Goal: Task Accomplishment & Management: Manage account settings

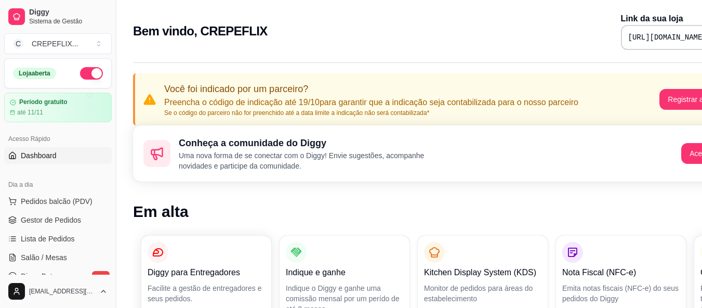
drag, startPoint x: 540, startPoint y: 196, endPoint x: 405, endPoint y: 207, distance: 135.1
click at [405, 207] on h1 "Em alta" at bounding box center [434, 211] width 602 height 19
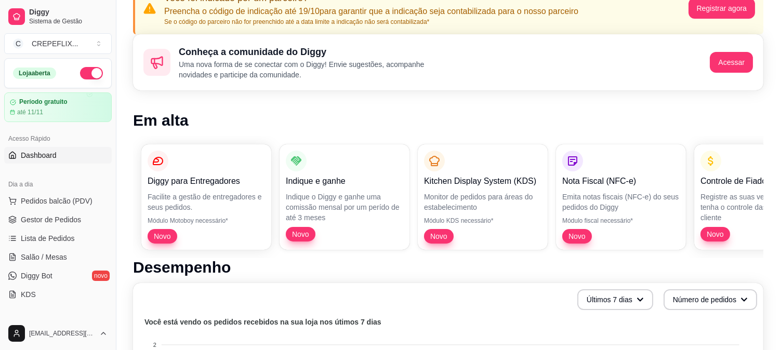
scroll to position [115, 0]
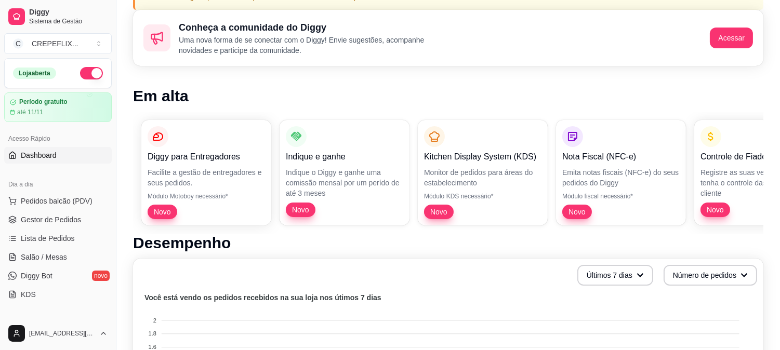
click at [361, 142] on div "Diggy para Entregadores Facilite a gestão de entregadores e seus pedidos. Módul…" at bounding box center [448, 173] width 631 height 122
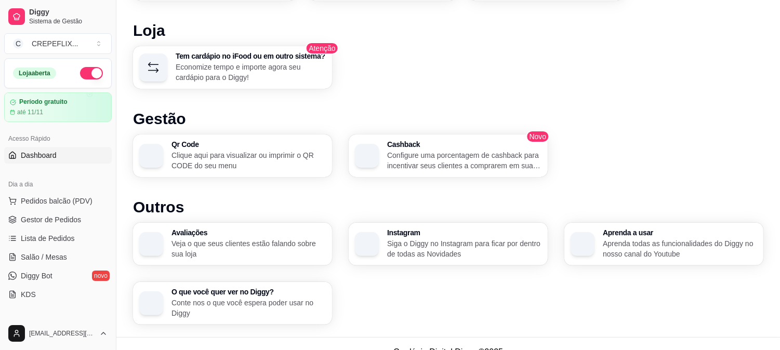
scroll to position [693, 0]
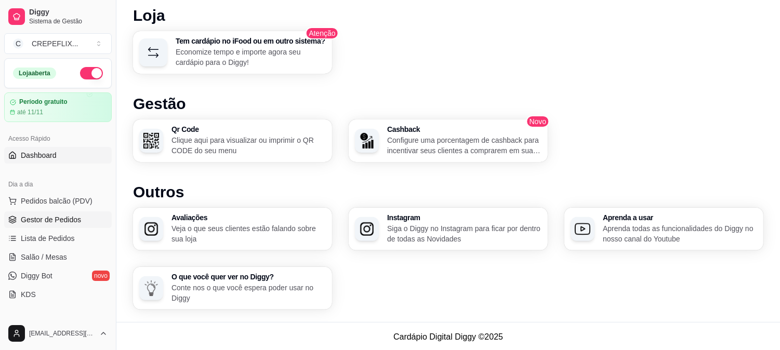
click at [59, 224] on span "Gestor de Pedidos" at bounding box center [51, 220] width 60 height 10
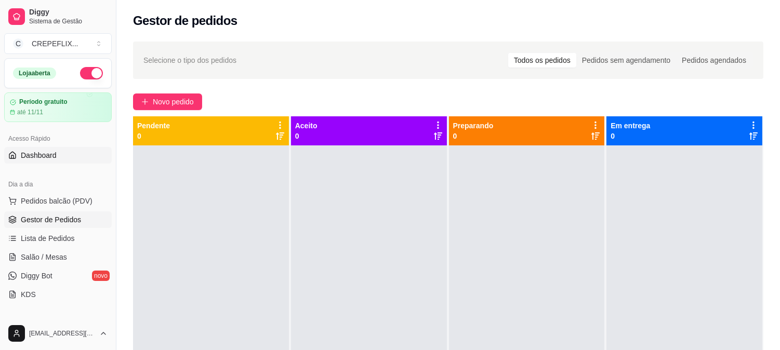
click at [42, 154] on span "Dashboard" at bounding box center [39, 155] width 36 height 10
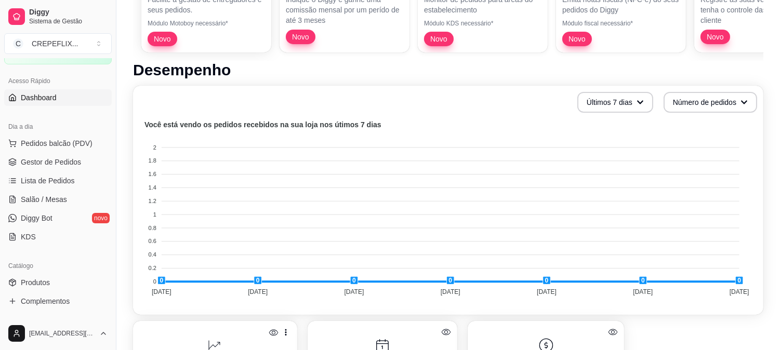
scroll to position [115, 0]
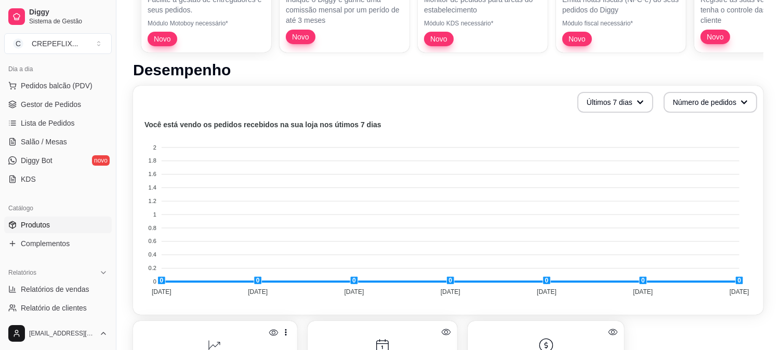
click at [44, 226] on span "Produtos" at bounding box center [35, 225] width 29 height 10
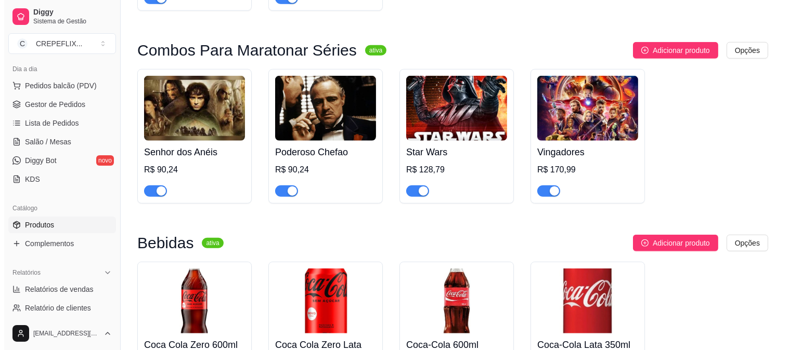
scroll to position [1848, 0]
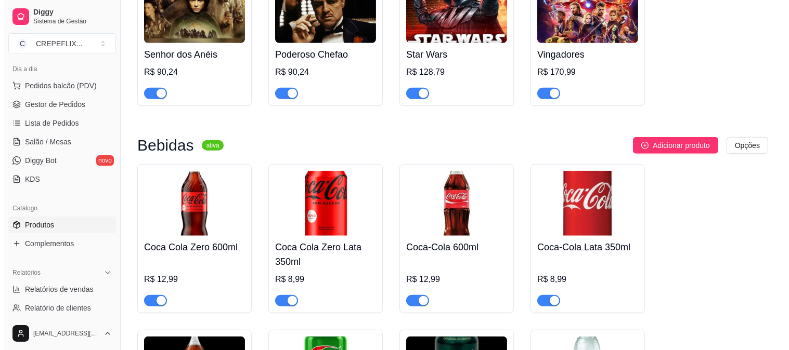
scroll to position [1990, 0]
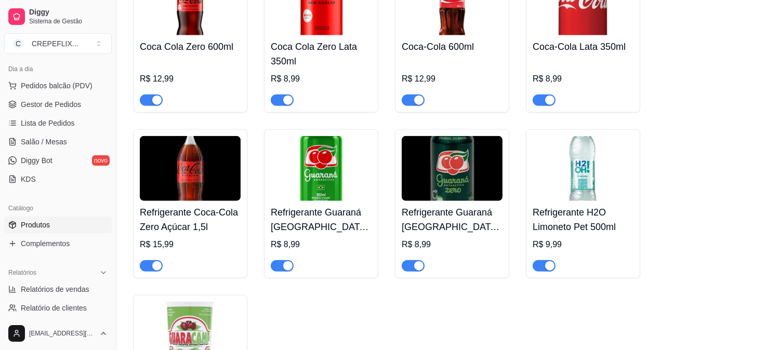
click at [156, 105] on div "button" at bounding box center [156, 100] width 9 height 9
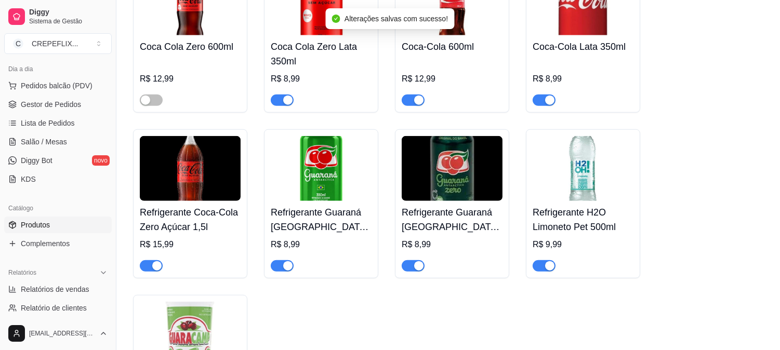
click at [293, 106] on div at bounding box center [282, 100] width 23 height 12
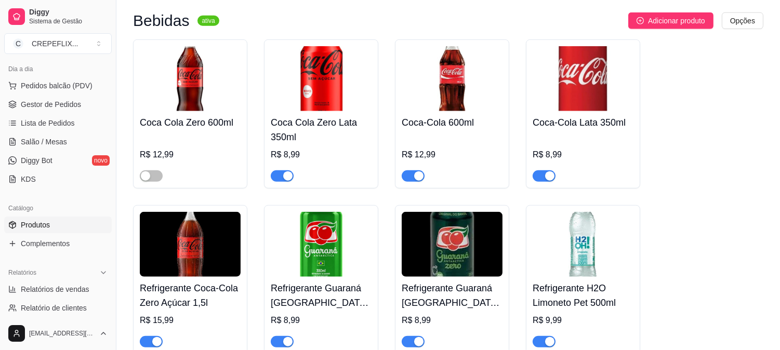
scroll to position [1933, 0]
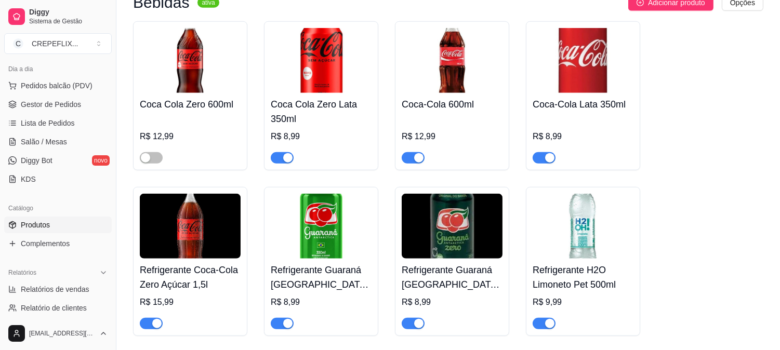
click at [283, 161] on div "button" at bounding box center [287, 157] width 9 height 9
click at [413, 163] on button "button" at bounding box center [413, 157] width 23 height 11
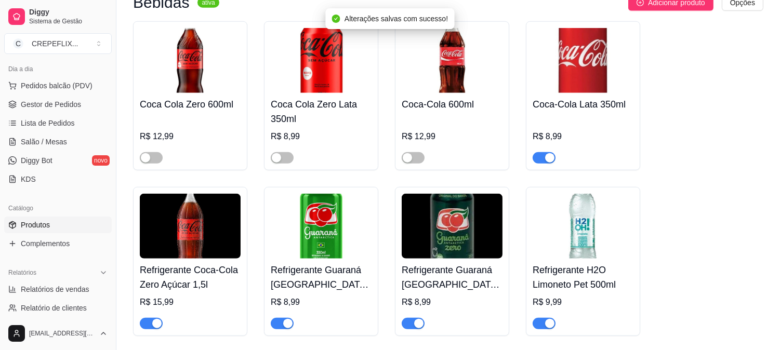
click at [548, 160] on div "button" at bounding box center [549, 157] width 9 height 9
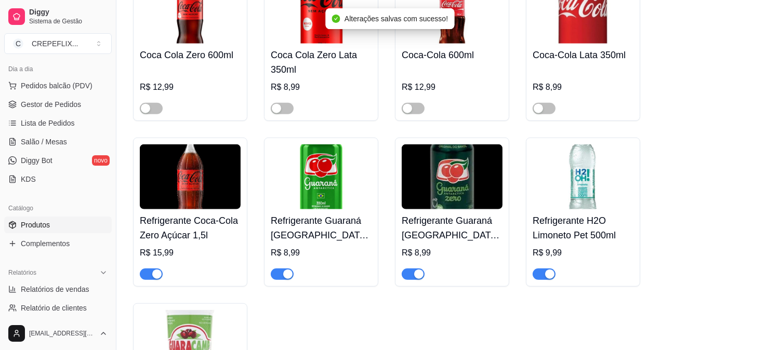
scroll to position [2106, 0]
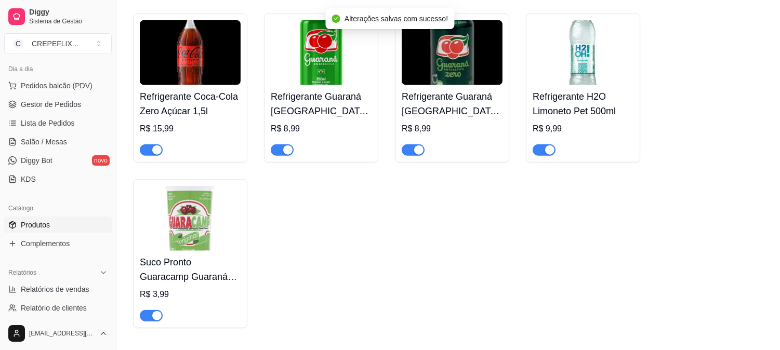
click at [549, 152] on div "button" at bounding box center [549, 150] width 9 height 9
click at [418, 155] on div "button" at bounding box center [418, 150] width 9 height 9
click at [284, 155] on div "button" at bounding box center [287, 150] width 9 height 9
click at [154, 152] on div "button" at bounding box center [156, 150] width 9 height 9
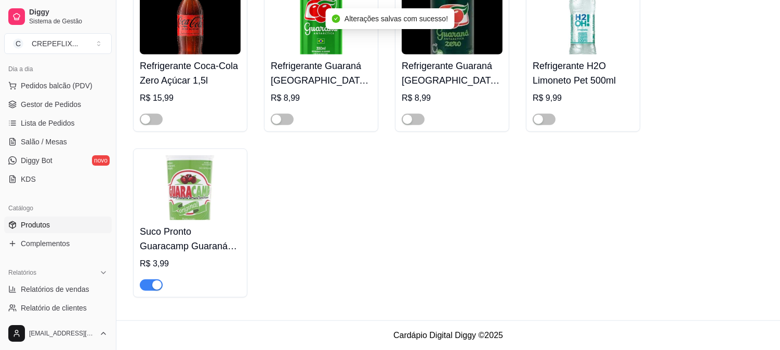
click at [158, 286] on div "button" at bounding box center [156, 285] width 9 height 9
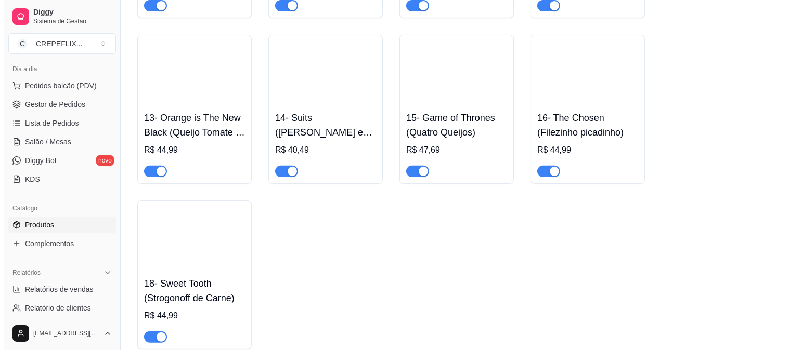
scroll to position [814, 0]
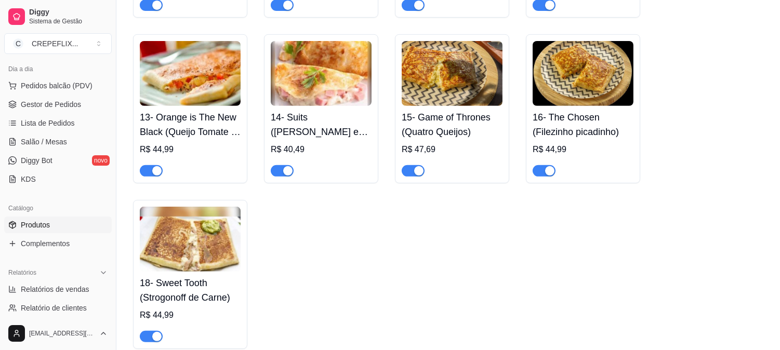
click at [195, 284] on h4 "18- Sweet Tooth (Strogonoff de Carne)" at bounding box center [190, 290] width 101 height 29
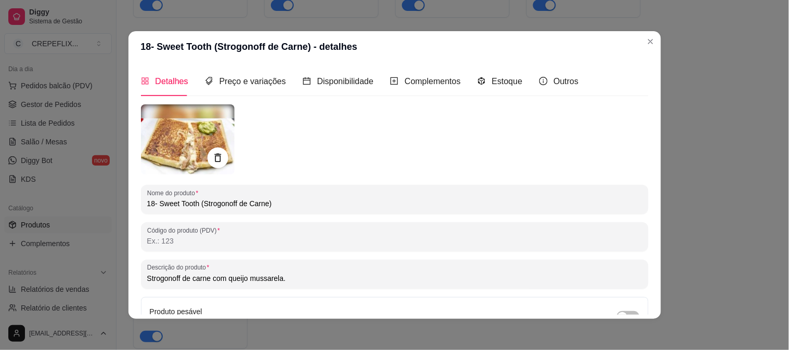
drag, startPoint x: 156, startPoint y: 204, endPoint x: 193, endPoint y: 203, distance: 36.9
click at [193, 203] on input "18- Sweet Tooth (Strogonoff de Carne)" at bounding box center [394, 204] width 495 height 10
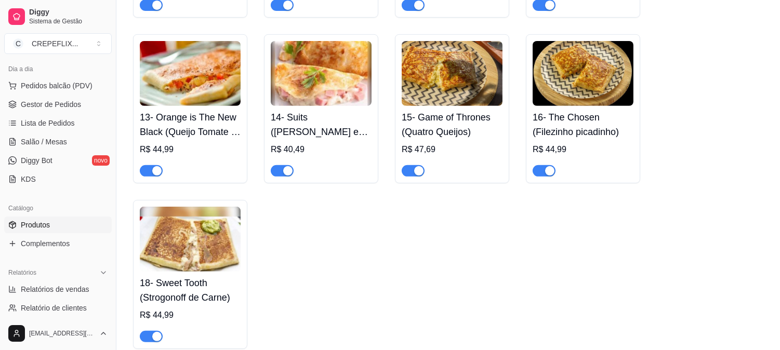
click at [581, 128] on h4 "16- The Chosen (Filezinho picadinho)" at bounding box center [583, 124] width 101 height 29
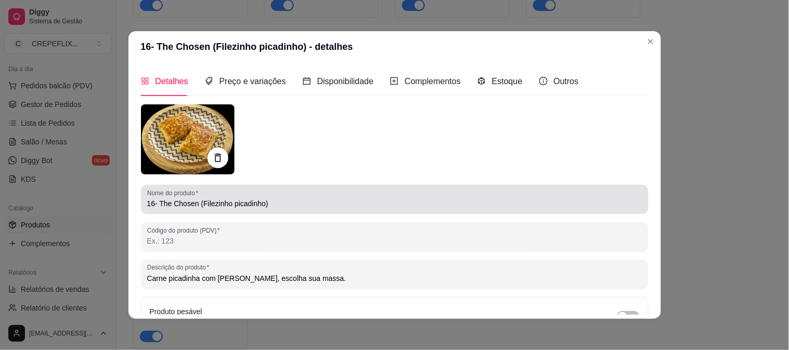
click at [158, 203] on input "16- The Chosen (Filezinho picadinho)" at bounding box center [394, 204] width 495 height 10
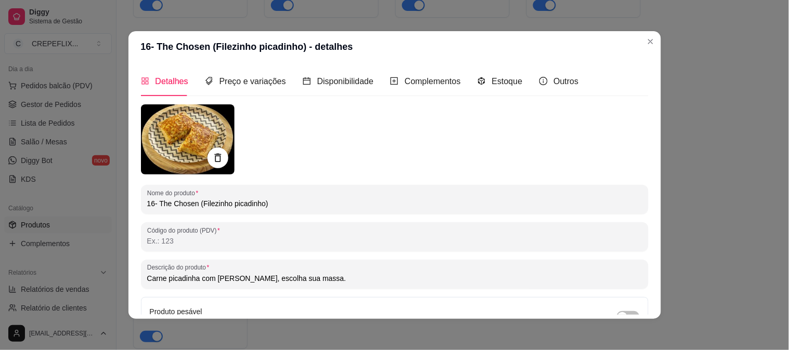
paste input "Sweet Tooth"
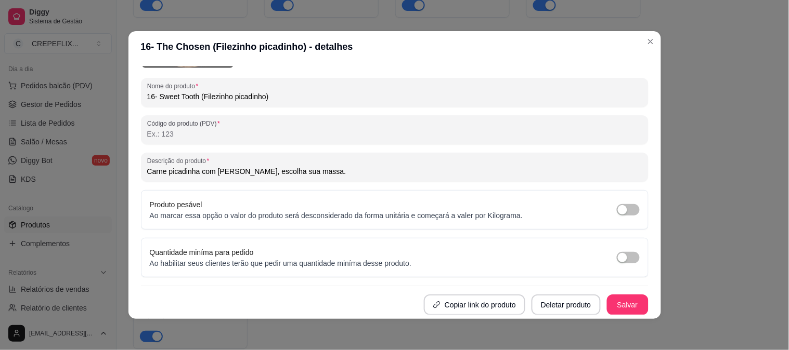
scroll to position [2, 0]
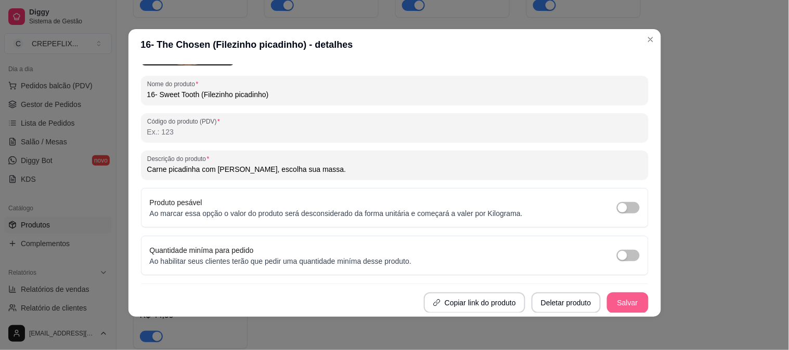
type input "16- Sweet Tooth (Filezinho picadinho)"
click at [619, 303] on button "Salvar" at bounding box center [627, 303] width 41 height 20
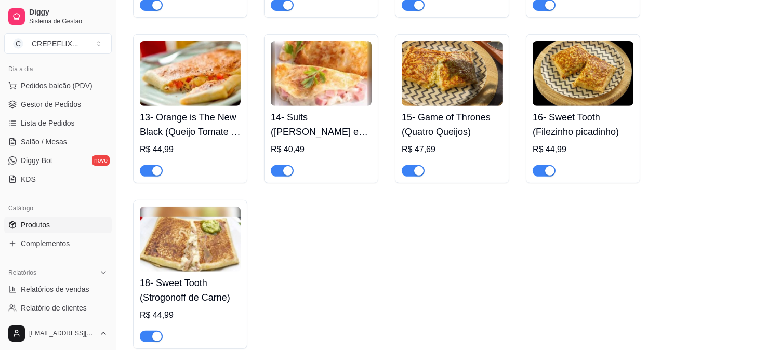
click at [198, 294] on h4 "18- Sweet Tooth (Strogonoff de Carne)" at bounding box center [190, 290] width 101 height 29
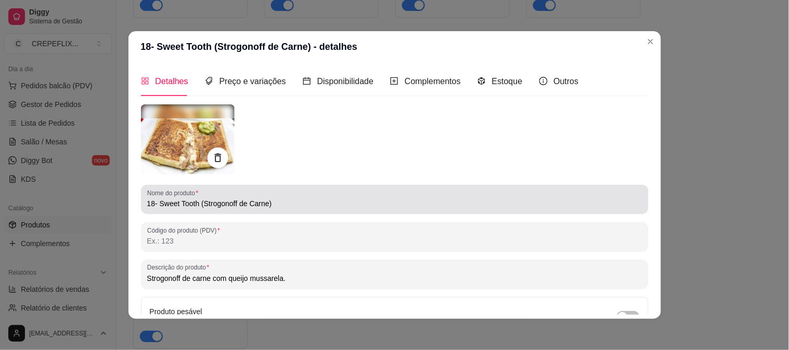
click at [204, 211] on div "Nome do produto 18- Sweet Tooth (Strogonoff de Carne)" at bounding box center [394, 199] width 507 height 29
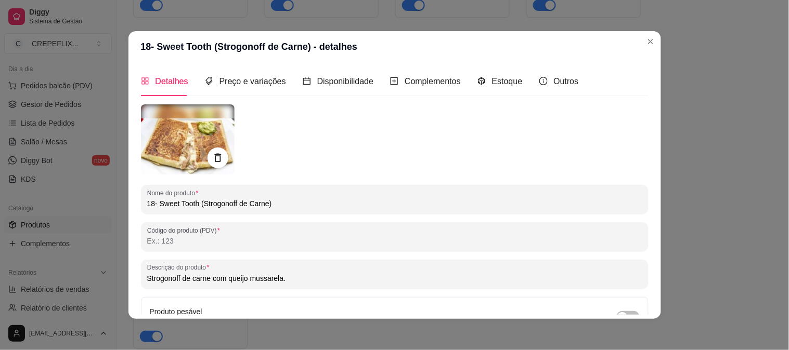
drag, startPoint x: 156, startPoint y: 205, endPoint x: 195, endPoint y: 205, distance: 39.0
click at [195, 205] on input "18- Sweet Tooth (Strogonoff de Carne)" at bounding box center [394, 204] width 495 height 10
paste input "The Chosen"
click at [439, 200] on input "18- The Chosen (Strogonoff de Carne)" at bounding box center [394, 204] width 495 height 10
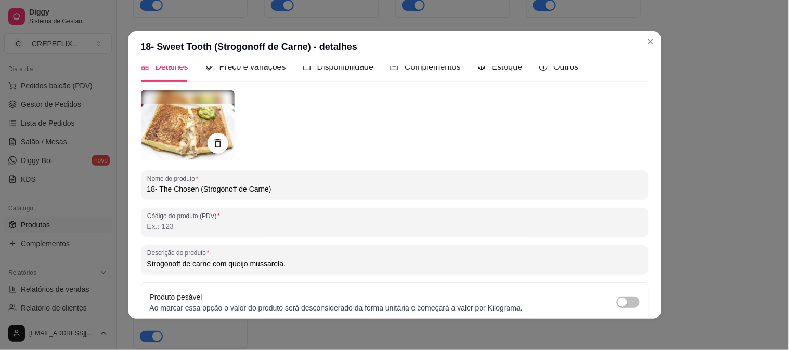
scroll to position [0, 0]
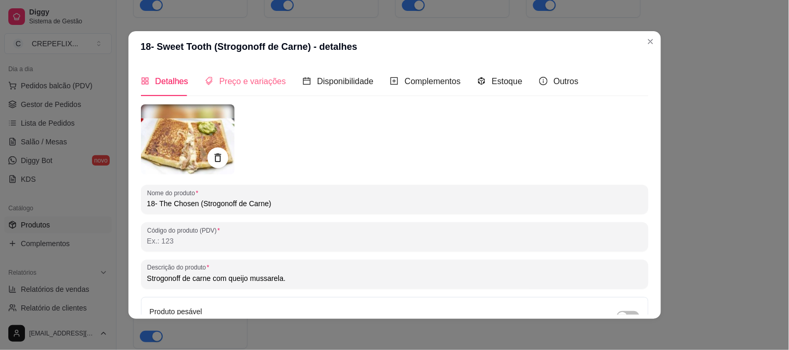
type input "18- The Chosen (Strogonoff de Carne)"
click at [250, 85] on span "Preço e variações" at bounding box center [252, 81] width 67 height 9
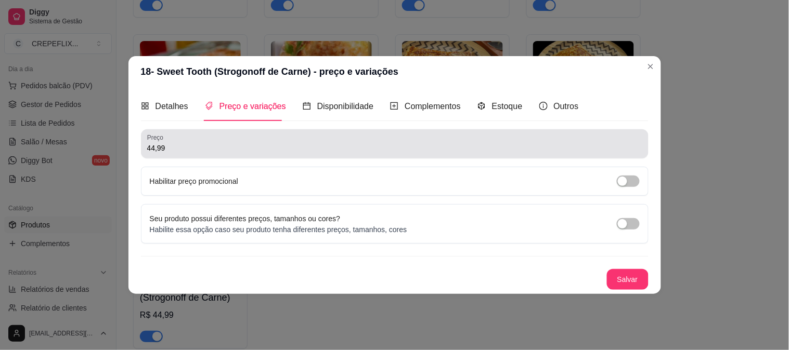
click at [193, 149] on input "44,99" at bounding box center [394, 148] width 495 height 10
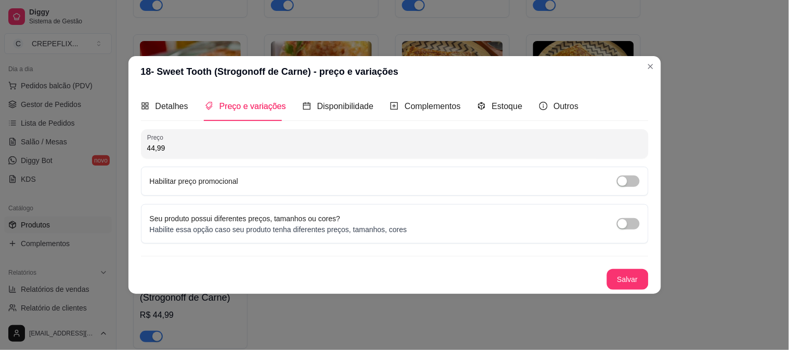
click at [193, 149] on input "44,99" at bounding box center [394, 148] width 495 height 10
type input "33,00"
click at [321, 108] on span "Disponibilidade" at bounding box center [345, 106] width 57 height 9
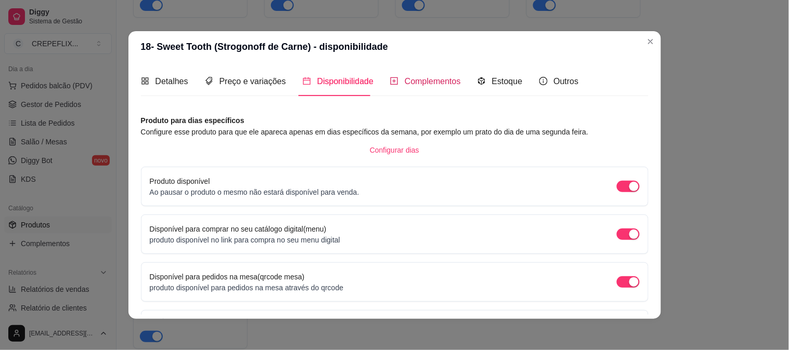
click at [413, 80] on span "Complementos" at bounding box center [433, 81] width 56 height 9
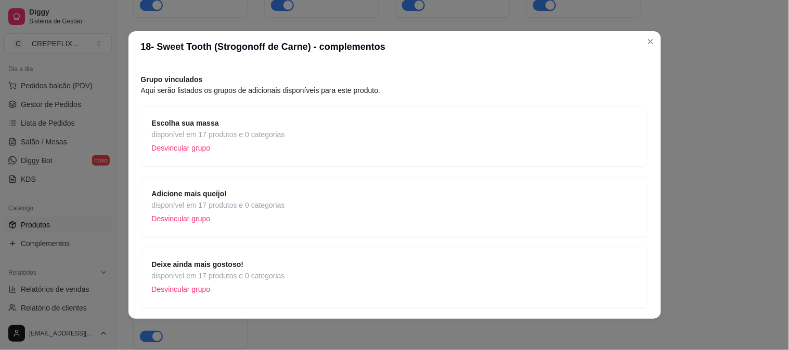
scroll to position [58, 0]
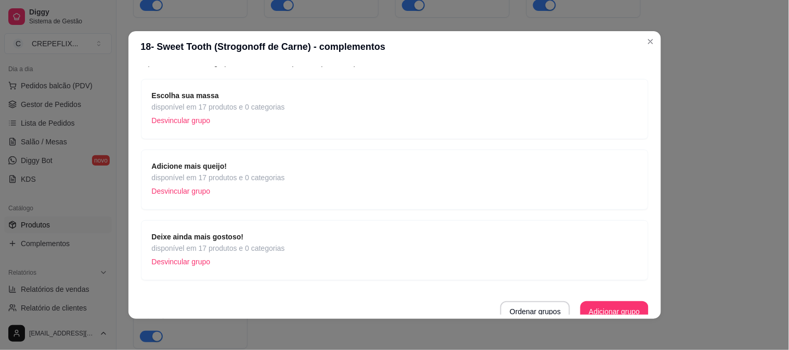
click at [345, 113] on div "Escolha sua massa disponível em 17 produtos e 0 categorias Desvincular grupo" at bounding box center [395, 109] width 486 height 38
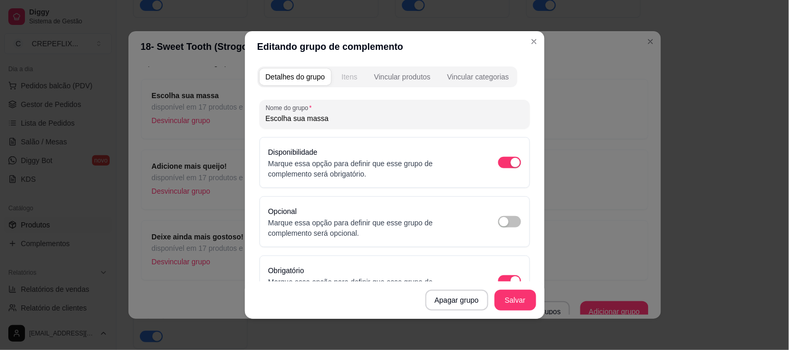
click at [346, 77] on div "Itens" at bounding box center [350, 77] width 16 height 10
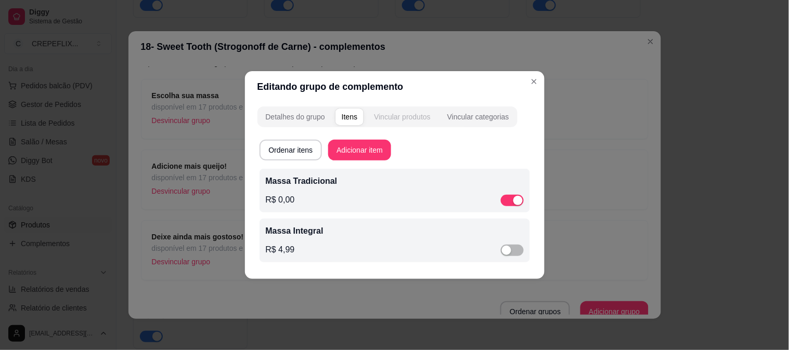
click at [419, 120] on div "Vincular produtos" at bounding box center [402, 117] width 57 height 10
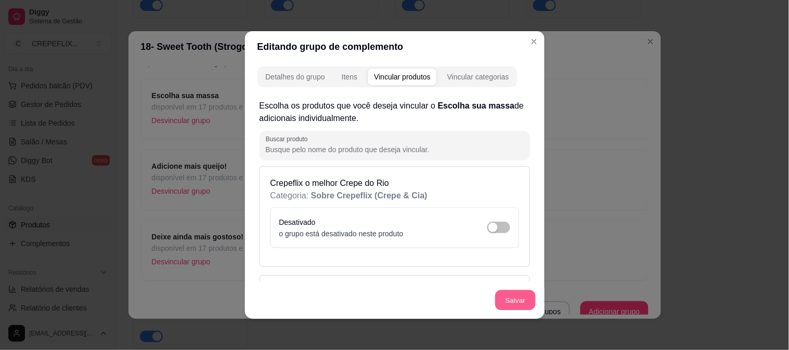
click at [505, 294] on button "Salvar" at bounding box center [515, 301] width 41 height 20
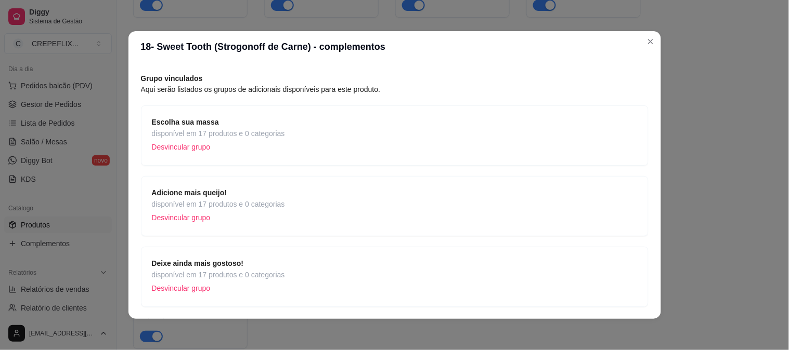
scroll to position [0, 0]
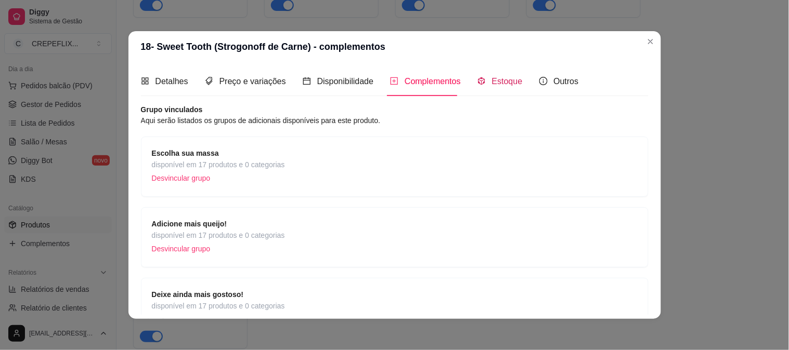
click at [500, 87] on div "Estoque" at bounding box center [499, 81] width 45 height 13
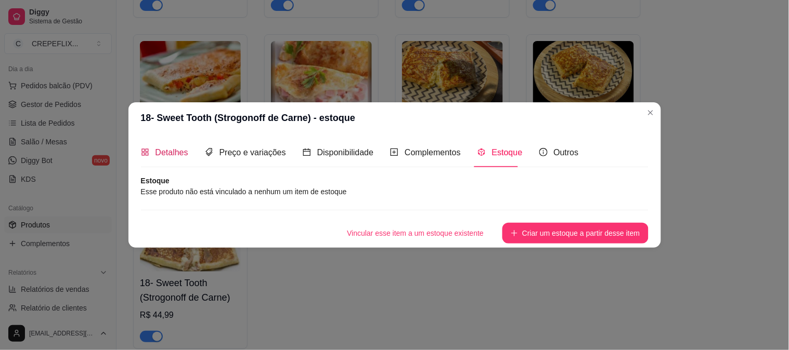
click at [162, 157] on span "Detalhes" at bounding box center [171, 152] width 33 height 9
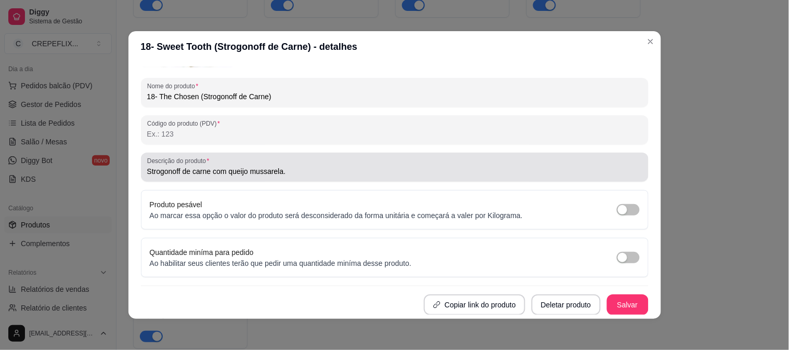
scroll to position [2, 0]
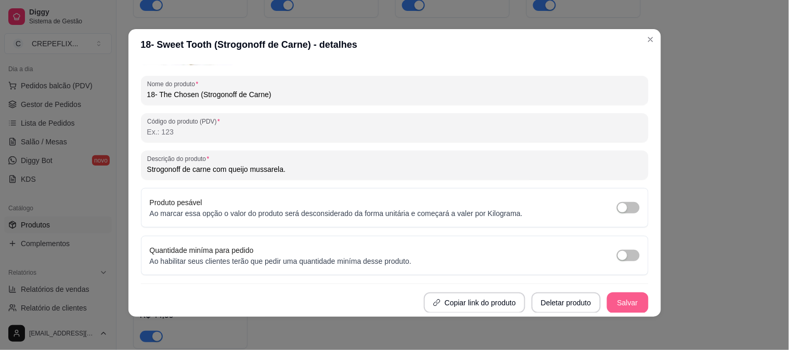
click at [615, 300] on button "Salvar" at bounding box center [628, 303] width 42 height 21
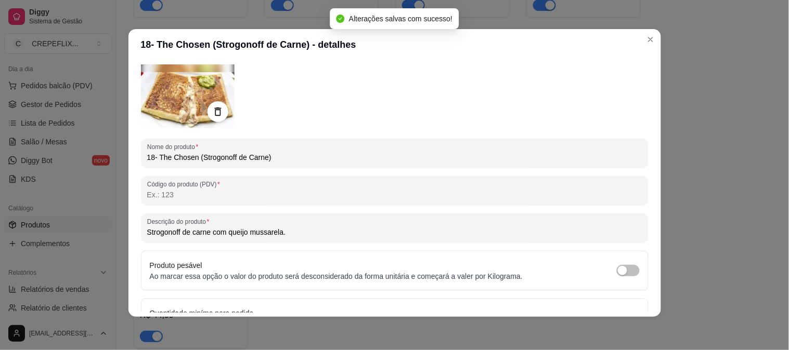
scroll to position [0, 0]
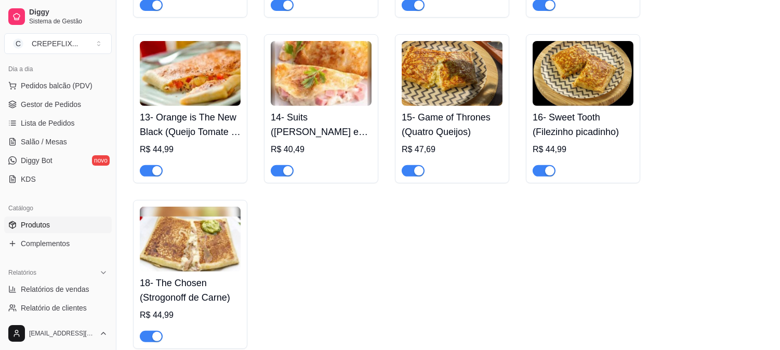
click at [590, 130] on h4 "16- Sweet Tooth (Filezinho picadinho)" at bounding box center [583, 124] width 101 height 29
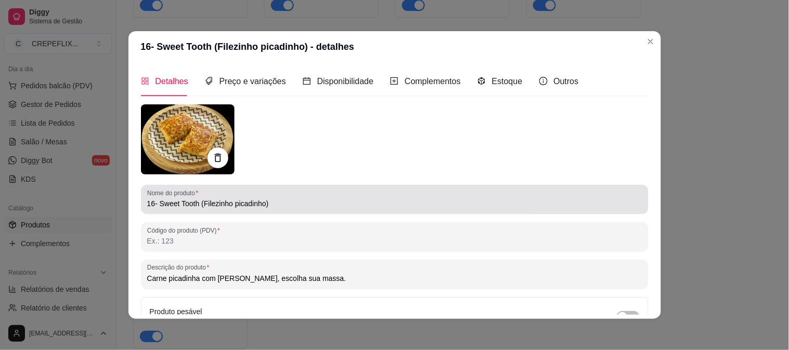
click at [196, 205] on input "16- Sweet Tooth (Filezinho picadinho)" at bounding box center [394, 204] width 495 height 10
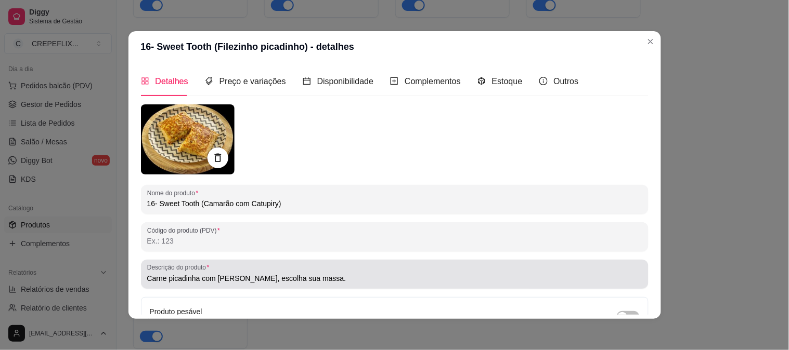
type input "16- Sweet Tooth (Camarão com Catupiry)"
click at [194, 277] on input "Carne picadinha com [PERSON_NAME], escolha sua massa." at bounding box center [394, 278] width 495 height 10
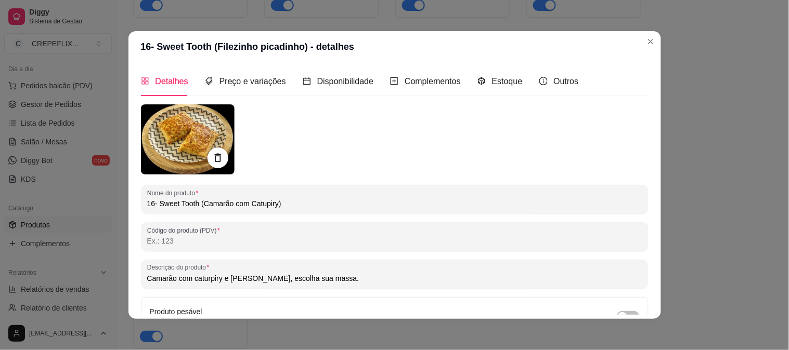
click at [317, 278] on input "Camarão com caturpiry e [PERSON_NAME], escolha sua massa." at bounding box center [394, 278] width 495 height 10
click at [204, 277] on input "Camarão com caturpiry e mussarela." at bounding box center [394, 278] width 495 height 10
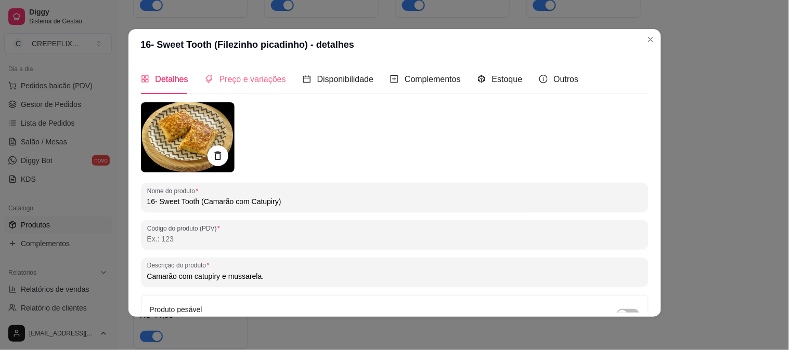
type input "Camarão com catupiry e mussarela."
click at [246, 81] on span "Preço e variações" at bounding box center [252, 79] width 67 height 9
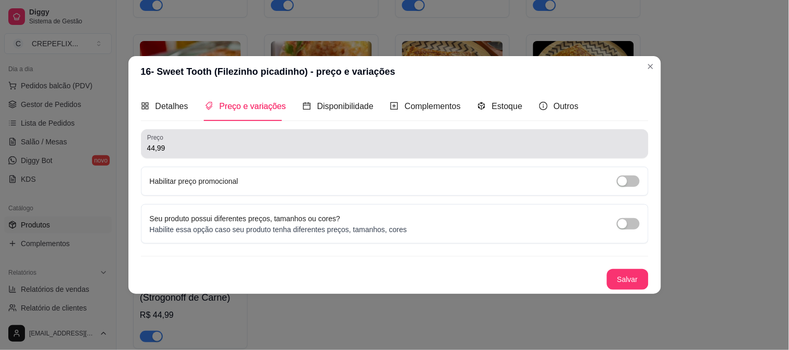
click at [196, 149] on input "44,99" at bounding box center [394, 148] width 495 height 10
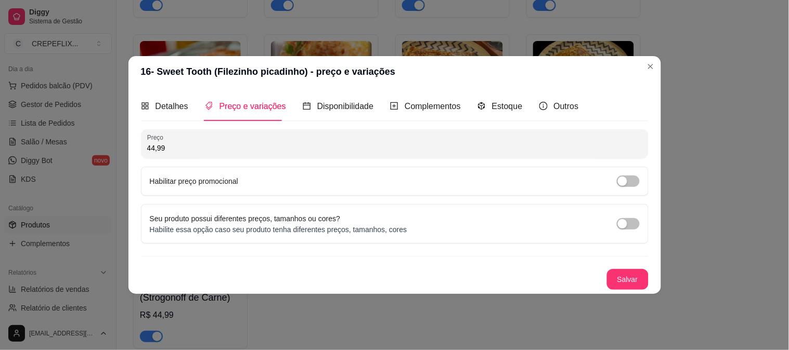
click at [195, 149] on input "44,99" at bounding box center [394, 148] width 495 height 10
type input "39,00"
click at [634, 281] on button "Salvar" at bounding box center [628, 279] width 42 height 21
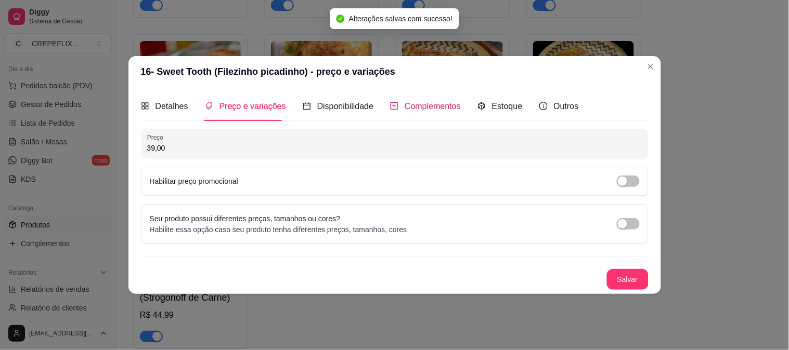
click at [420, 102] on span "Complementos" at bounding box center [433, 106] width 56 height 9
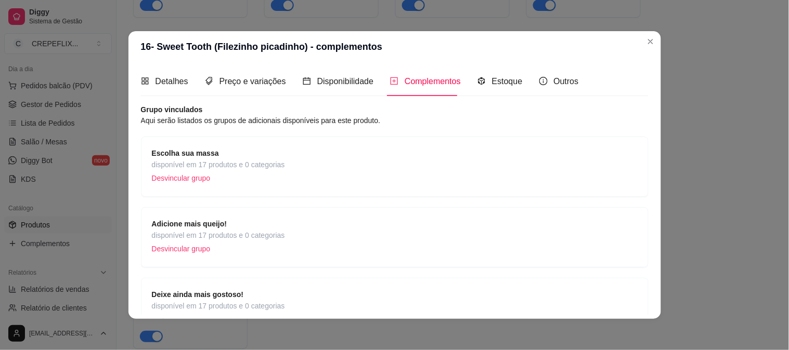
click at [322, 245] on div "Adicione mais queijo! disponível em 17 produtos e 0 categorias Desvincular grupo" at bounding box center [395, 237] width 486 height 38
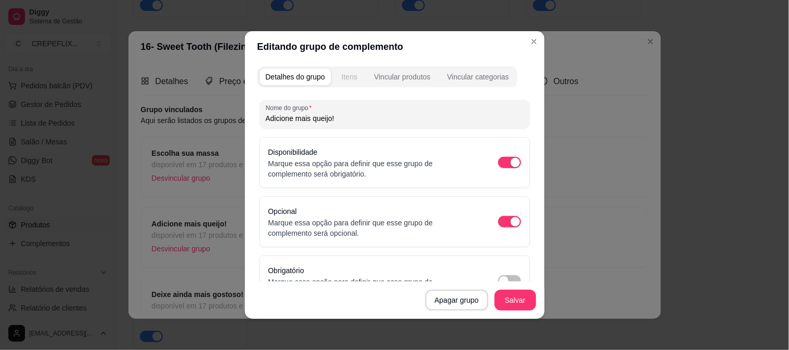
click at [344, 76] on div "Itens" at bounding box center [350, 77] width 16 height 10
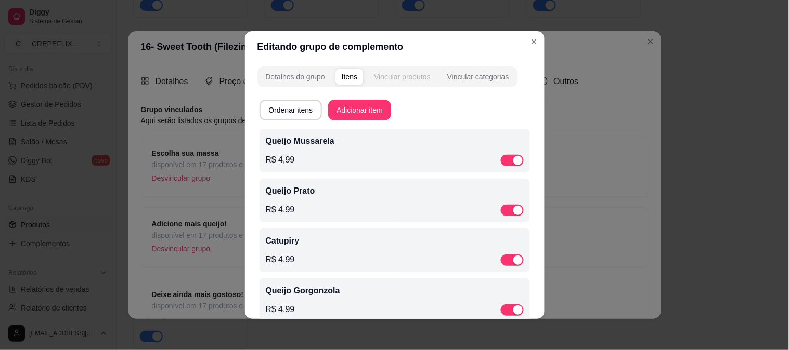
click at [404, 75] on div "Vincular produtos" at bounding box center [402, 77] width 57 height 10
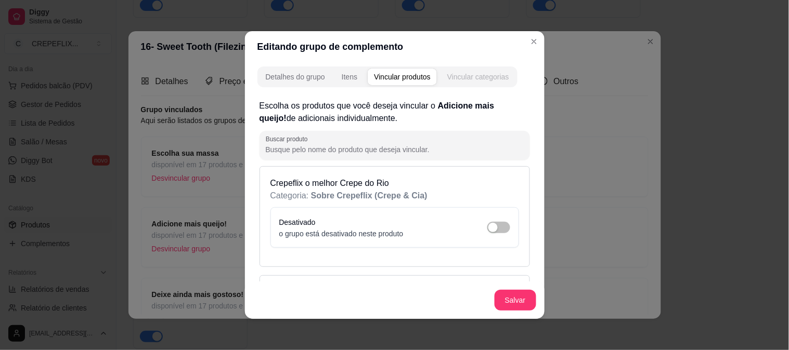
click at [481, 75] on div "Vincular categorias" at bounding box center [478, 77] width 62 height 10
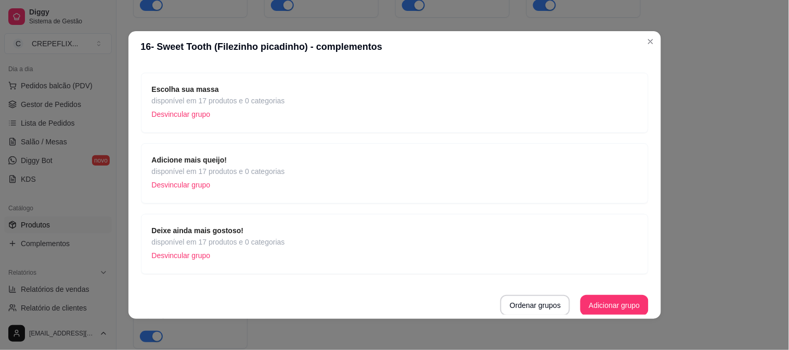
scroll to position [64, 0]
click at [308, 236] on div "Deixe ainda mais gostoso! disponível em 17 produtos e 0 categorias Desvincular …" at bounding box center [395, 244] width 486 height 38
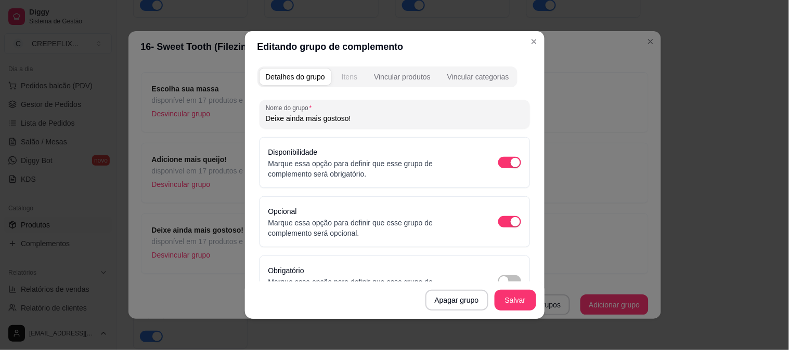
click at [342, 70] on button "Itens" at bounding box center [349, 77] width 28 height 17
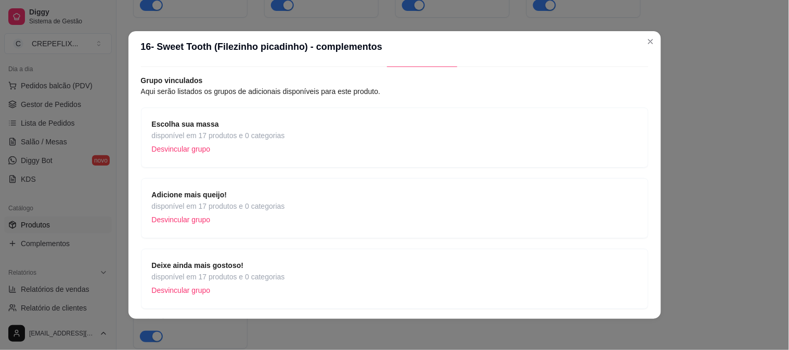
scroll to position [0, 0]
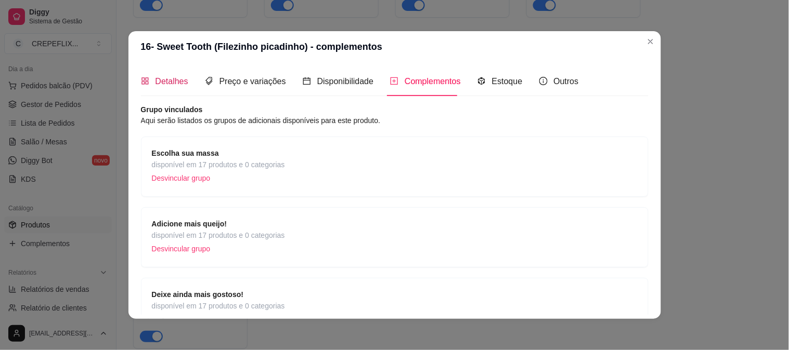
click at [160, 79] on span "Detalhes" at bounding box center [171, 81] width 33 height 9
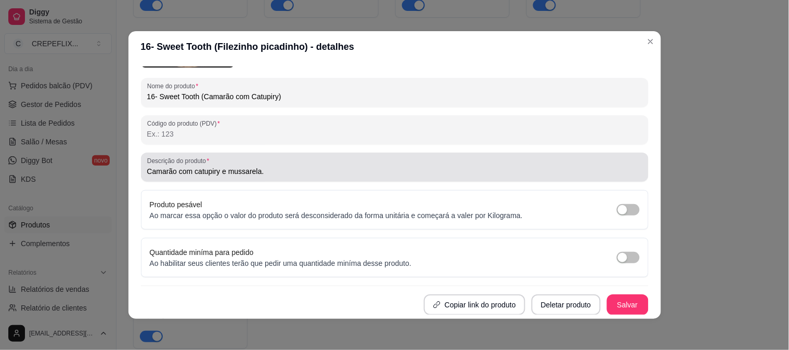
scroll to position [2, 0]
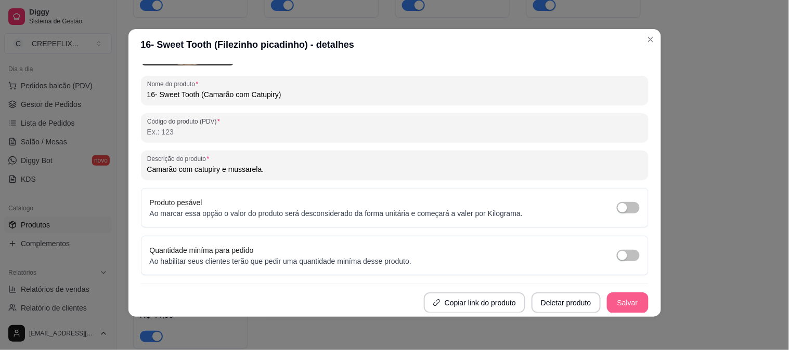
click at [620, 302] on button "Salvar" at bounding box center [628, 303] width 42 height 21
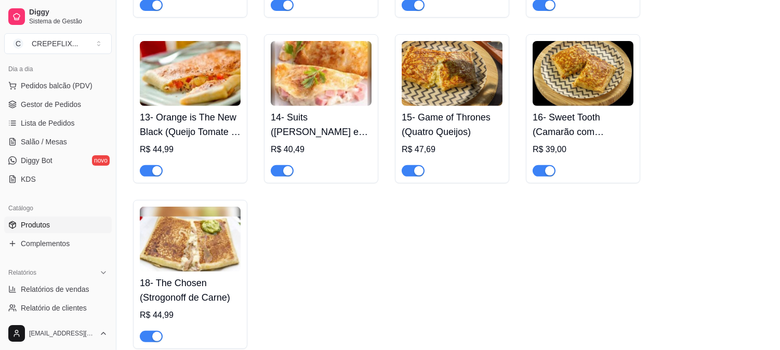
click at [178, 302] on h4 "18- The Chosen (Strogonoff de Carne)" at bounding box center [190, 290] width 101 height 29
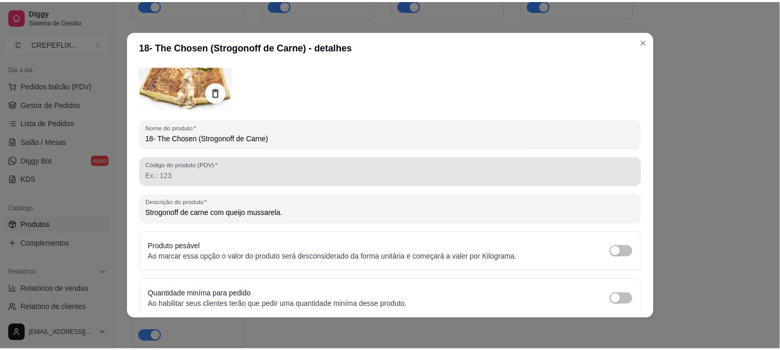
scroll to position [0, 0]
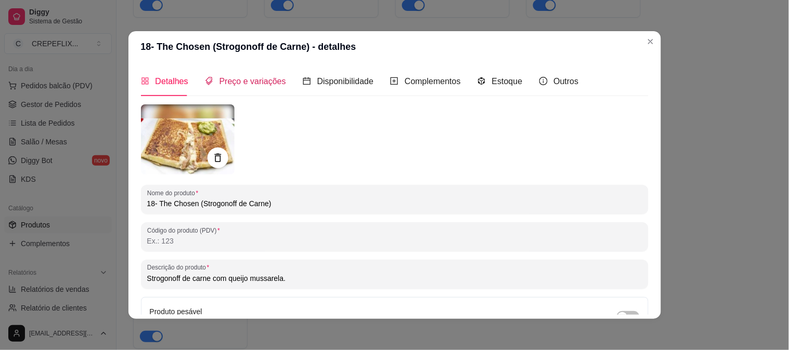
click at [245, 80] on span "Preço e variações" at bounding box center [252, 81] width 67 height 9
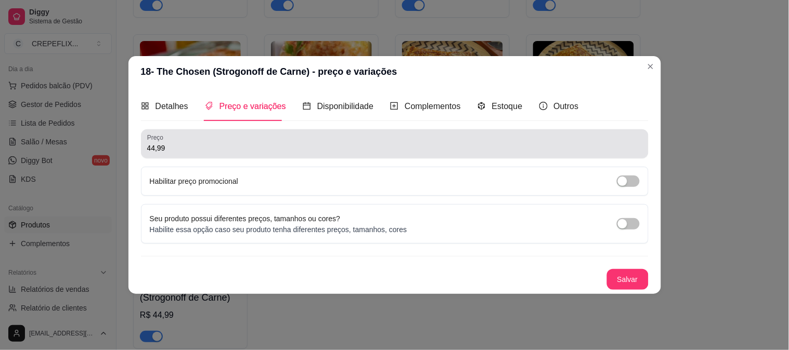
click at [188, 151] on input "44,99" at bounding box center [394, 148] width 495 height 10
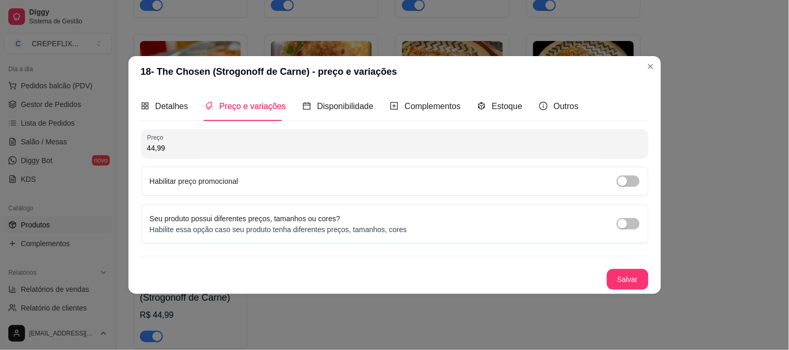
click at [188, 151] on input "44,99" at bounding box center [394, 148] width 495 height 10
type input "34,00"
click at [629, 278] on button "Salvar" at bounding box center [628, 279] width 42 height 21
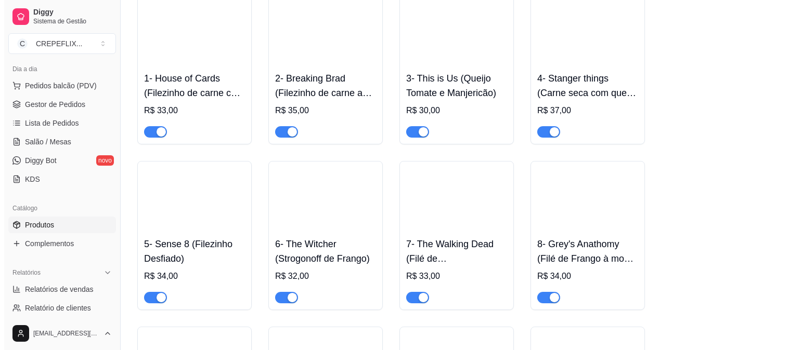
scroll to position [410, 0]
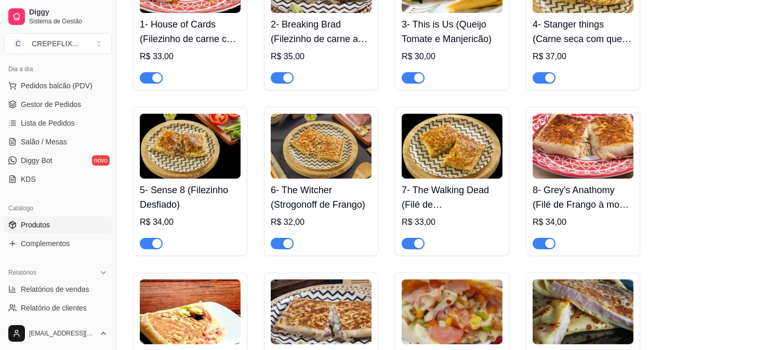
click at [211, 209] on h4 "5- Sense 8 (Filezinho Desfiado)" at bounding box center [190, 197] width 101 height 29
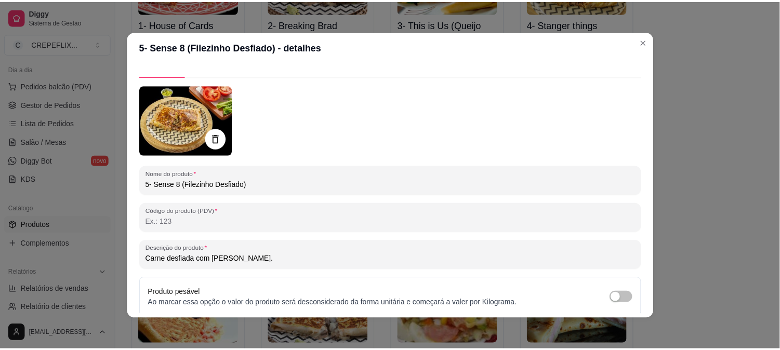
scroll to position [0, 0]
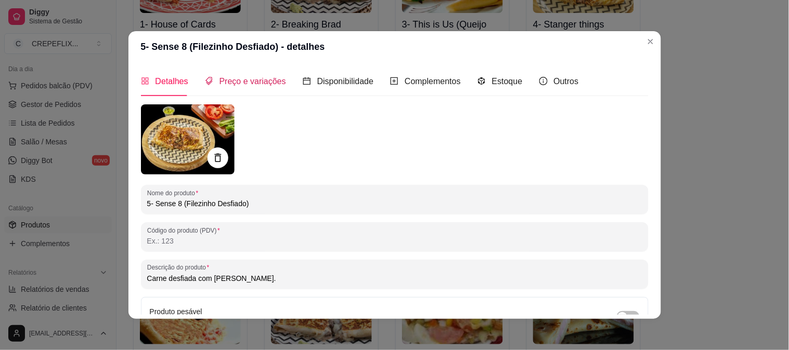
click at [253, 80] on span "Preço e variações" at bounding box center [252, 81] width 67 height 9
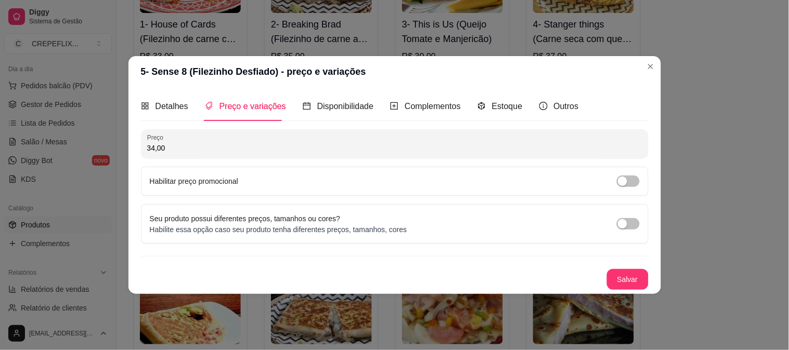
click at [167, 148] on input "34,00" at bounding box center [394, 148] width 495 height 10
click at [169, 148] on input "34,00" at bounding box center [394, 148] width 495 height 10
type input "35,00"
click at [638, 281] on button "Salvar" at bounding box center [628, 279] width 42 height 21
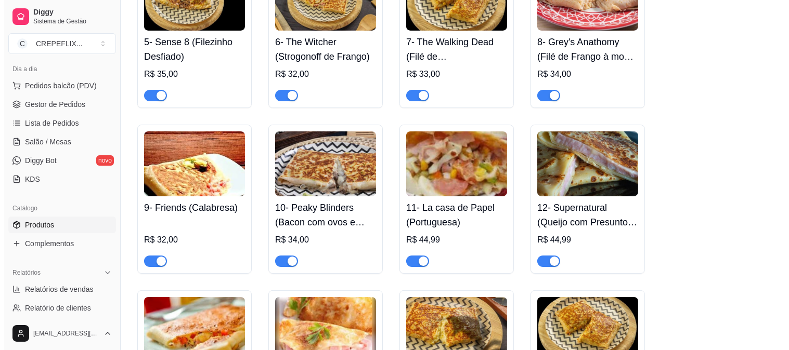
scroll to position [583, 0]
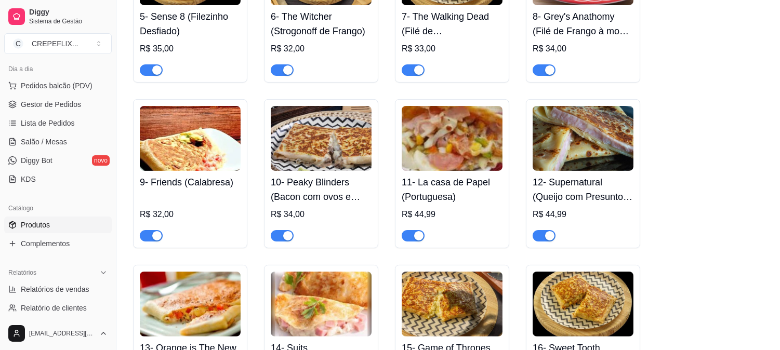
click at [448, 200] on h4 "11- La casa de Papel (Portuguesa)" at bounding box center [452, 189] width 101 height 29
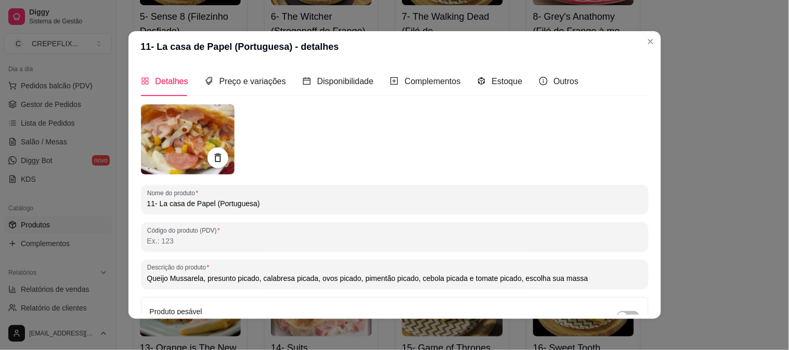
scroll to position [58, 0]
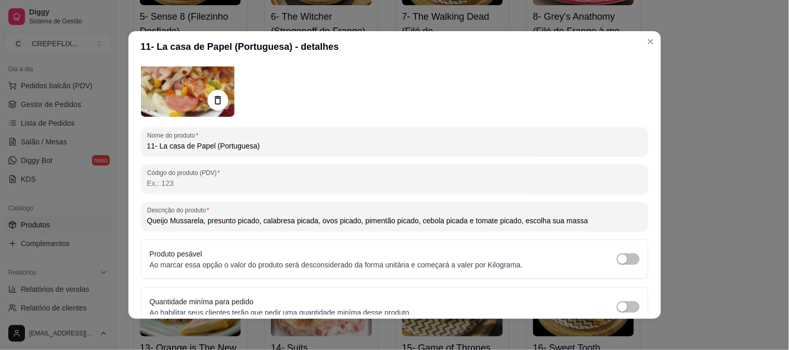
click at [518, 224] on input "Queijo Mussarela, presunto picado, calabresa picada, ovos picado, pimentão pica…" at bounding box center [394, 221] width 495 height 10
click at [513, 224] on input "Queijo Mussarela, presunto picado, calabresa picada, ovos picado, pimentão pica…" at bounding box center [394, 221] width 495 height 10
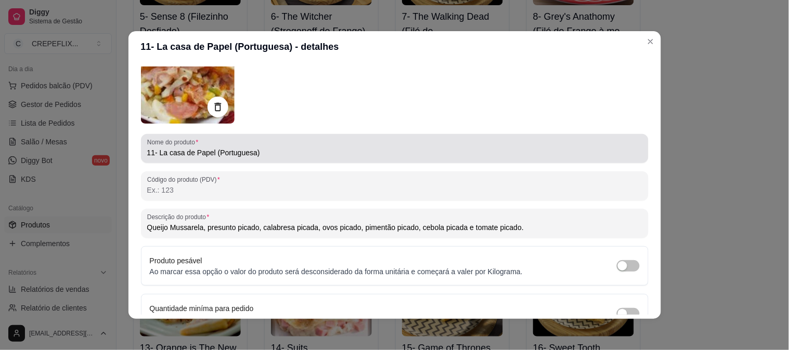
scroll to position [0, 0]
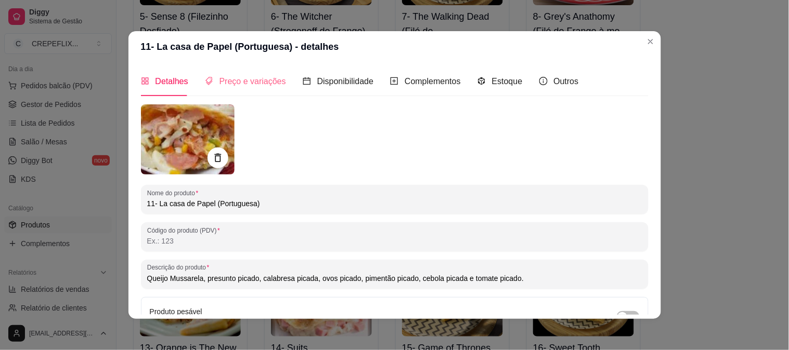
type input "Queijo Mussarela, presunto picado, calabresa picada, ovos picado, pimentão pica…"
click at [253, 73] on div "Preço e variações" at bounding box center [245, 82] width 81 height 30
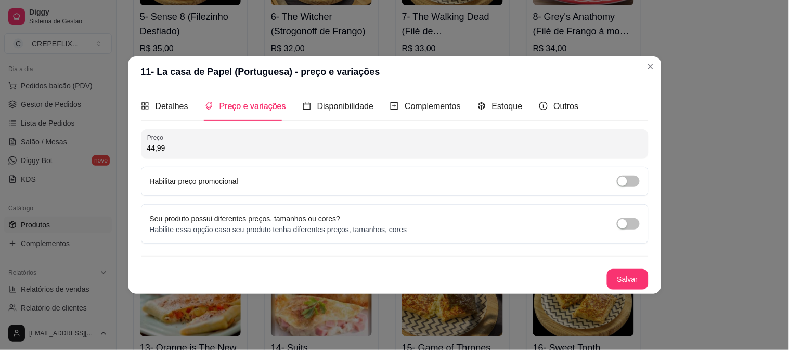
click at [203, 151] on input "44,99" at bounding box center [394, 148] width 495 height 10
type input "33,00"
click at [627, 281] on button "Salvar" at bounding box center [628, 279] width 42 height 21
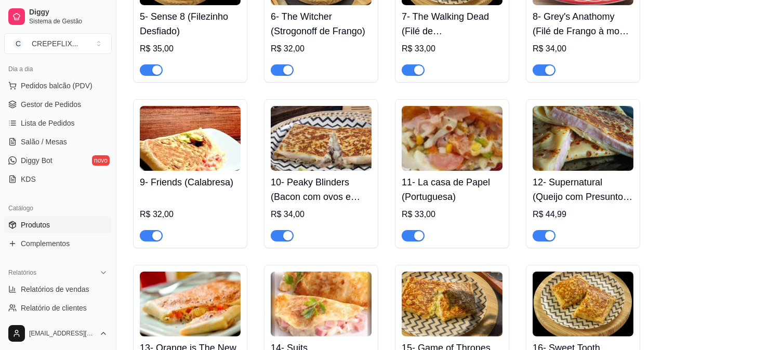
click at [579, 213] on div "R$ 44,99" at bounding box center [583, 214] width 101 height 12
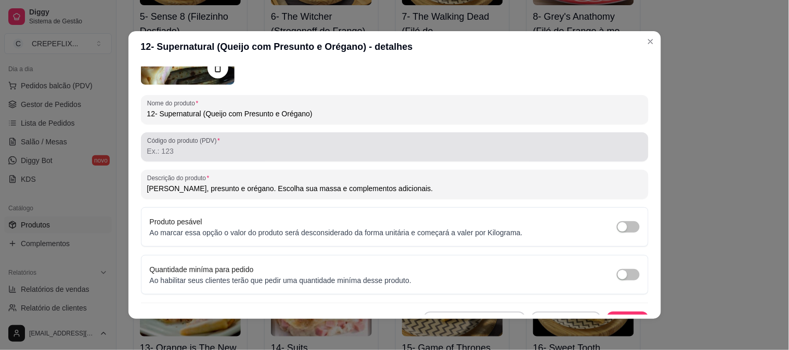
scroll to position [107, 0]
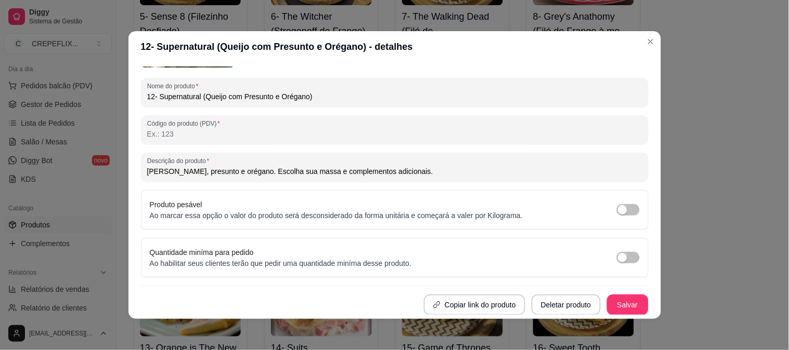
drag, startPoint x: 268, startPoint y: 172, endPoint x: 416, endPoint y: 172, distance: 148.2
click at [416, 172] on input "[PERSON_NAME], presunto e orégano. Escolha sua massa e complementos adicionais." at bounding box center [394, 171] width 495 height 10
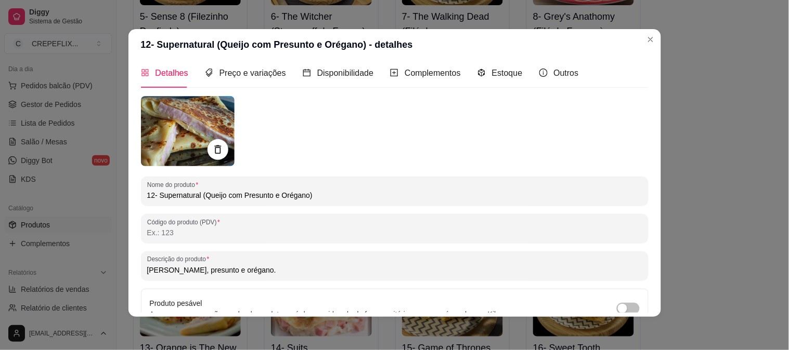
scroll to position [0, 0]
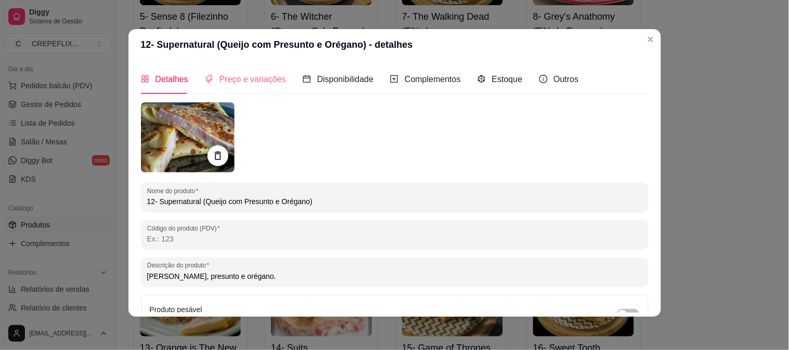
type input "[PERSON_NAME], presunto e orégano."
click at [246, 82] on span "Preço e variações" at bounding box center [252, 79] width 67 height 9
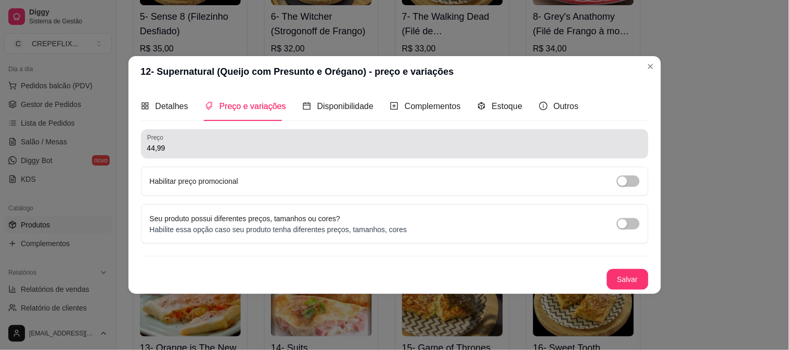
click at [190, 149] on input "44,99" at bounding box center [394, 148] width 495 height 10
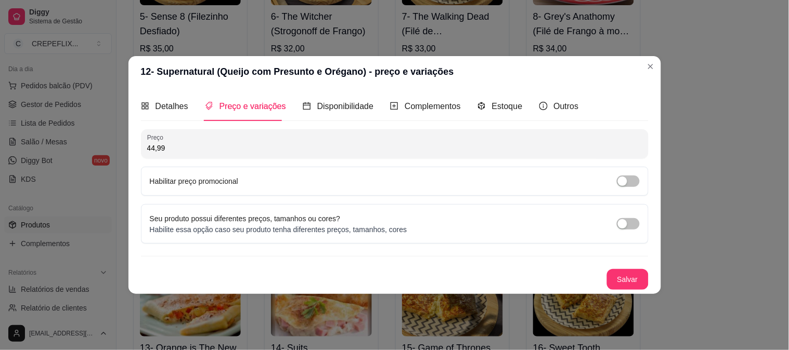
click at [194, 149] on input "44,99" at bounding box center [394, 148] width 495 height 10
drag, startPoint x: 194, startPoint y: 149, endPoint x: 128, endPoint y: 148, distance: 65.5
click at [128, 148] on div "Detalhes Preço e variações Disponibilidade Complementos Estoque Outros Nome do …" at bounding box center [394, 190] width 532 height 207
type input "32,00"
click at [632, 285] on button "Salvar" at bounding box center [628, 279] width 42 height 21
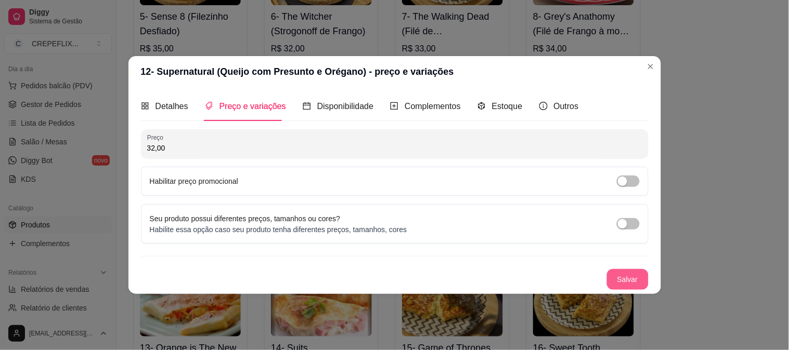
click at [628, 279] on button "Salvar" at bounding box center [628, 279] width 42 height 21
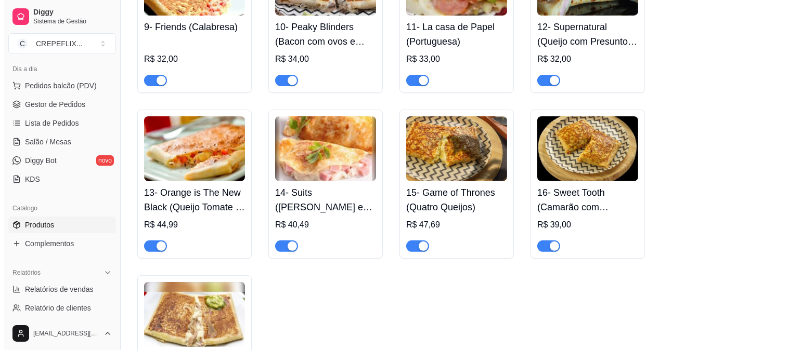
scroll to position [756, 0]
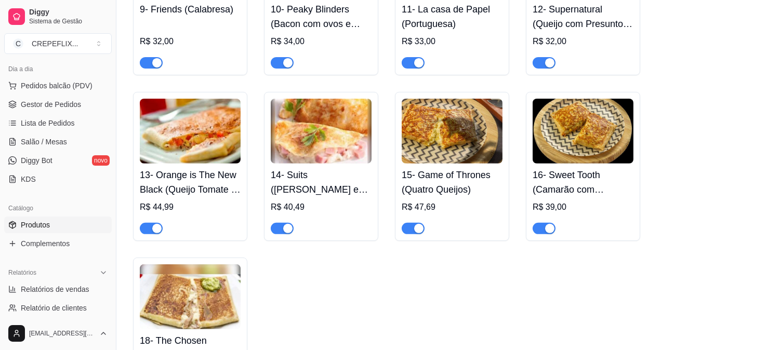
click at [181, 187] on h4 "13- Orange is The New Black (Queijo Tomate e Orégano)" at bounding box center [190, 182] width 101 height 29
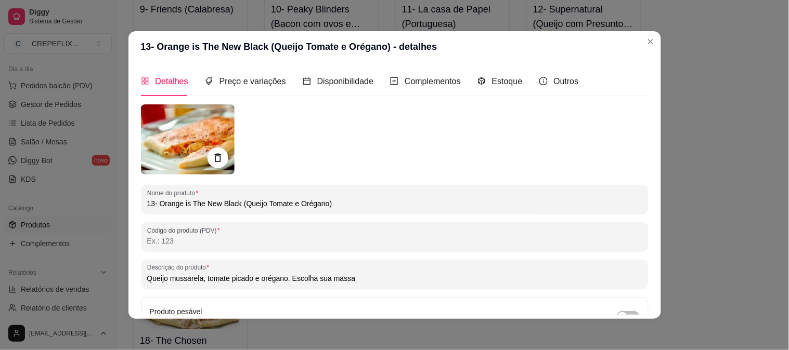
drag, startPoint x: 350, startPoint y: 275, endPoint x: 290, endPoint y: 278, distance: 59.9
click at [286, 278] on input "Queijo mussarela, tomate picado e orégano. Escolha sua massa" at bounding box center [394, 278] width 495 height 10
type input "Queijo mussarela, tomate picado e orégano."
drag, startPoint x: 266, startPoint y: 281, endPoint x: 575, endPoint y: 178, distance: 325.4
click at [575, 178] on div "Nome do produto 13- Orange is The New Black (Queijo Tomate e Orégano) Código do…" at bounding box center [394, 264] width 507 height 318
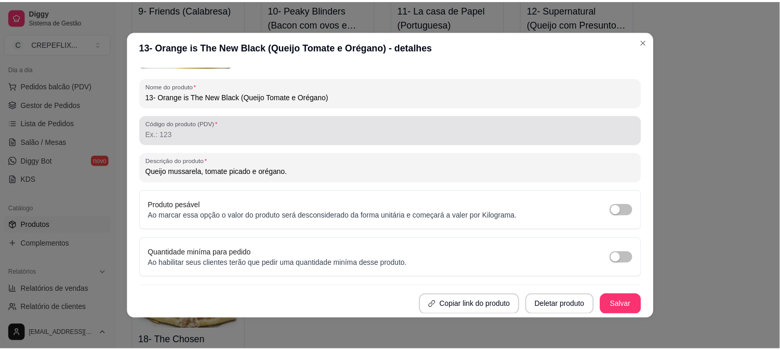
scroll to position [0, 0]
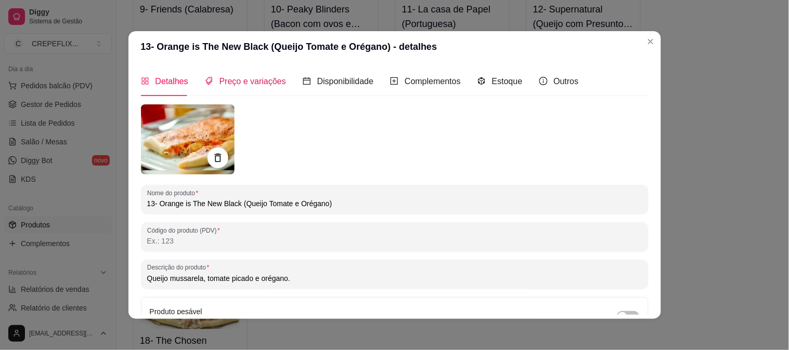
click at [256, 77] on span "Preço e variações" at bounding box center [252, 81] width 67 height 9
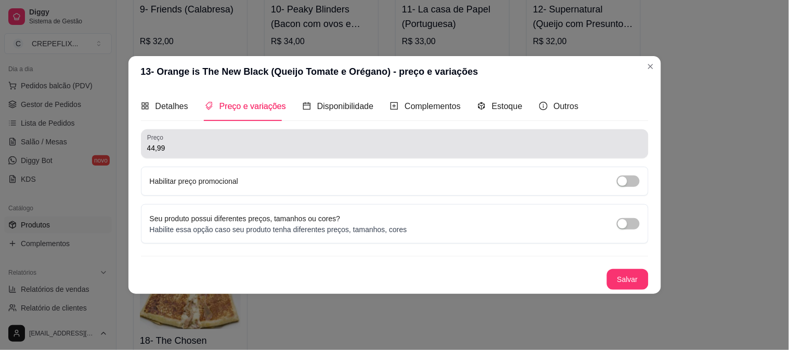
click at [219, 148] on input "44,99" at bounding box center [394, 148] width 495 height 10
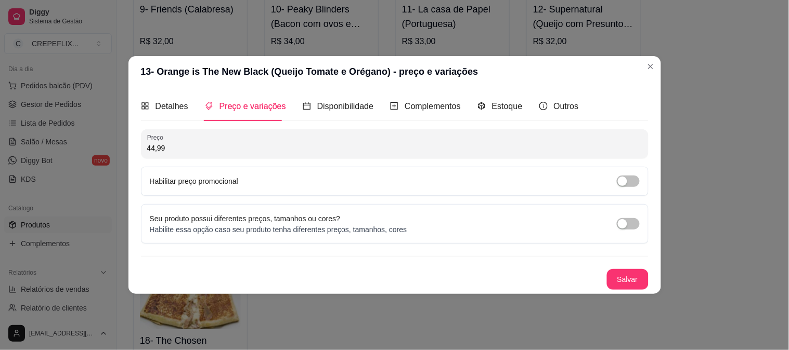
click at [219, 148] on input "44,99" at bounding box center [394, 148] width 495 height 10
type input "32,00"
click at [627, 283] on button "Salvar" at bounding box center [627, 280] width 41 height 20
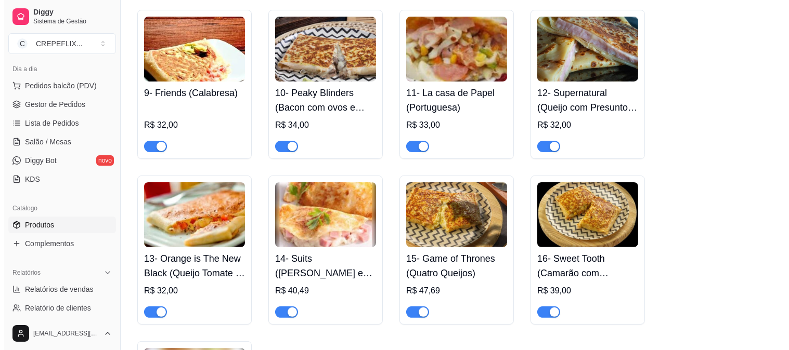
scroll to position [756, 0]
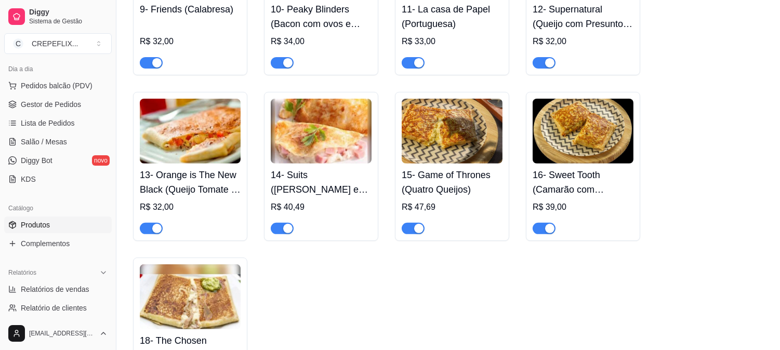
click at [220, 183] on h4 "13- Orange is The New Black (Queijo Tomate e Orégano)" at bounding box center [190, 182] width 101 height 29
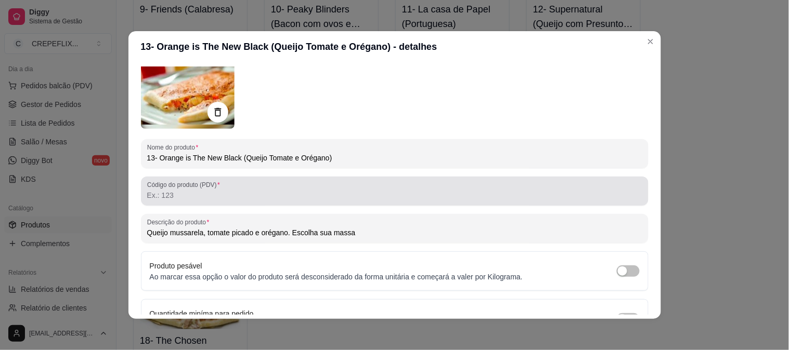
scroll to position [0, 0]
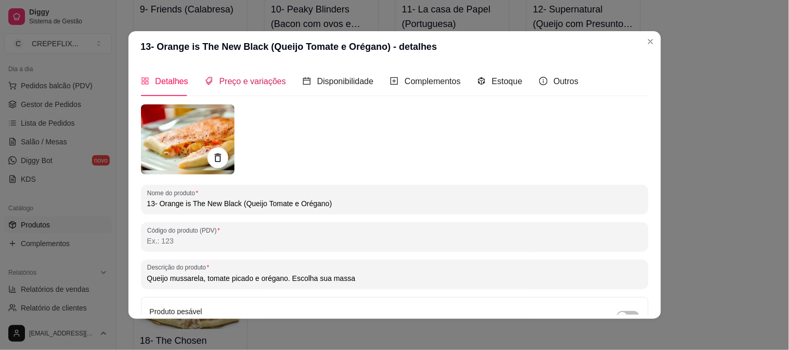
click at [233, 85] on span "Preço e variações" at bounding box center [252, 81] width 67 height 9
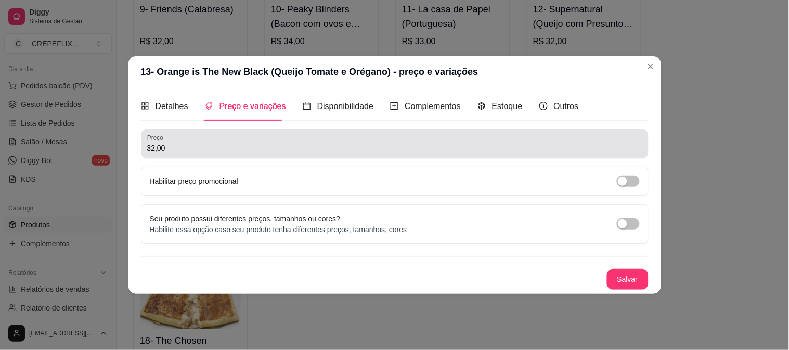
click at [179, 151] on input "32,00" at bounding box center [394, 148] width 495 height 10
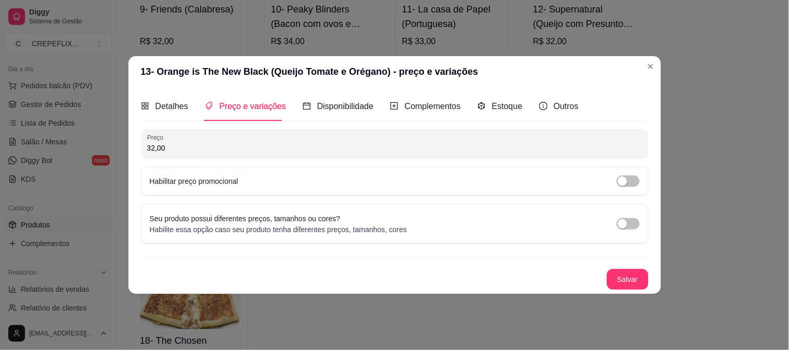
click at [179, 151] on input "32,00" at bounding box center [394, 148] width 495 height 10
type input "30,00"
click at [636, 276] on button "Salvar" at bounding box center [628, 279] width 42 height 21
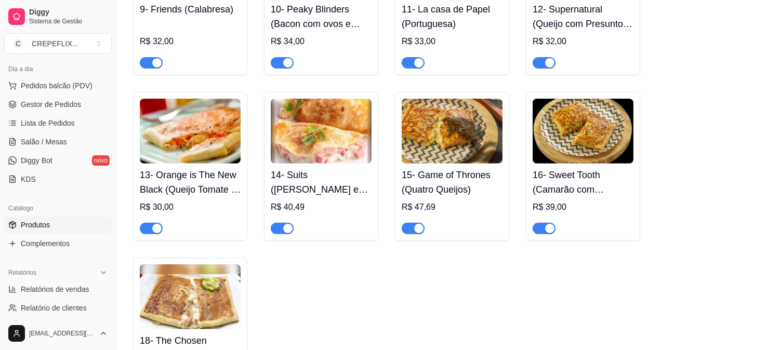
click at [306, 151] on img at bounding box center [321, 131] width 101 height 65
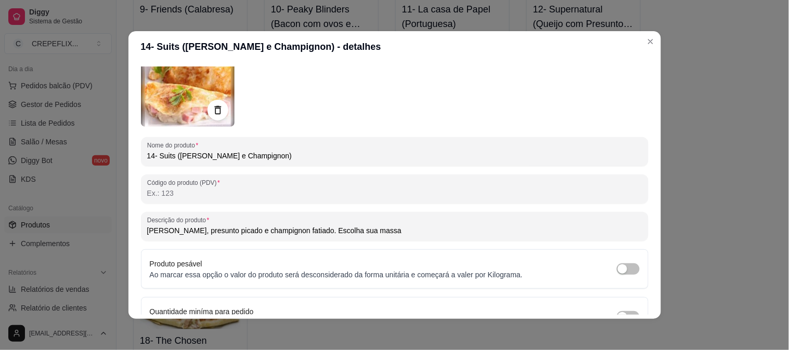
scroll to position [107, 0]
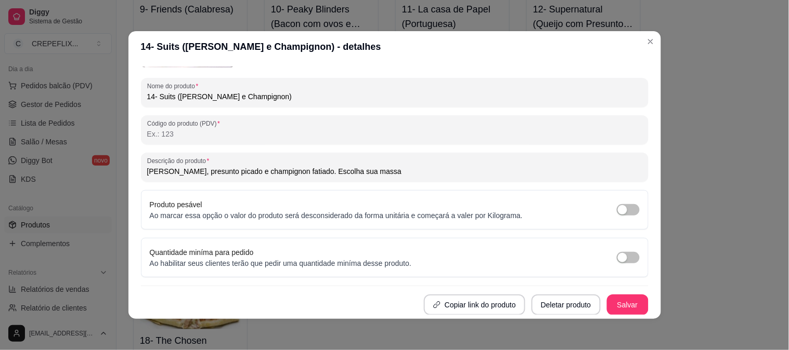
drag, startPoint x: 404, startPoint y: 168, endPoint x: 331, endPoint y: 169, distance: 73.3
click at [331, 169] on input "[PERSON_NAME], presunto picado e champignon fatiado. Escolha sua massa" at bounding box center [394, 171] width 495 height 10
type input "[PERSON_NAME], presunto picado e champignon fatiado."
drag, startPoint x: 290, startPoint y: 168, endPoint x: 559, endPoint y: 153, distance: 269.8
click at [563, 134] on input "Código do produto (PDV)" at bounding box center [394, 134] width 495 height 10
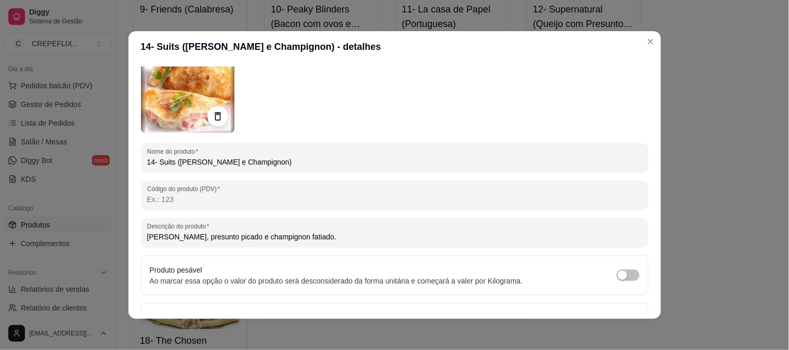
scroll to position [0, 0]
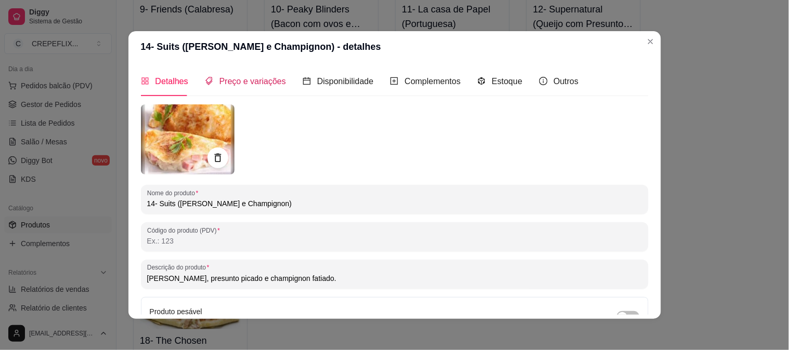
click at [257, 84] on span "Preço e variações" at bounding box center [252, 81] width 67 height 9
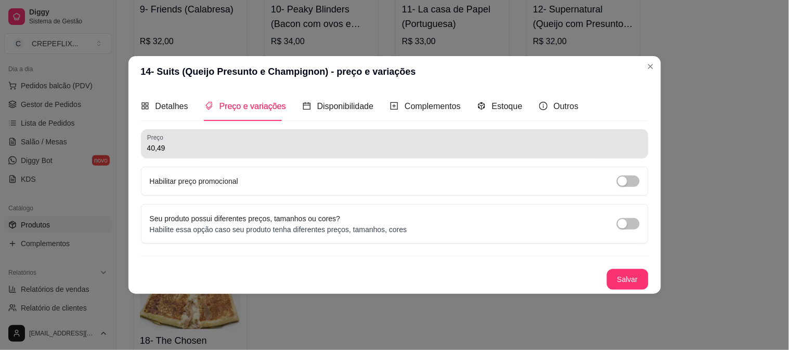
click at [199, 154] on div "Preço 40,49" at bounding box center [394, 143] width 507 height 29
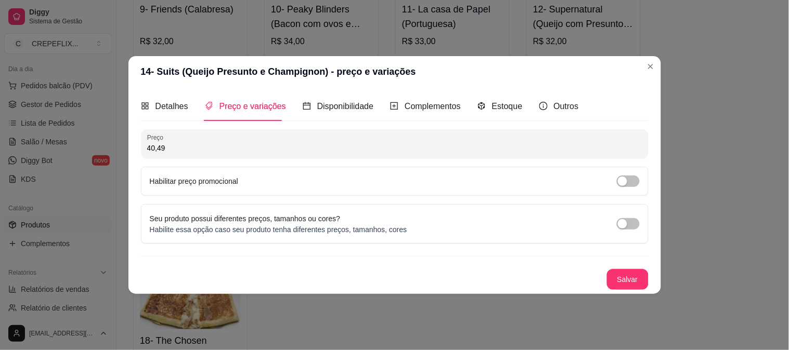
click at [199, 154] on div "Preço 40,49" at bounding box center [394, 143] width 507 height 29
type input "32,00"
click at [611, 283] on button "Salvar" at bounding box center [628, 279] width 42 height 21
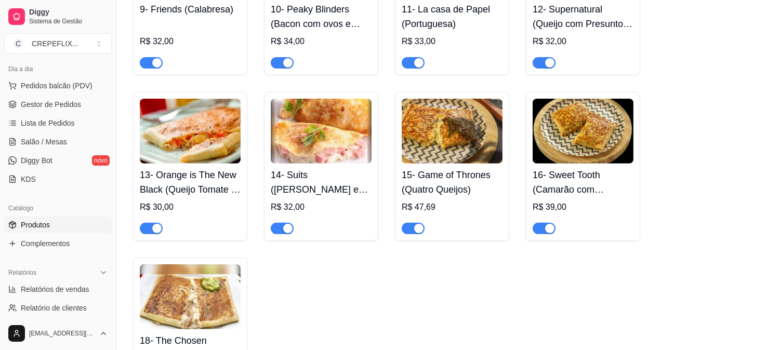
click at [445, 193] on h4 "15- Game of Thrones (Quatro Queijos)" at bounding box center [452, 182] width 101 height 29
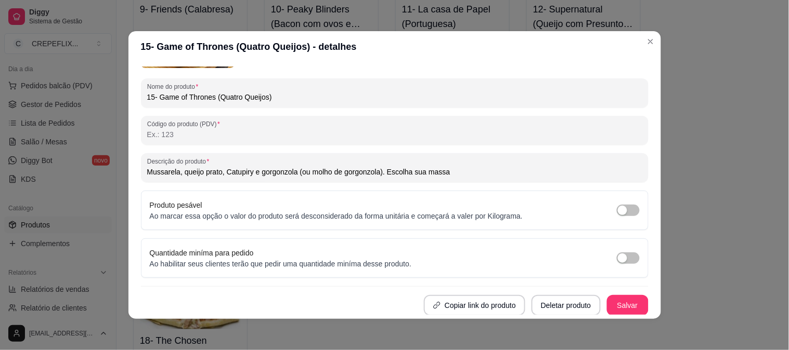
scroll to position [107, 0]
drag, startPoint x: 449, startPoint y: 172, endPoint x: 411, endPoint y: 173, distance: 38.0
click at [383, 174] on input "Mussarela, queijo prato, Catupiry e gorgonzola (ou molho de gorgonzola). Escolh…" at bounding box center [394, 171] width 495 height 10
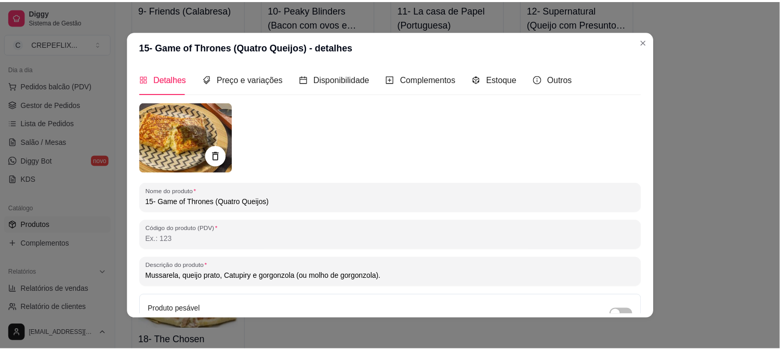
scroll to position [0, 0]
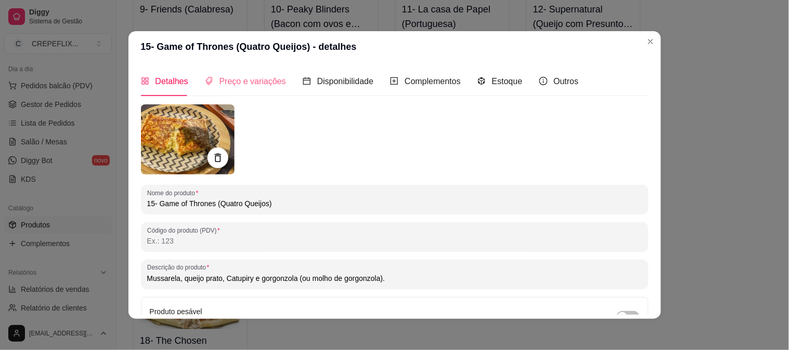
type input "Mussarela, queijo prato, Catupiry e gorgonzola (ou molho de gorgonzola)."
click at [243, 85] on span "Preço e variações" at bounding box center [252, 81] width 67 height 9
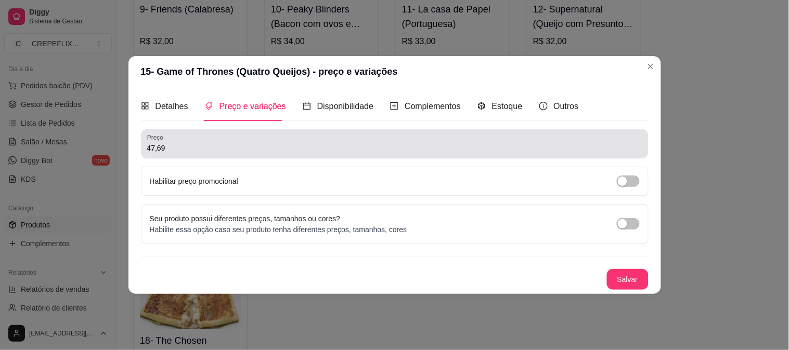
click at [203, 154] on div "Preço 47,69" at bounding box center [394, 143] width 507 height 29
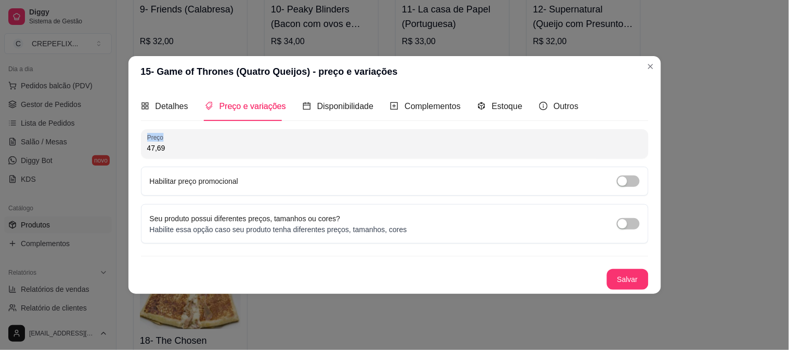
click at [203, 154] on div "Preço 47,69" at bounding box center [394, 143] width 507 height 29
type input "35,00"
click at [634, 279] on button "Salvar" at bounding box center [628, 279] width 42 height 21
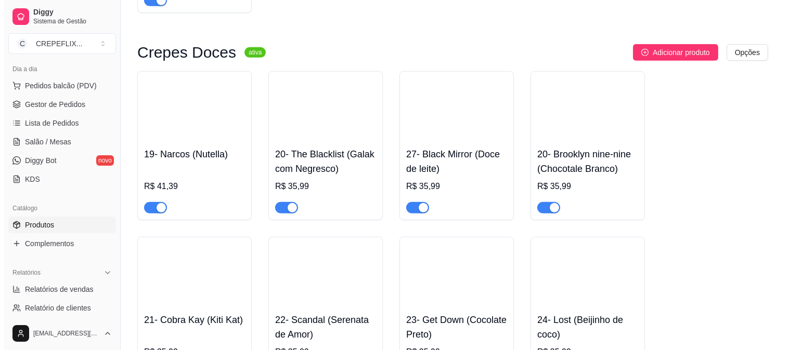
scroll to position [1161, 0]
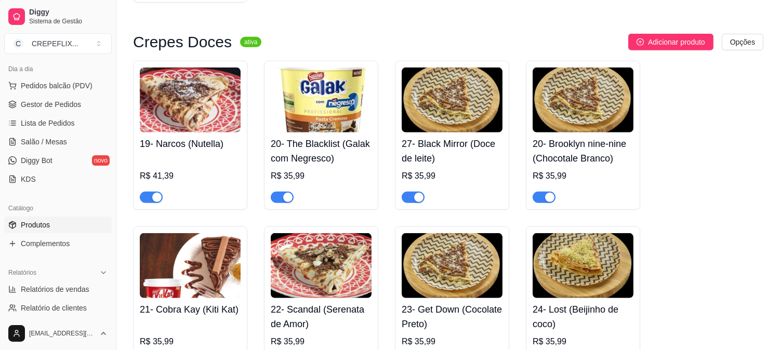
click at [180, 148] on h4 "19- Narcos (Nutella)" at bounding box center [190, 144] width 101 height 15
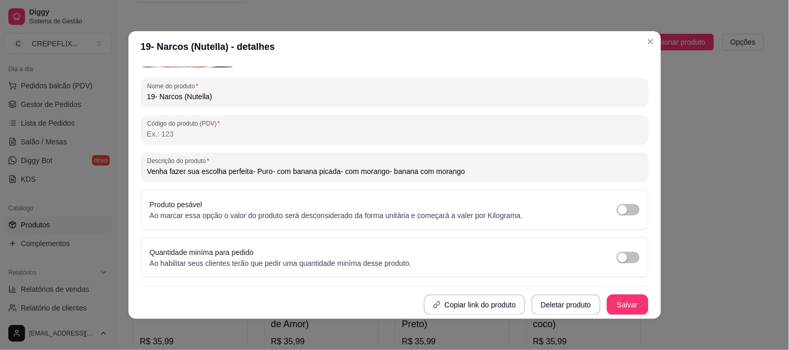
scroll to position [49, 0]
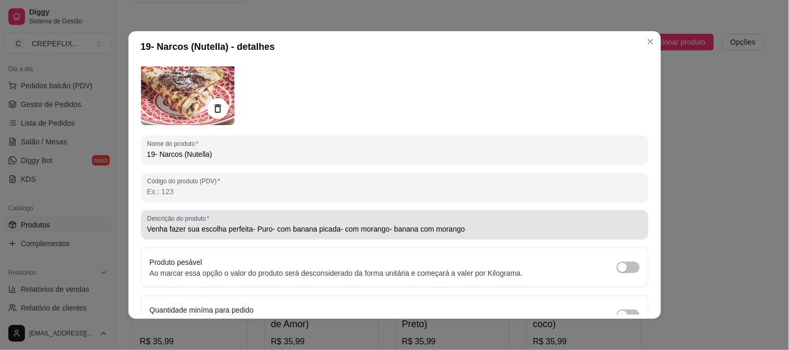
click at [178, 230] on input "Venha fazer sua escolha perfeita- Puro- com banana picada- com morango- banana …" at bounding box center [394, 229] width 495 height 10
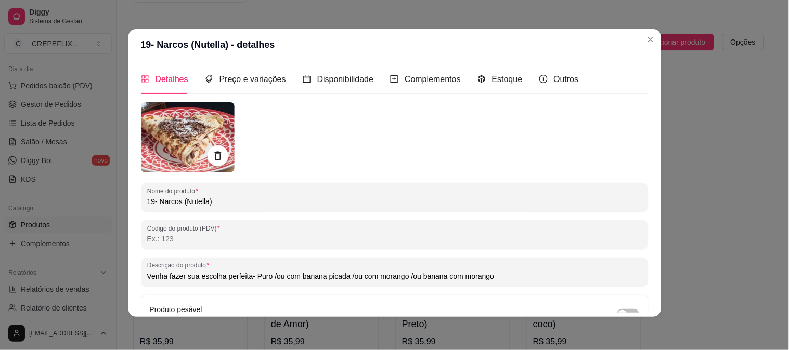
scroll to position [0, 0]
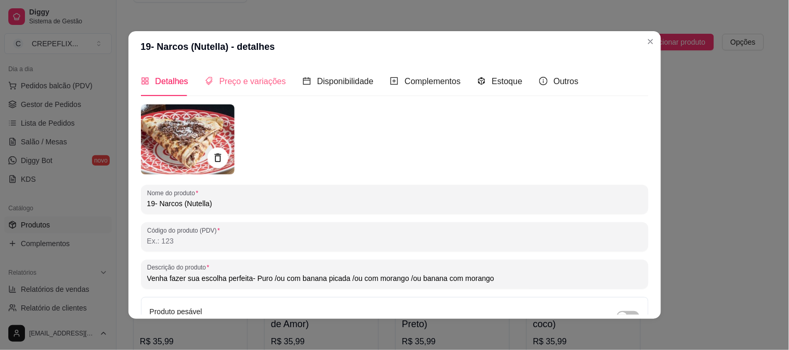
type input "Venha fazer sua escolha perfeita- Puro /ou com banana picada /ou com morango /o…"
click at [258, 80] on span "Preço e variações" at bounding box center [252, 81] width 67 height 9
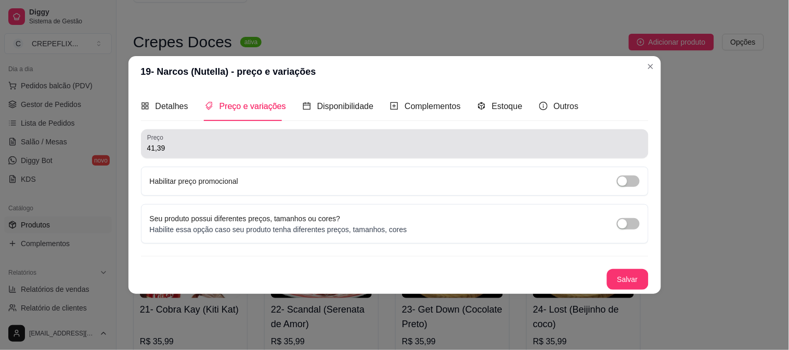
click at [181, 146] on input "41,39" at bounding box center [394, 148] width 495 height 10
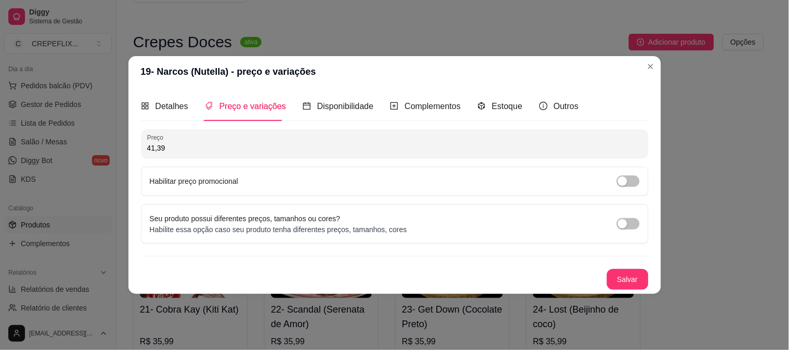
click at [180, 146] on input "41,39" at bounding box center [394, 148] width 495 height 10
type input "35,00"
click at [334, 104] on span "Disponibilidade" at bounding box center [345, 106] width 57 height 9
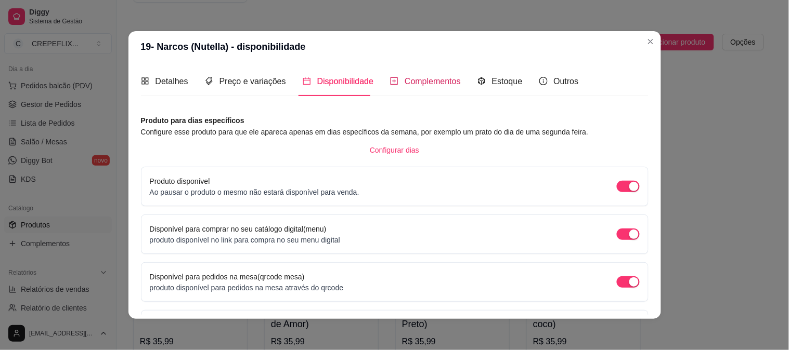
click at [409, 77] on span "Complementos" at bounding box center [433, 81] width 56 height 9
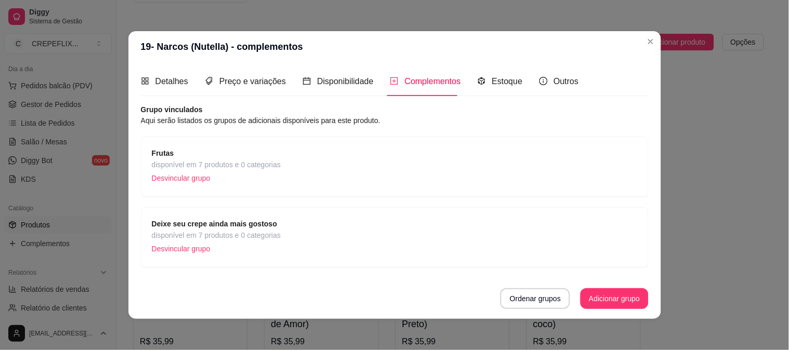
click at [323, 157] on div "Frutas disponível em 7 produtos e 0 categorias Desvincular grupo" at bounding box center [395, 167] width 486 height 38
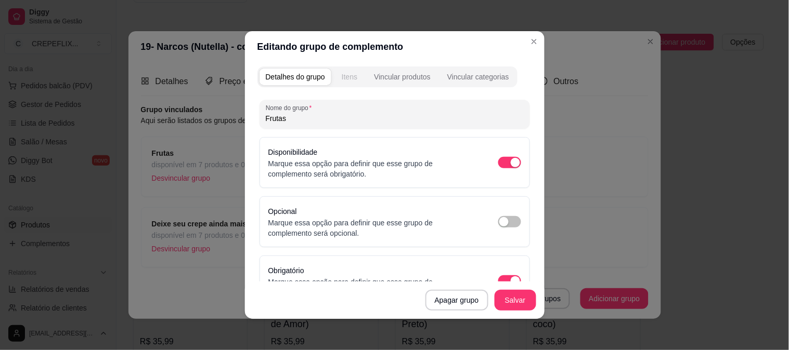
click at [343, 80] on div "Itens" at bounding box center [350, 77] width 16 height 10
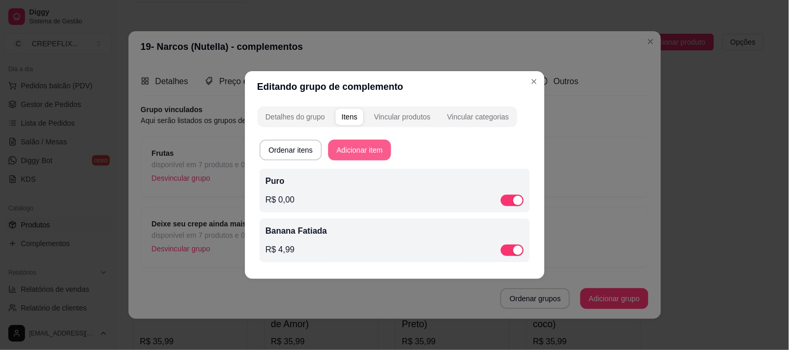
click at [381, 151] on button "Adicionar item" at bounding box center [359, 150] width 63 height 21
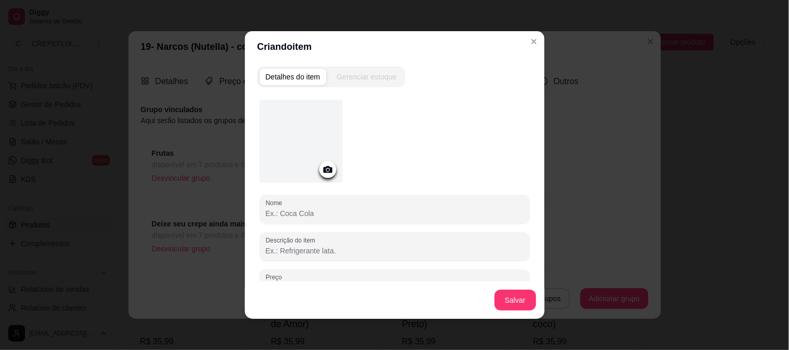
click at [323, 172] on icon at bounding box center [327, 169] width 9 height 7
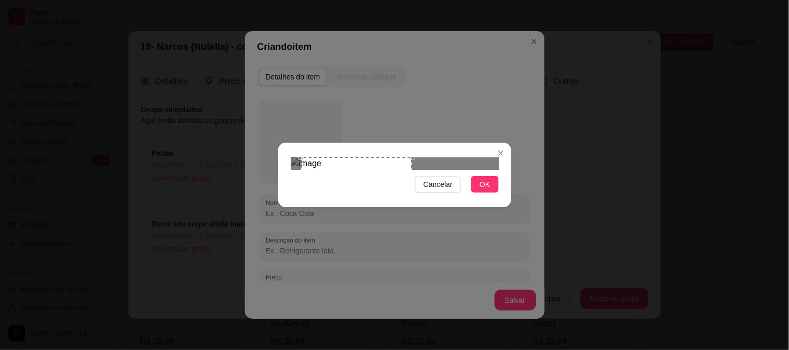
click at [433, 158] on div at bounding box center [395, 164] width 208 height 12
click at [484, 190] on span "OK" at bounding box center [484, 184] width 10 height 11
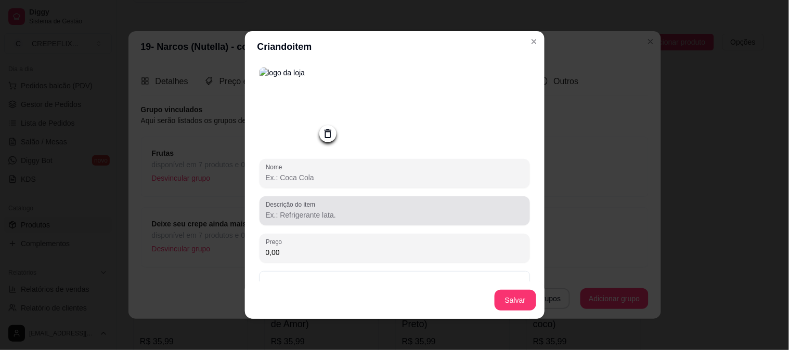
scroll to position [58, 0]
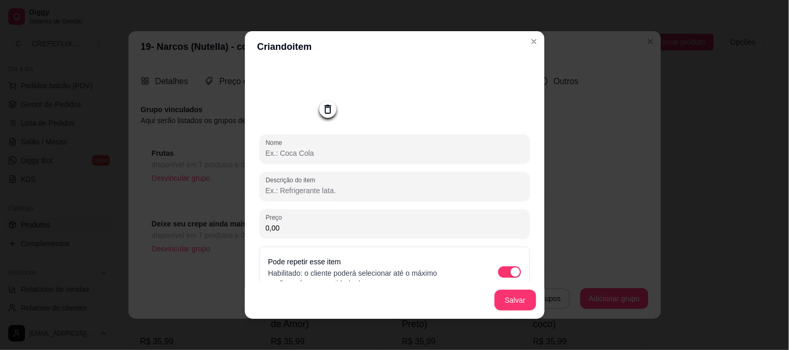
click at [354, 156] on input "Nome" at bounding box center [395, 153] width 258 height 10
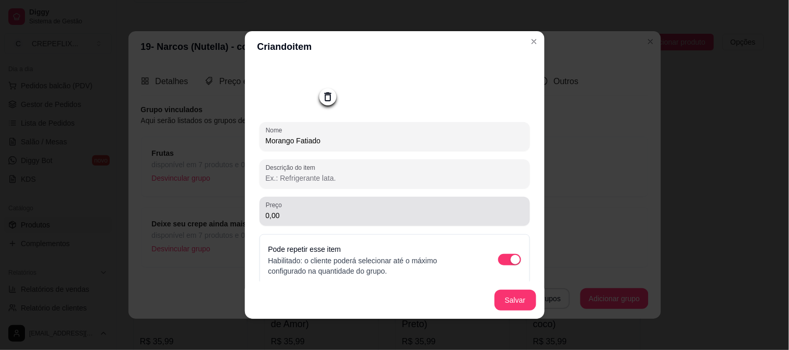
scroll to position [82, 0]
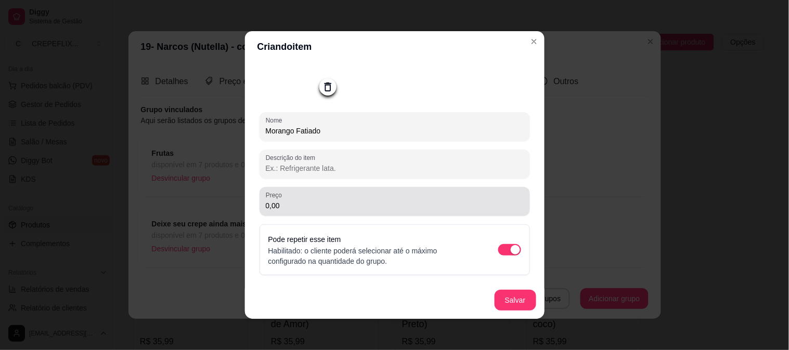
type input "Morango Fatiado"
click at [276, 204] on input "0,00" at bounding box center [395, 206] width 258 height 10
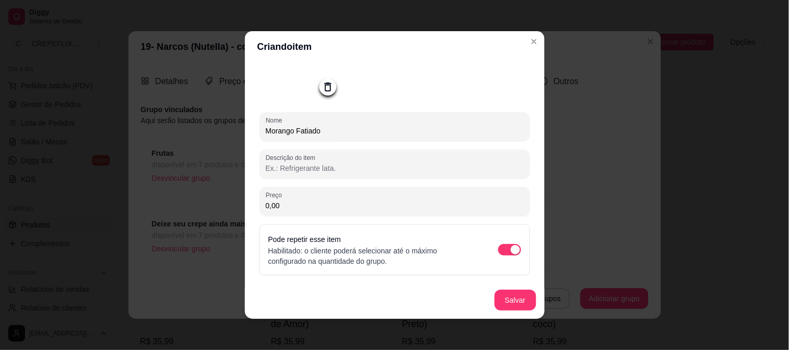
click at [277, 204] on input "0,00" at bounding box center [395, 206] width 258 height 10
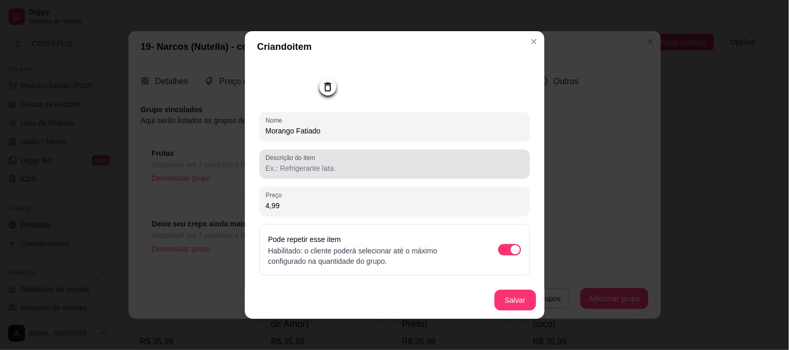
scroll to position [2, 0]
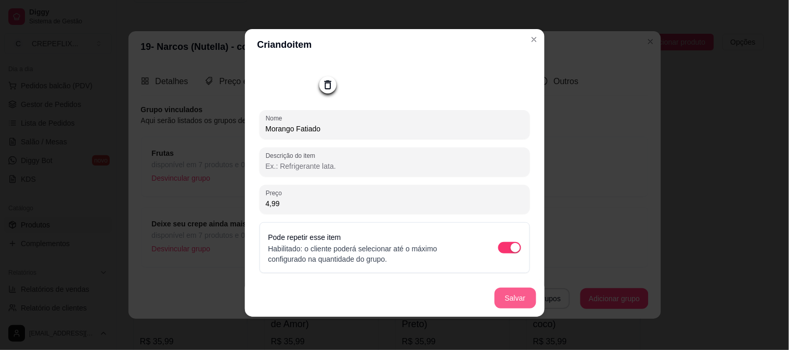
type input "4,99"
click at [511, 295] on button "Salvar" at bounding box center [515, 299] width 41 height 20
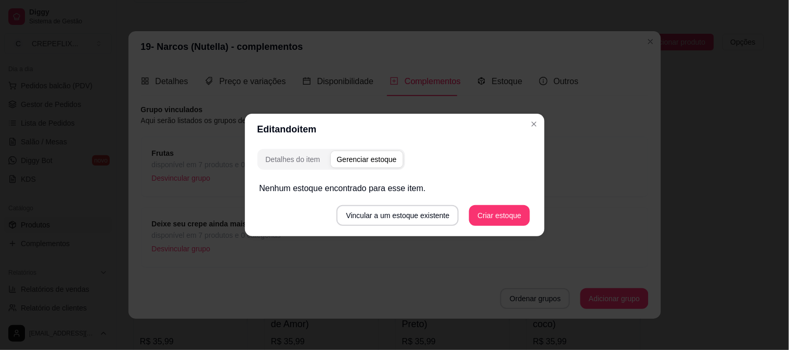
scroll to position [0, 0]
click at [289, 163] on div "Detalhes do item" at bounding box center [293, 159] width 55 height 10
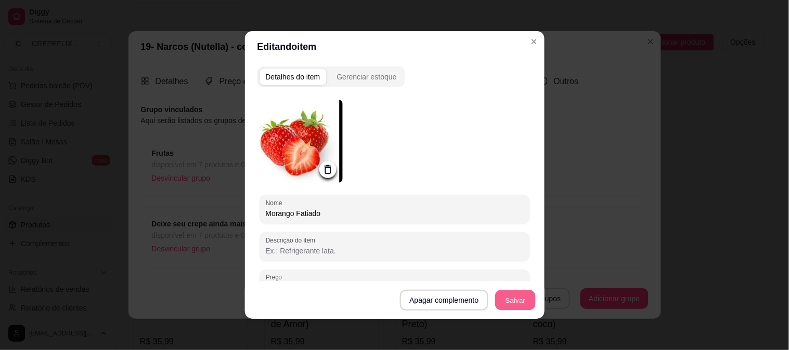
click at [515, 304] on button "Salvar" at bounding box center [515, 301] width 41 height 20
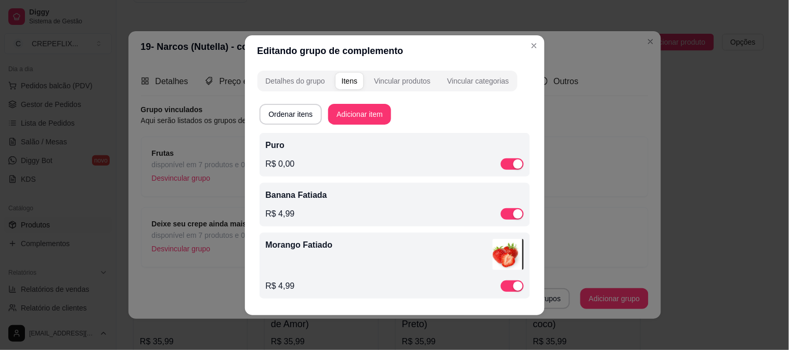
click at [386, 195] on p "Banana Fatiada" at bounding box center [395, 195] width 258 height 12
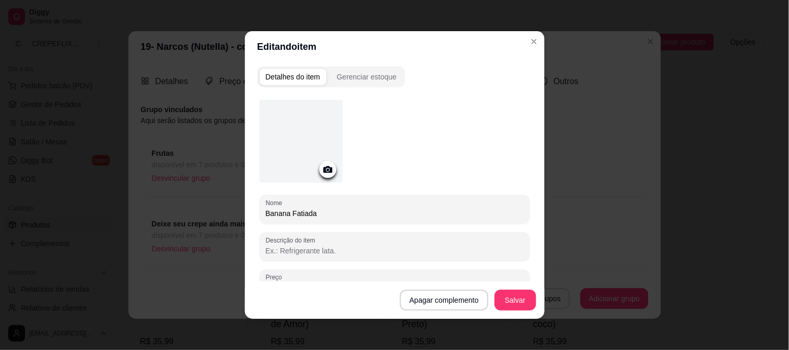
click at [326, 169] on circle at bounding box center [327, 170] width 3 height 3
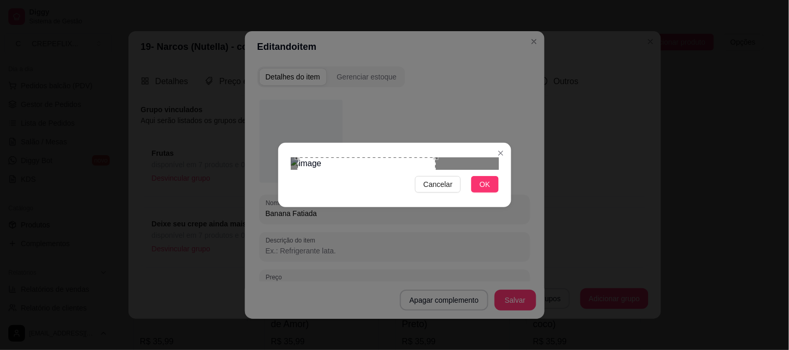
click at [380, 158] on div "Use the arrow keys to move the crop selection area" at bounding box center [366, 205] width 138 height 95
click at [485, 190] on span "OK" at bounding box center [484, 184] width 10 height 11
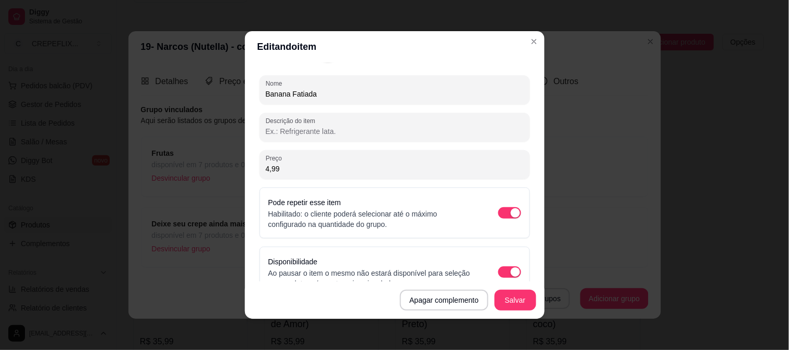
scroll to position [141, 0]
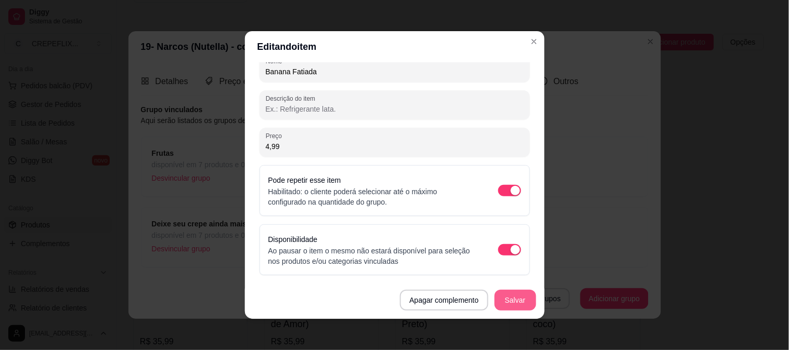
click at [508, 297] on button "Salvar" at bounding box center [515, 300] width 42 height 21
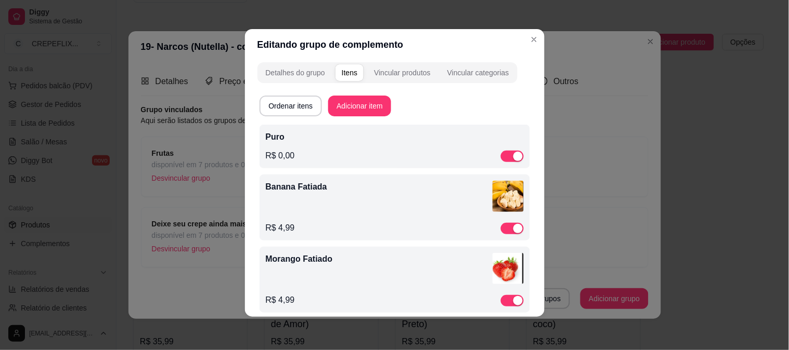
scroll to position [0, 0]
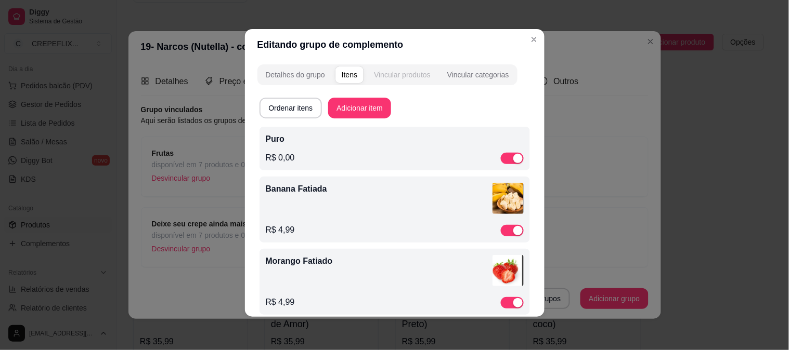
click at [386, 73] on div "Vincular produtos" at bounding box center [402, 75] width 57 height 10
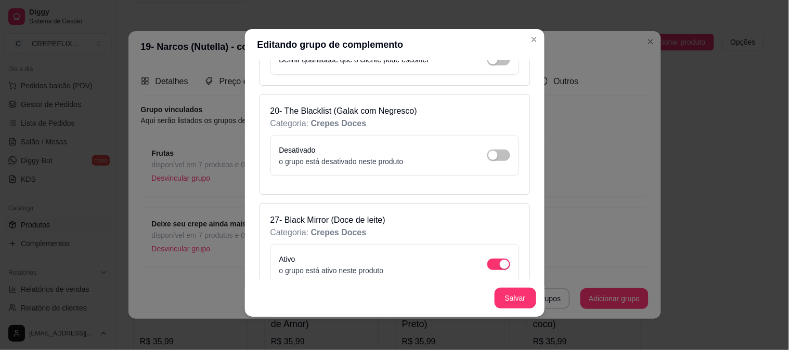
scroll to position [2195, 0]
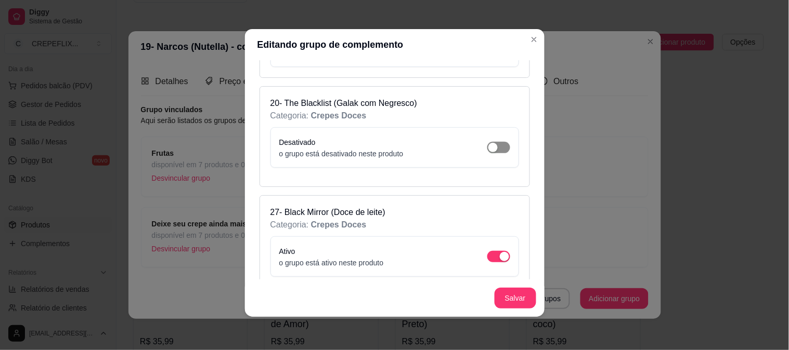
click at [488, 143] on div "button" at bounding box center [492, 147] width 9 height 9
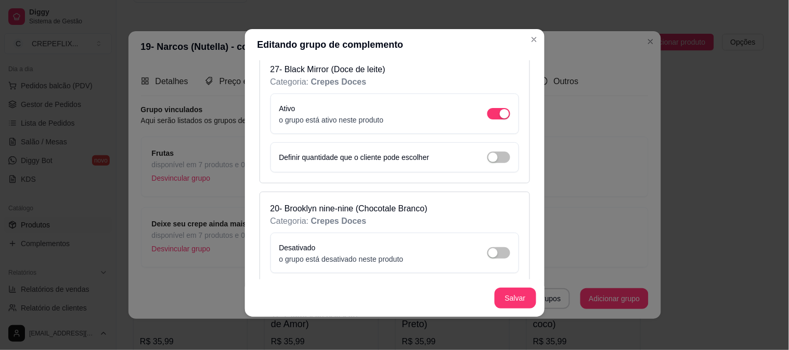
scroll to position [2426, 0]
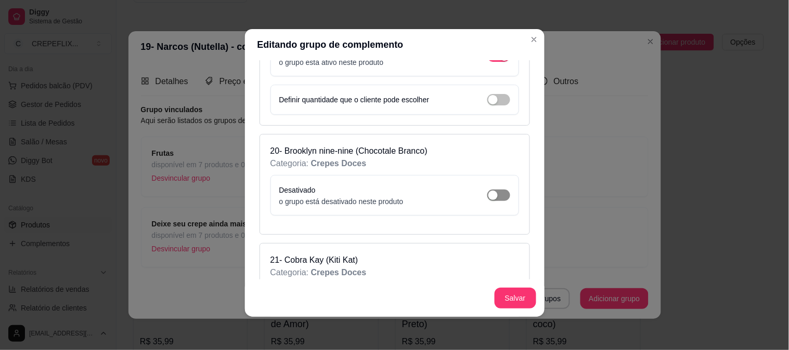
click at [488, 191] on div "button" at bounding box center [492, 195] width 9 height 9
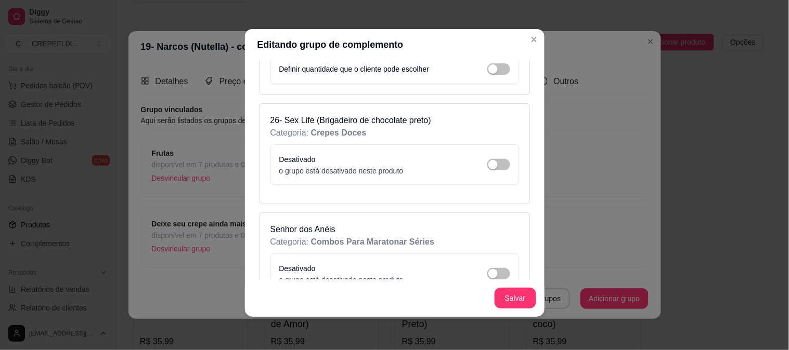
scroll to position [3235, 0]
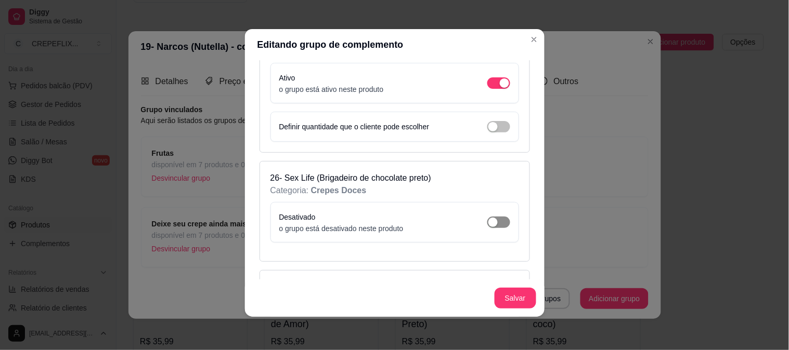
click at [488, 218] on div "button" at bounding box center [492, 222] width 9 height 9
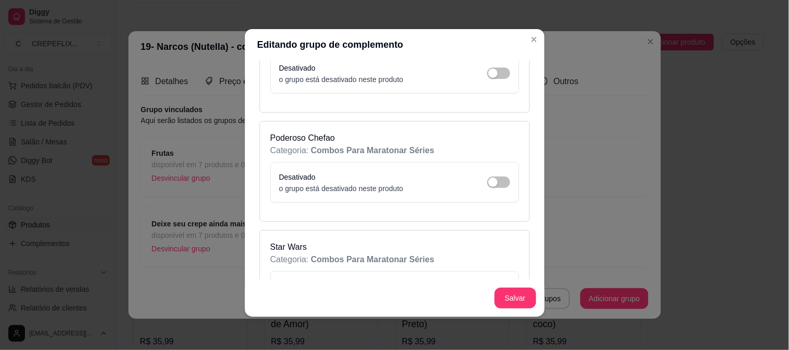
scroll to position [3466, 0]
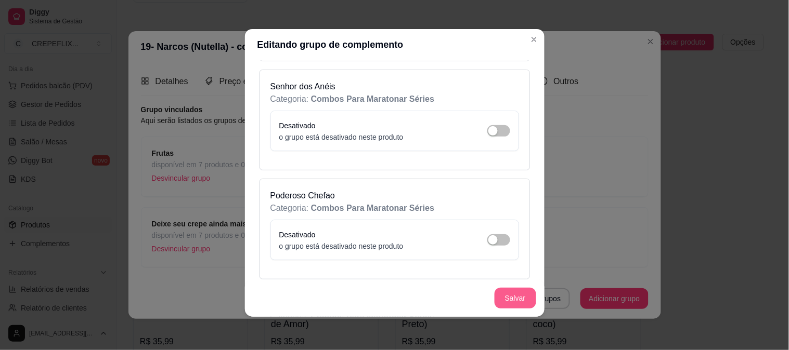
click at [517, 295] on button "Salvar" at bounding box center [515, 298] width 42 height 21
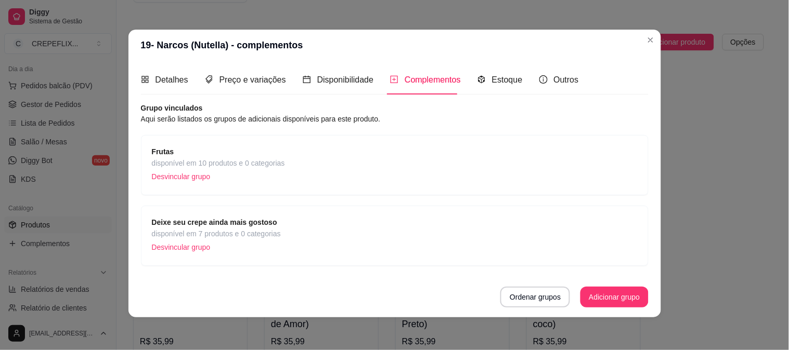
scroll to position [2, 0]
click at [263, 220] on strong "Deixe seu crepe ainda mais gostoso" at bounding box center [214, 222] width 125 height 8
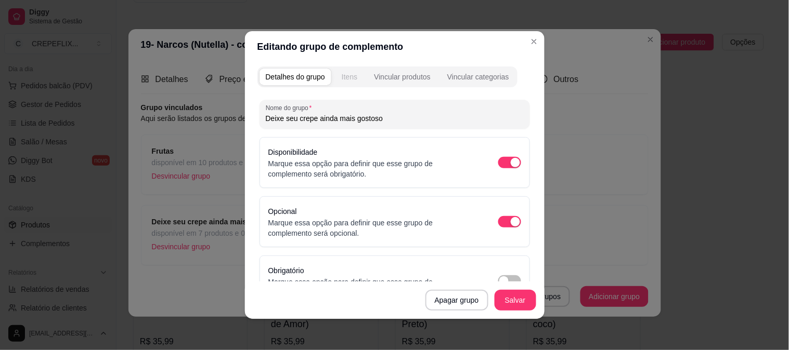
click at [348, 72] on div "Itens" at bounding box center [350, 77] width 16 height 10
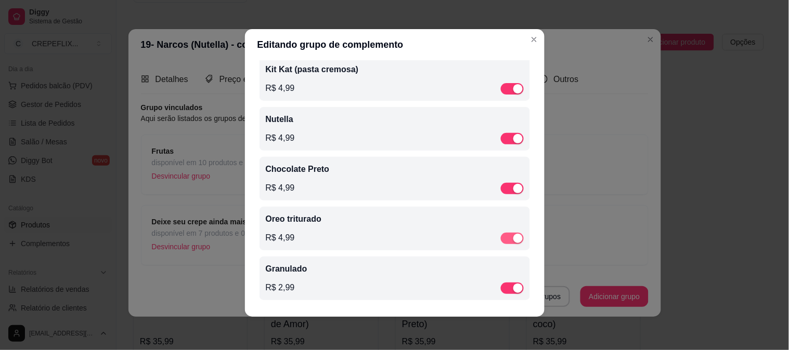
click at [513, 236] on div "button" at bounding box center [517, 238] width 9 height 9
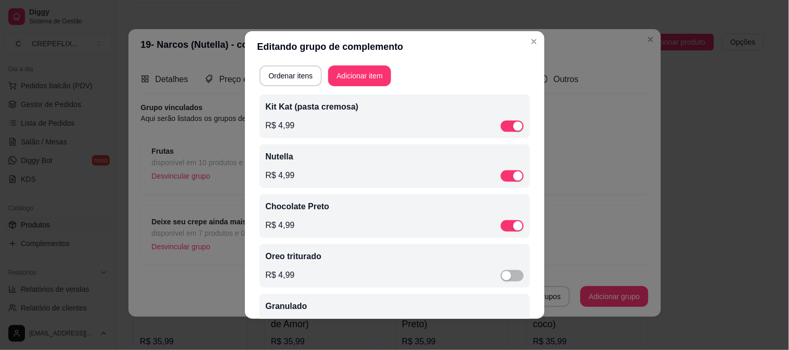
scroll to position [0, 0]
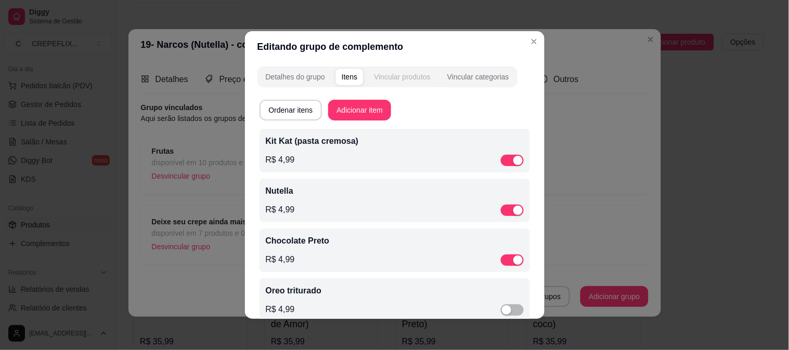
click at [406, 86] on div "Detalhes do grupo Itens Vincular produtos Vincular categorias" at bounding box center [387, 77] width 260 height 21
click at [411, 76] on div "Vincular produtos" at bounding box center [402, 77] width 57 height 10
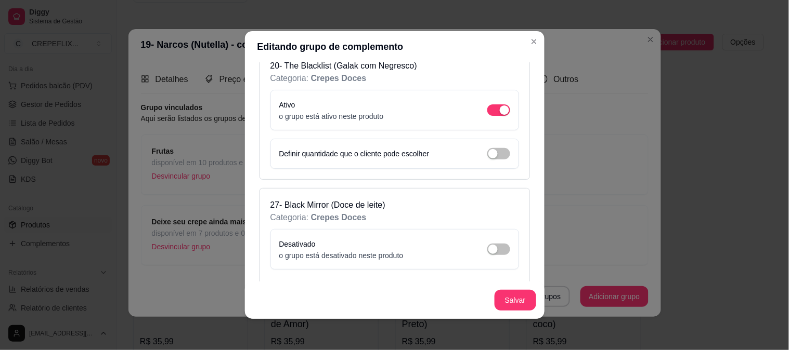
scroll to position [2253, 0]
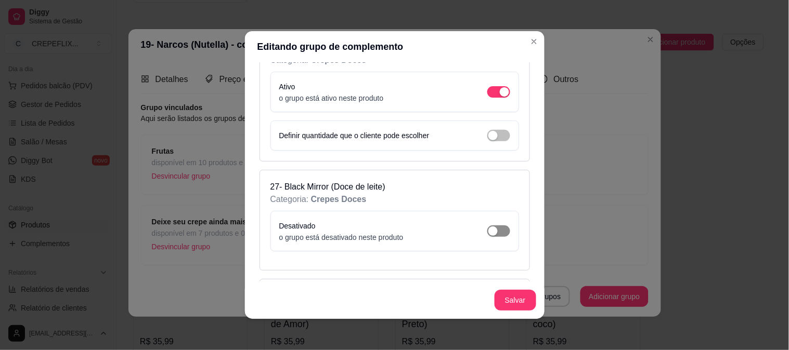
click at [488, 227] on div "button" at bounding box center [492, 231] width 9 height 9
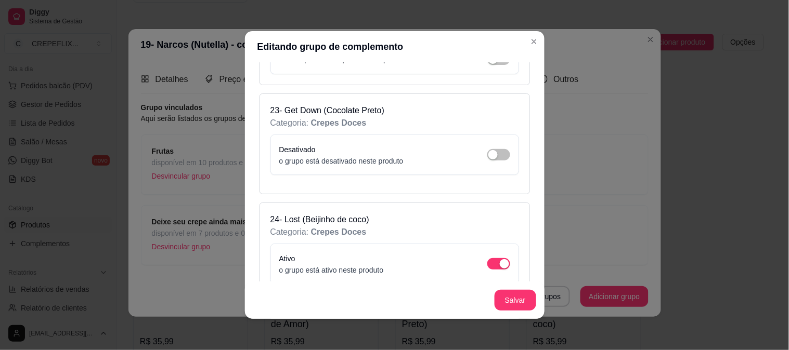
scroll to position [2888, 0]
click at [488, 149] on div "button" at bounding box center [492, 153] width 9 height 9
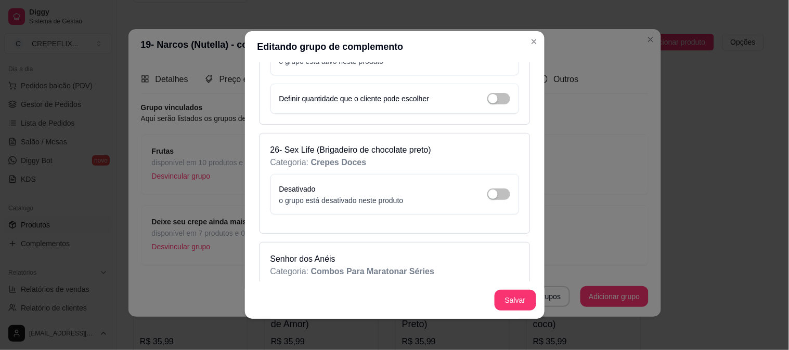
scroll to position [3293, 0]
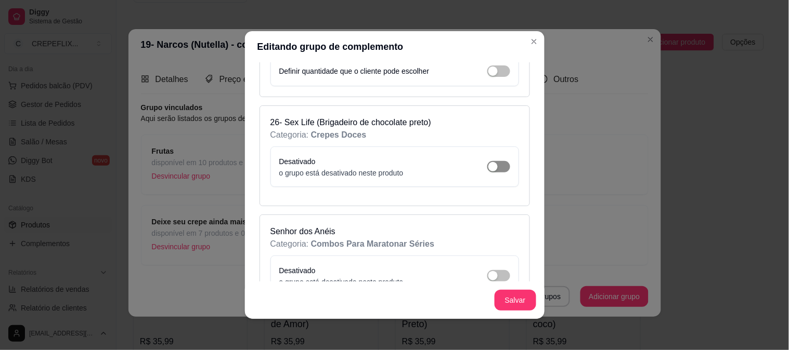
click at [487, 161] on span "button" at bounding box center [498, 166] width 23 height 11
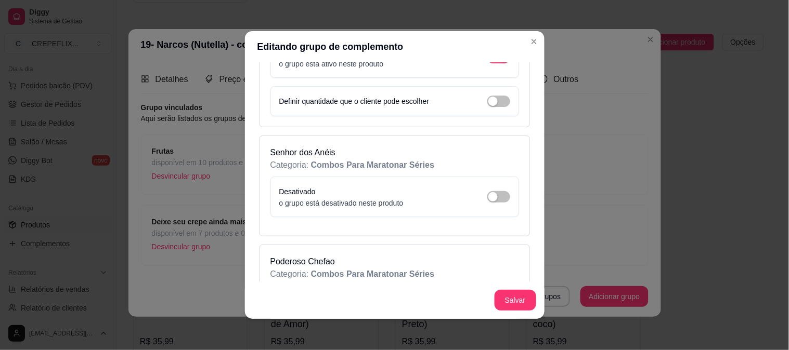
scroll to position [3466, 0]
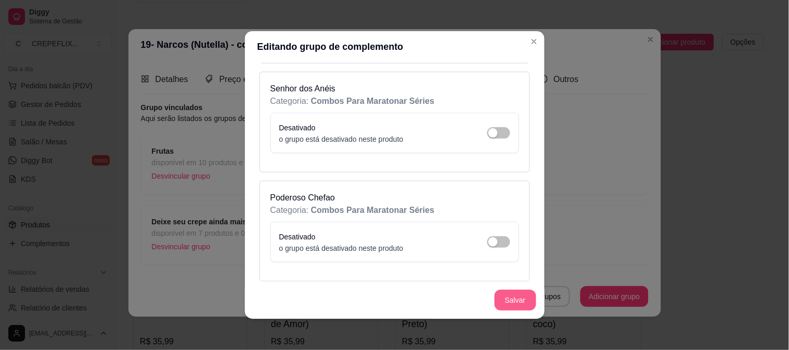
click at [515, 296] on button "Salvar" at bounding box center [515, 300] width 42 height 21
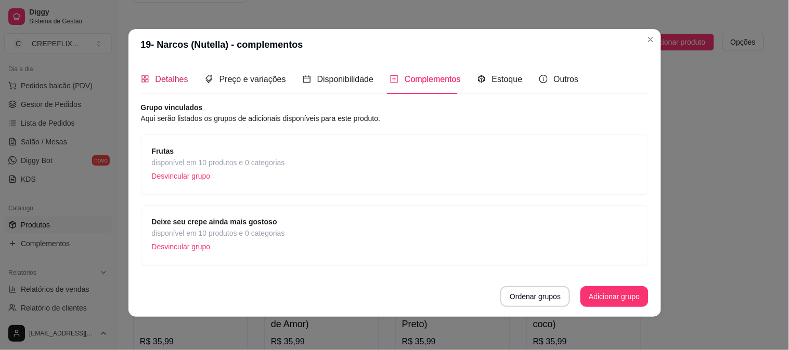
click at [146, 77] on div "Detalhes" at bounding box center [164, 79] width 47 height 13
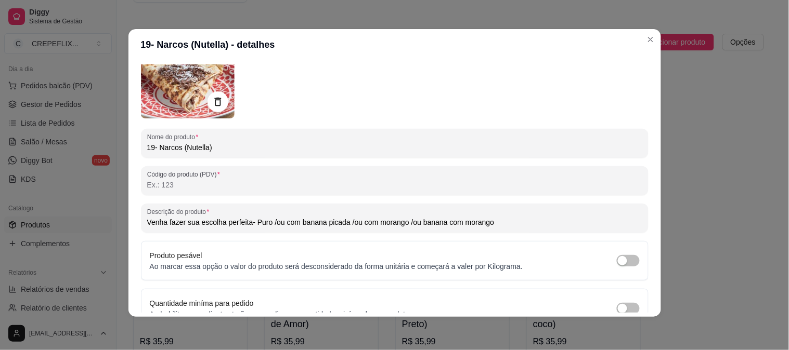
scroll to position [107, 0]
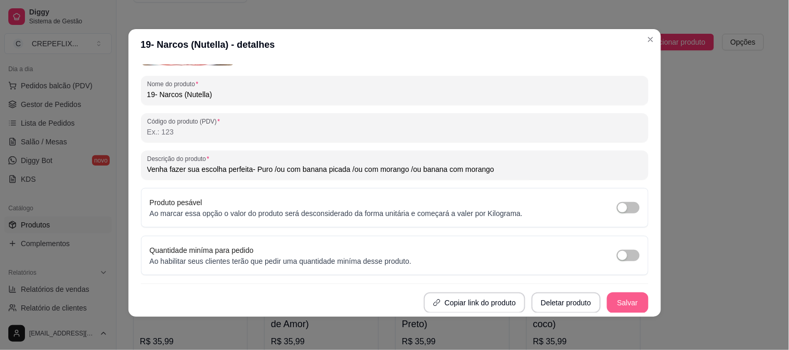
click at [621, 299] on button "Salvar" at bounding box center [628, 303] width 42 height 21
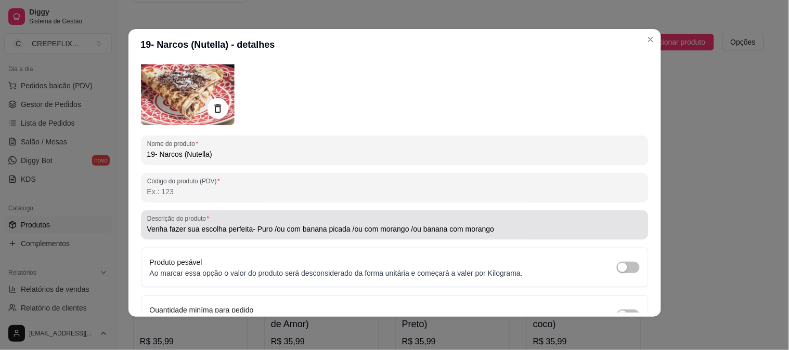
scroll to position [0, 0]
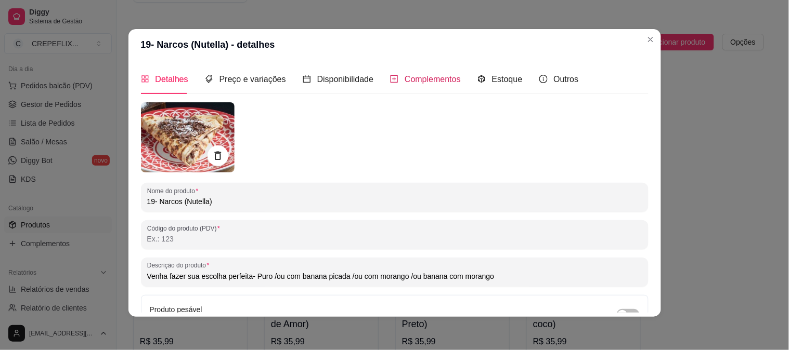
click at [424, 84] on span "Complementos" at bounding box center [433, 79] width 56 height 9
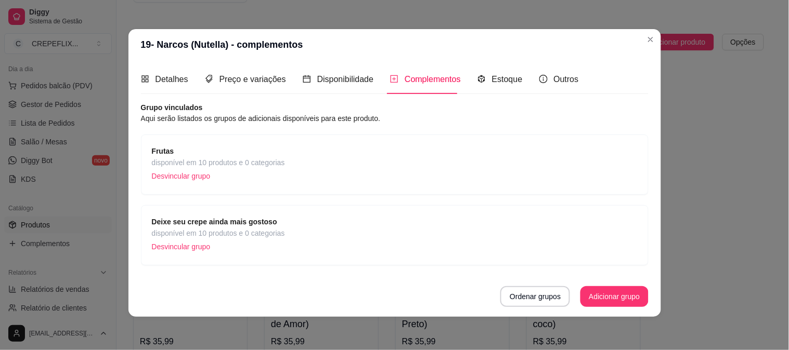
click at [232, 166] on span "disponível em 10 produtos e 0 categorias" at bounding box center [218, 162] width 133 height 11
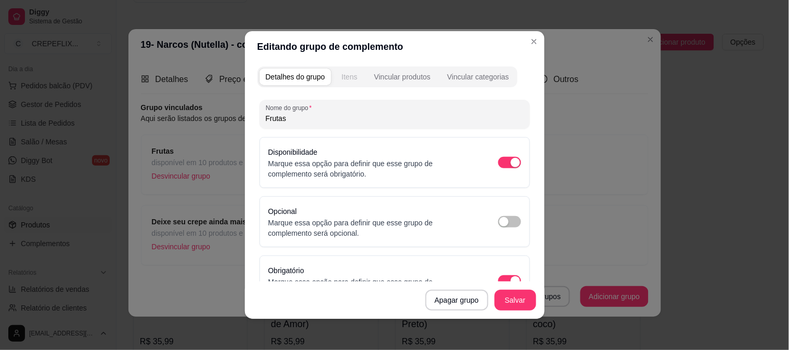
click at [346, 76] on div "Itens" at bounding box center [350, 77] width 16 height 10
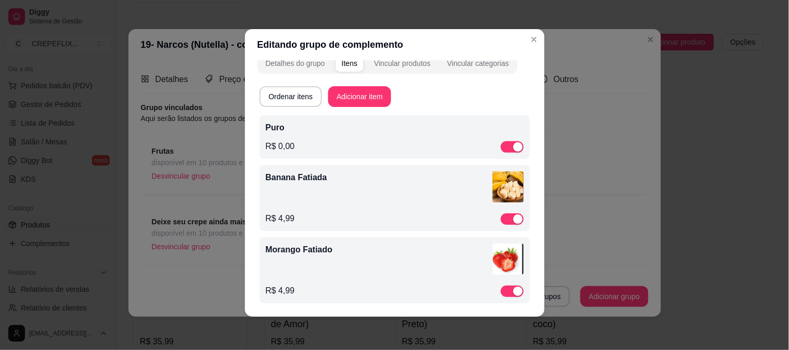
scroll to position [14, 0]
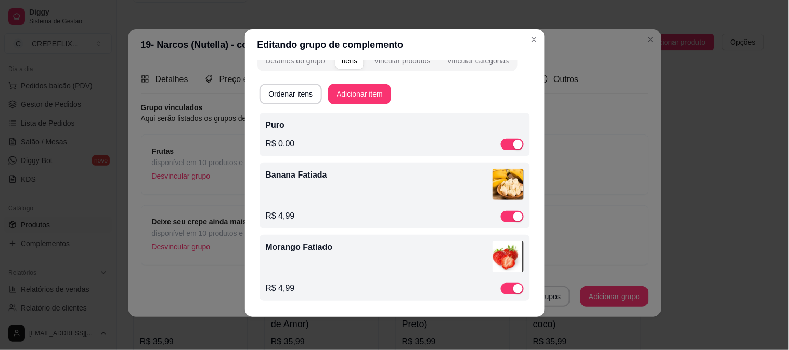
click at [333, 284] on div "R$ 4,99" at bounding box center [395, 288] width 258 height 12
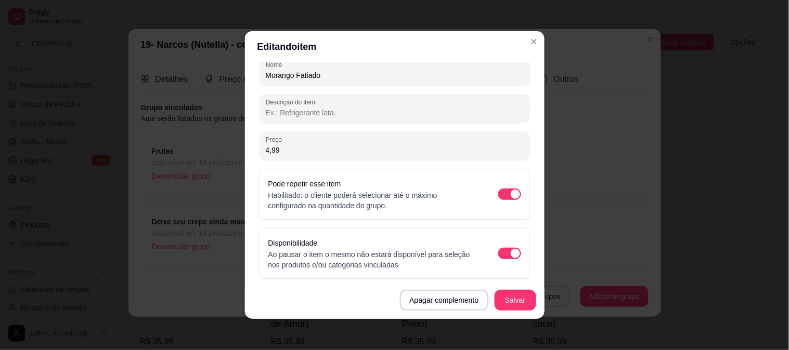
scroll to position [141, 0]
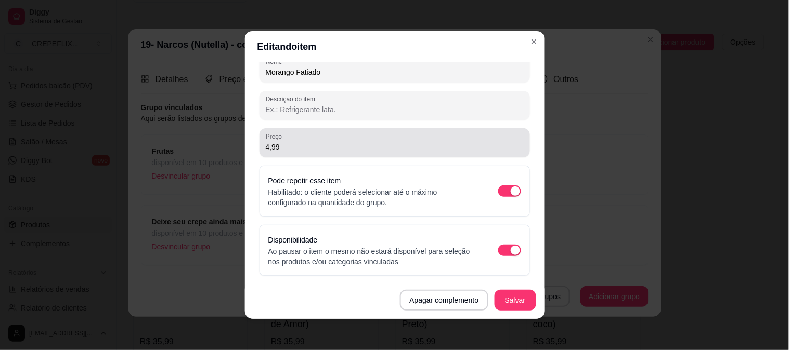
click at [282, 150] on input "4,99" at bounding box center [395, 147] width 258 height 10
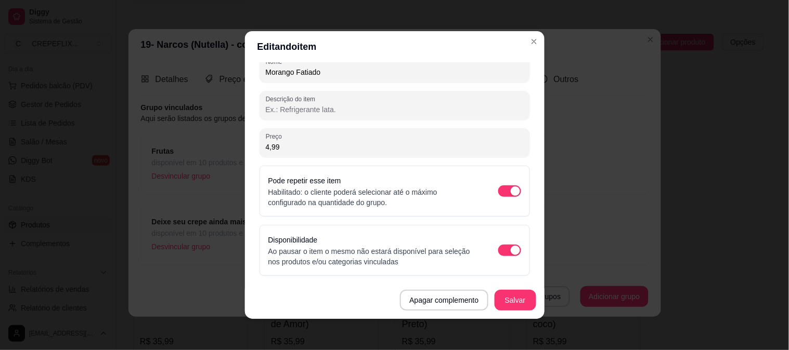
click at [282, 150] on input "4,99" at bounding box center [395, 147] width 258 height 10
type input "0,00"
click at [511, 298] on button "Salvar" at bounding box center [515, 301] width 41 height 20
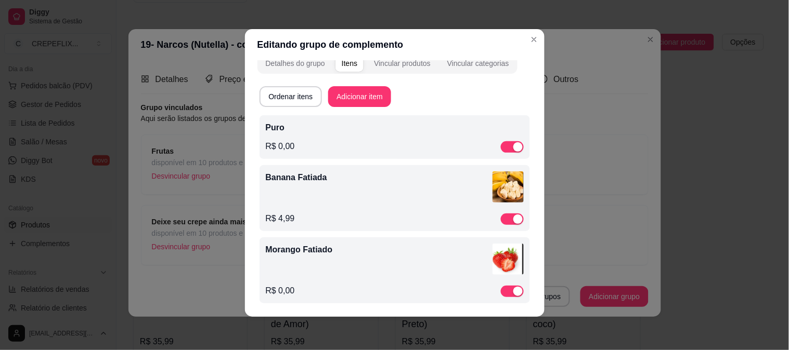
scroll to position [14, 0]
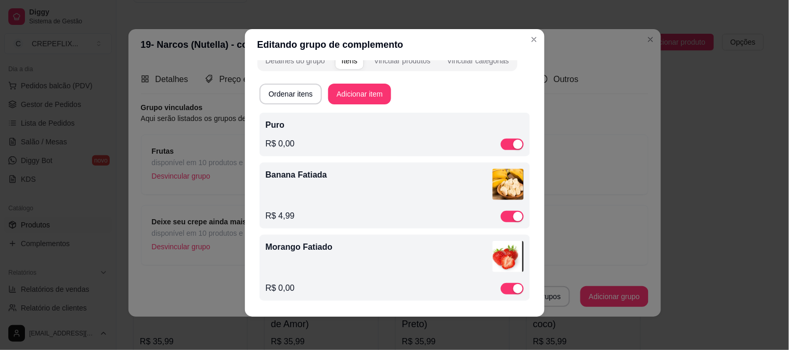
click at [299, 201] on div "Banana Fatiada" at bounding box center [395, 186] width 258 height 35
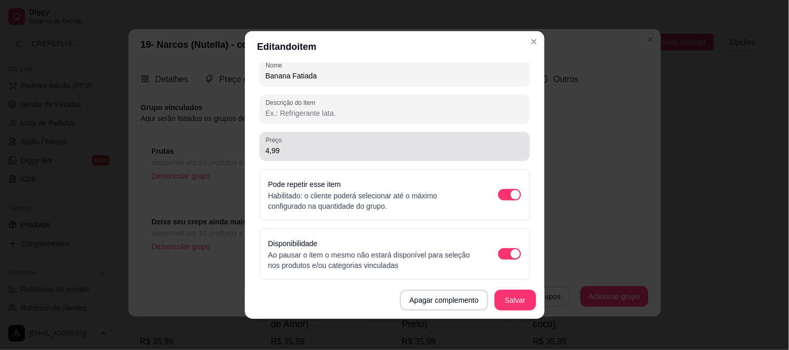
scroll to position [141, 0]
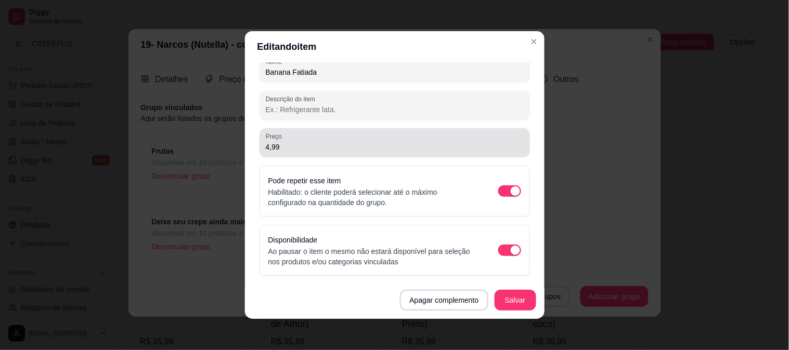
click at [299, 156] on div "Preço 4,99" at bounding box center [394, 142] width 270 height 29
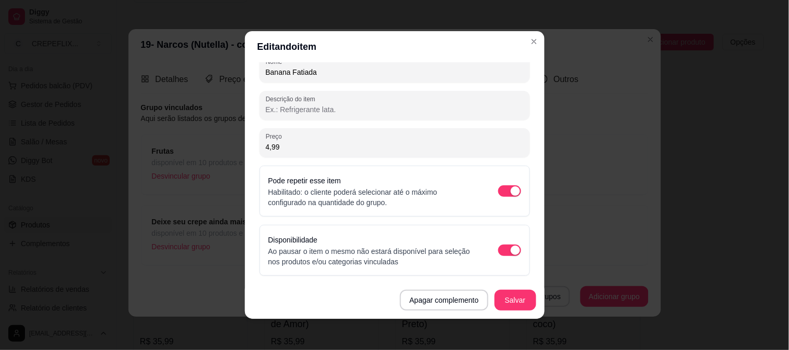
click at [303, 145] on input "4,99" at bounding box center [395, 147] width 258 height 10
type input "0,00"
click at [517, 299] on button "Salvar" at bounding box center [515, 300] width 42 height 21
click at [511, 305] on button "Salvar" at bounding box center [515, 301] width 41 height 20
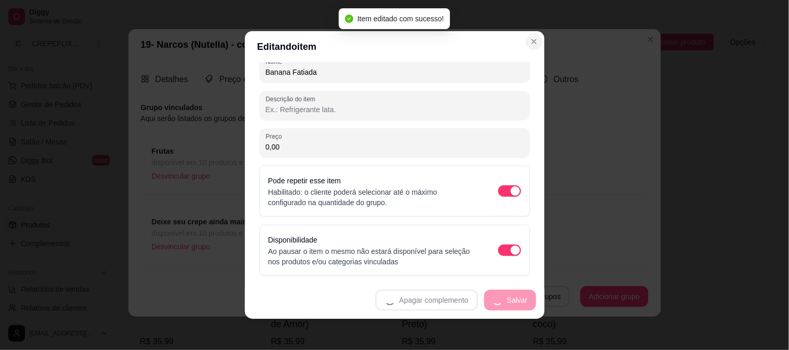
click at [519, 45] on header "Editando item" at bounding box center [394, 46] width 299 height 31
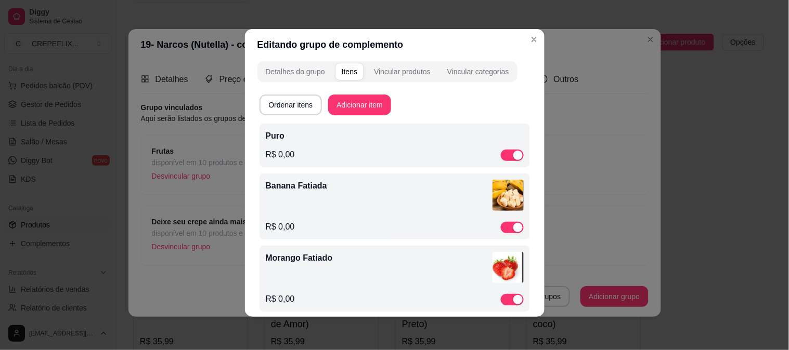
scroll to position [0, 0]
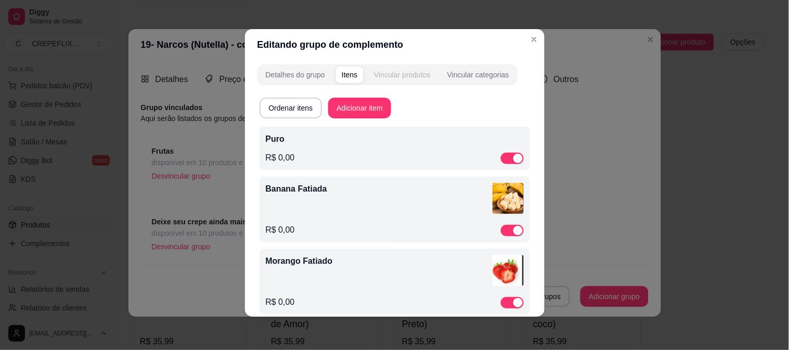
click at [409, 73] on div "Vincular produtos" at bounding box center [402, 75] width 57 height 10
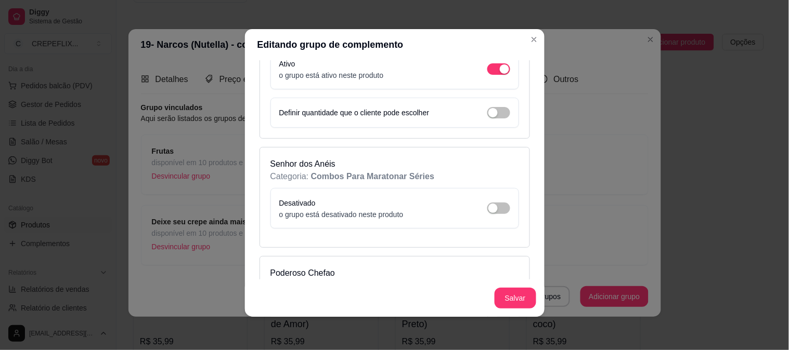
scroll to position [3408, 0]
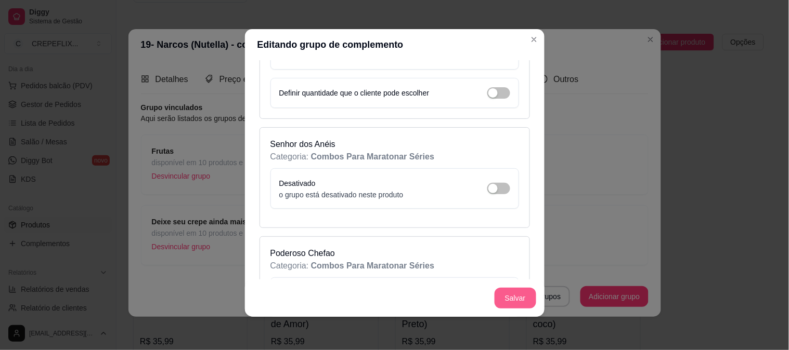
click at [515, 292] on button "Salvar" at bounding box center [515, 298] width 42 height 21
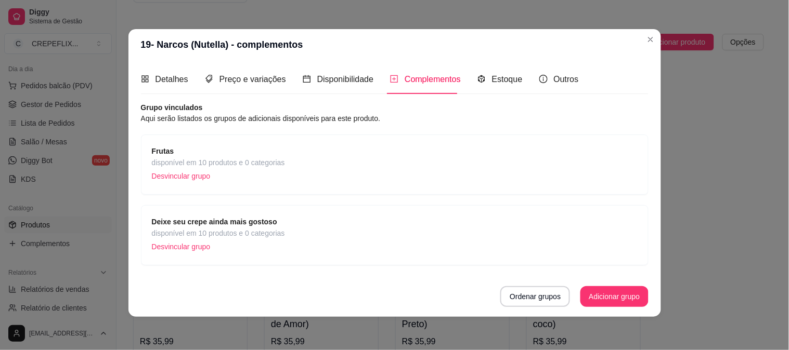
click at [267, 162] on span "disponível em 10 produtos e 0 categorias" at bounding box center [218, 162] width 133 height 11
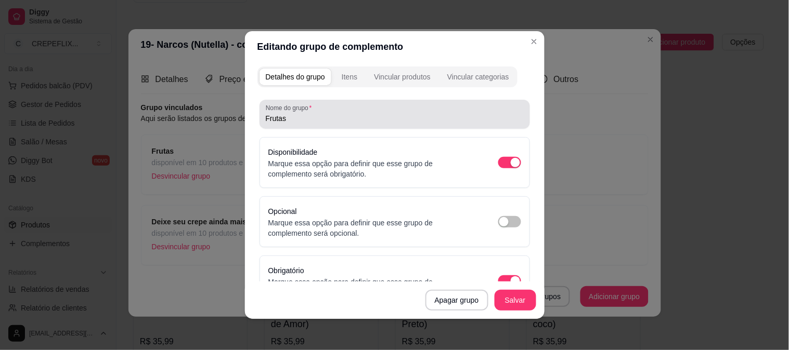
click at [321, 120] on input "Frutas" at bounding box center [395, 118] width 258 height 10
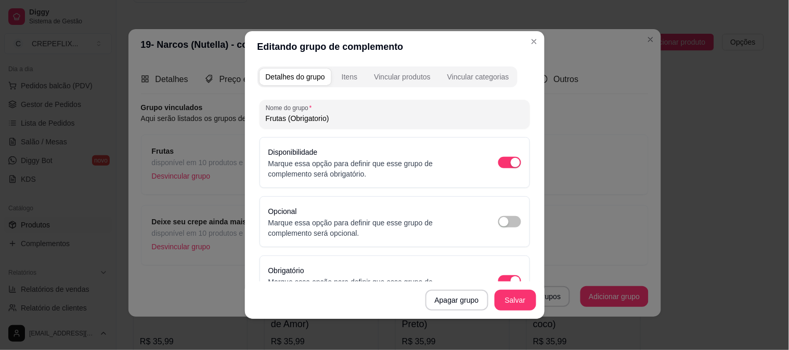
click at [370, 117] on input "Frutas (Obrigatorio)" at bounding box center [395, 118] width 258 height 10
type input "Frutas (Obrigatório)"
click at [515, 302] on button "Salvar" at bounding box center [515, 301] width 41 height 20
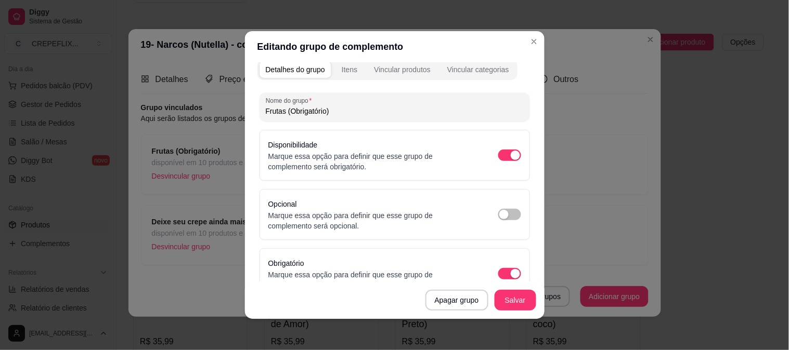
scroll to position [0, 0]
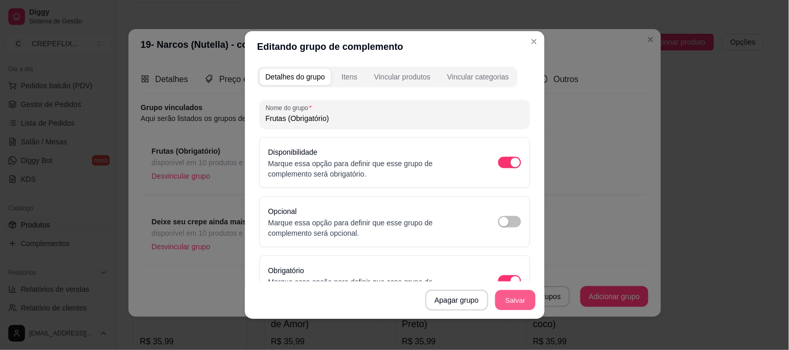
click at [510, 300] on button "Salvar" at bounding box center [515, 301] width 41 height 20
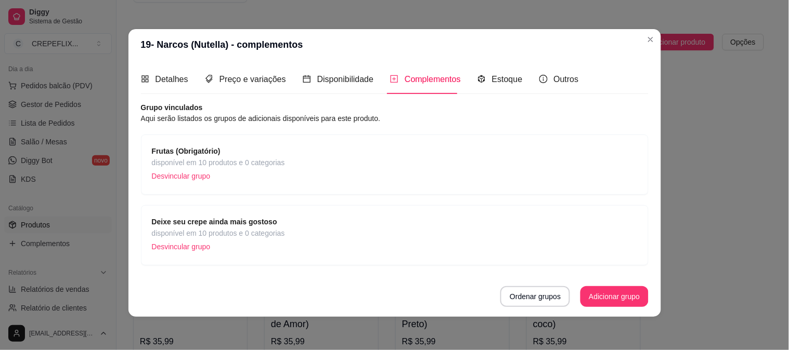
click at [284, 232] on div "Deixe seu crepe ainda mais gostoso disponível em 10 produtos e 0 categorias Des…" at bounding box center [395, 235] width 486 height 38
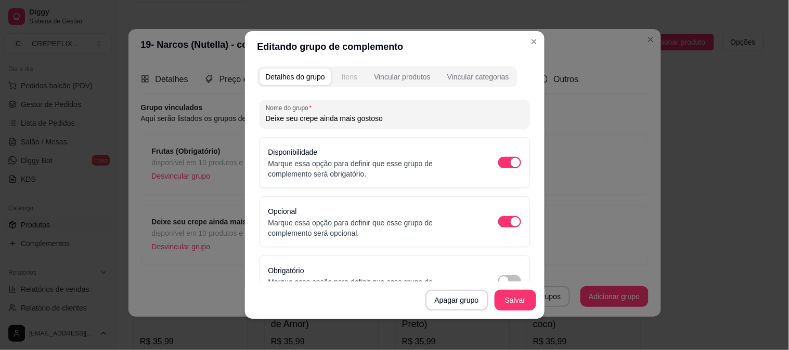
click at [346, 78] on div "Itens" at bounding box center [350, 77] width 16 height 10
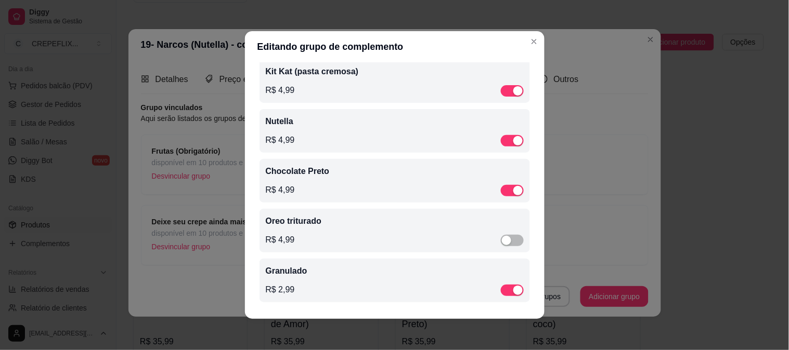
scroll to position [2, 0]
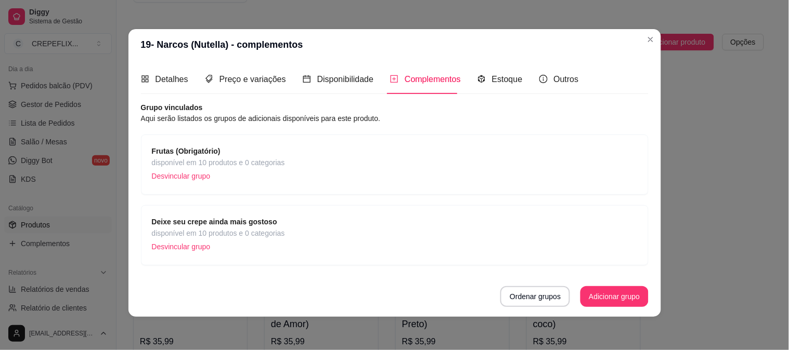
click at [225, 236] on span "disponível em 10 produtos e 0 categorias" at bounding box center [218, 233] width 133 height 11
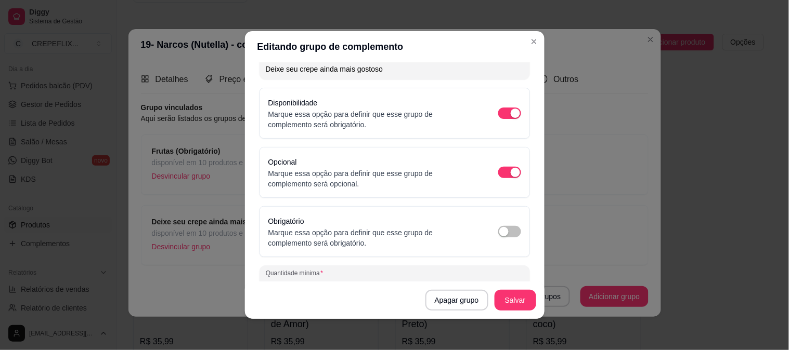
scroll to position [131, 0]
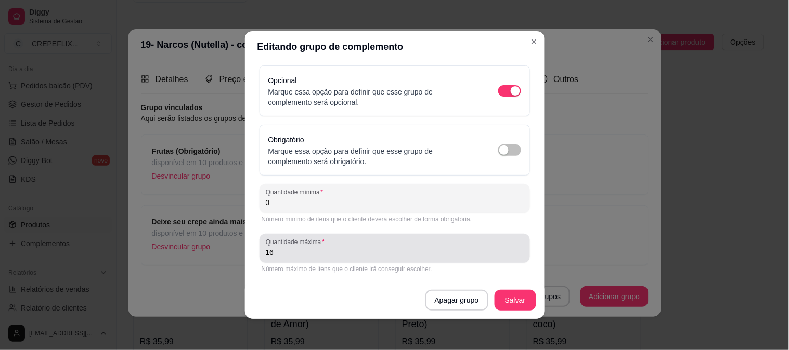
click at [296, 258] on div "16" at bounding box center [395, 248] width 258 height 21
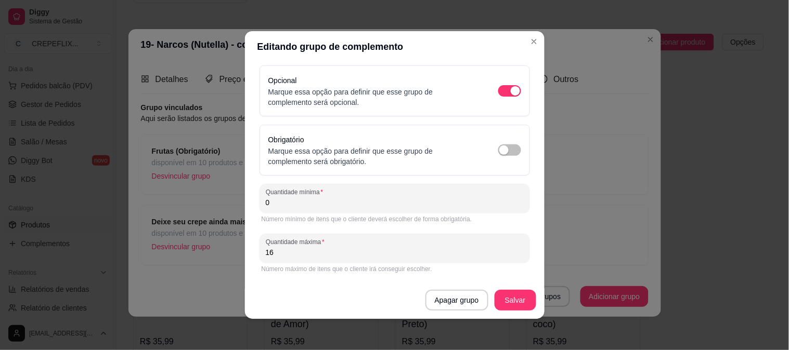
click at [296, 258] on div "16" at bounding box center [395, 248] width 258 height 21
type input "1"
type input "5"
click at [516, 302] on button "Salvar" at bounding box center [515, 300] width 42 height 21
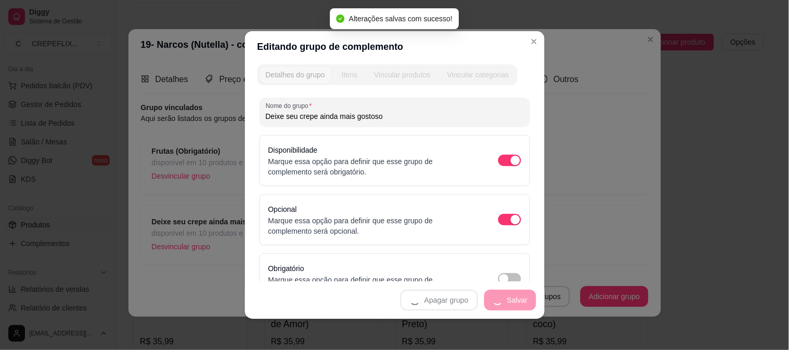
scroll to position [0, 0]
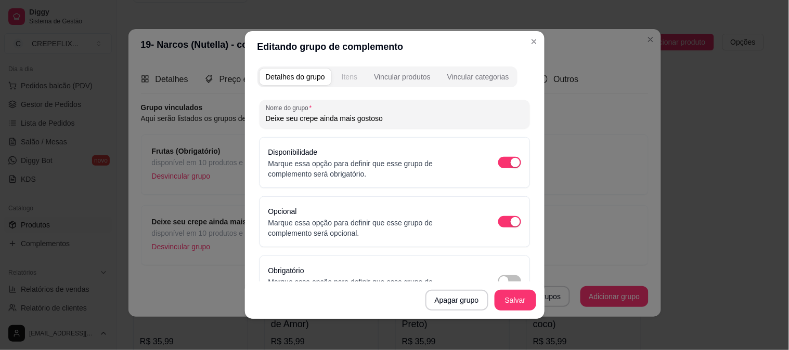
click at [345, 85] on button "Itens" at bounding box center [349, 77] width 28 height 17
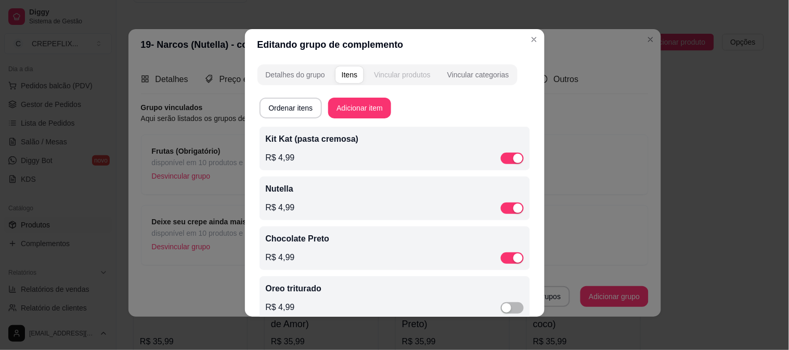
click at [418, 77] on div "Vincular produtos" at bounding box center [402, 75] width 57 height 10
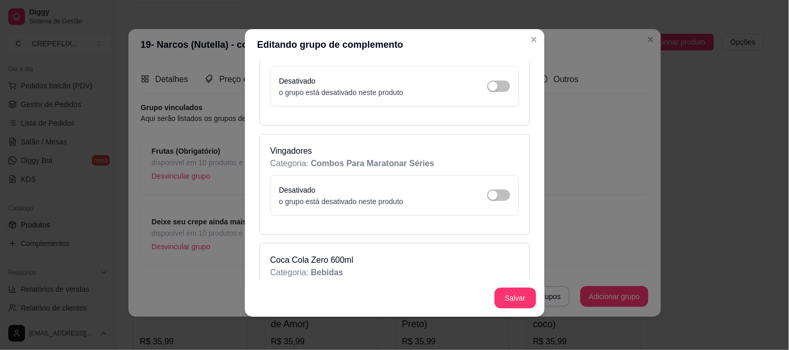
scroll to position [3755, 0]
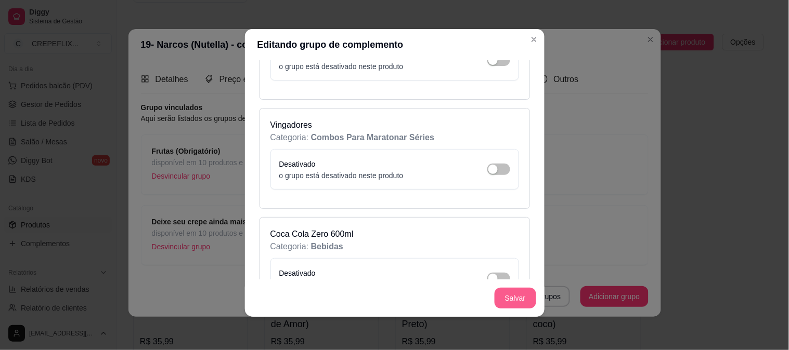
click at [511, 297] on button "Salvar" at bounding box center [515, 298] width 42 height 21
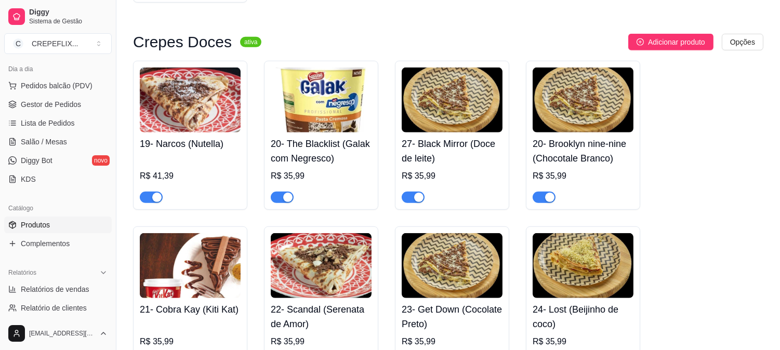
click at [188, 123] on img at bounding box center [190, 100] width 101 height 65
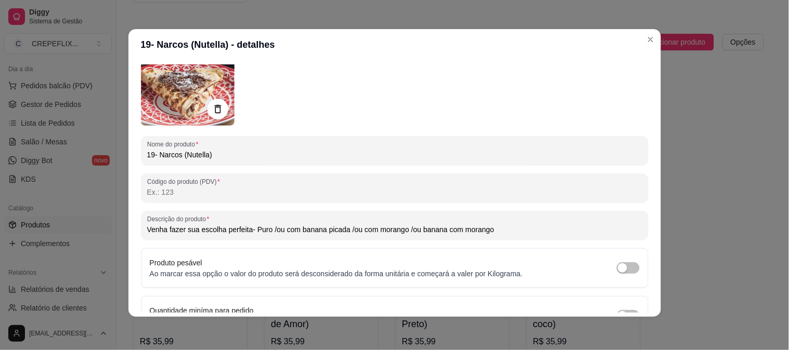
scroll to position [0, 0]
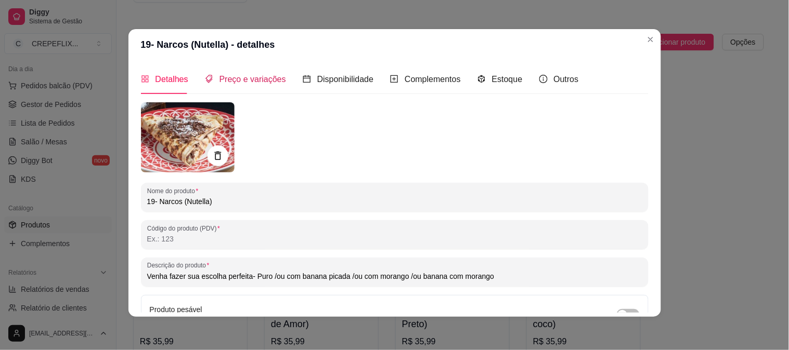
click at [251, 85] on div "Preço e variações" at bounding box center [245, 79] width 81 height 13
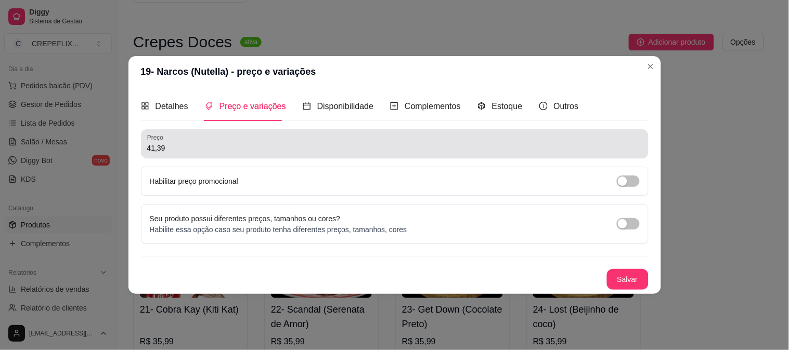
click at [188, 149] on input "41,39" at bounding box center [394, 148] width 495 height 10
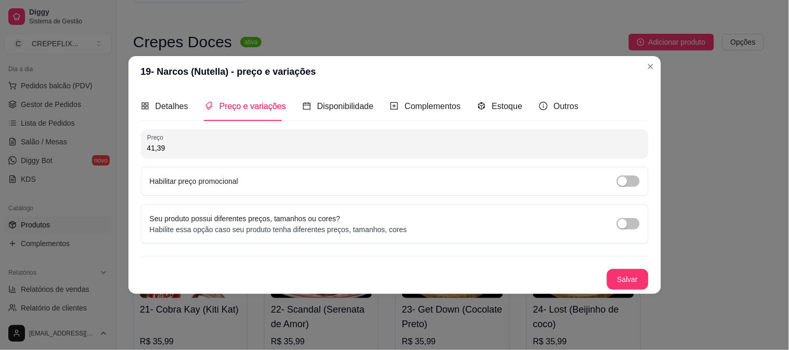
click at [188, 149] on input "41,39" at bounding box center [394, 148] width 495 height 10
type input "38,00"
click at [620, 285] on button "Salvar" at bounding box center [627, 280] width 41 height 20
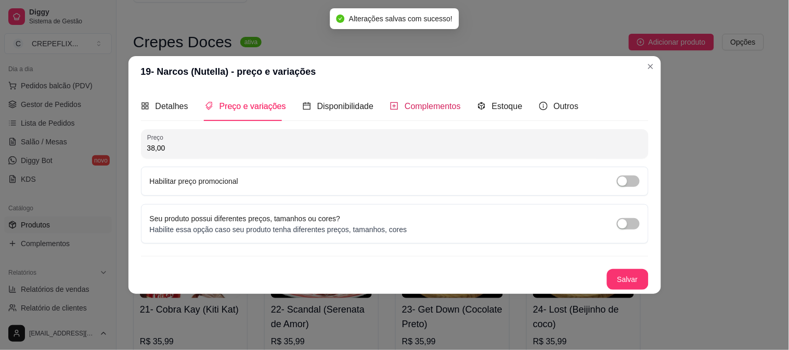
click at [431, 111] on span "Complementos" at bounding box center [433, 106] width 56 height 9
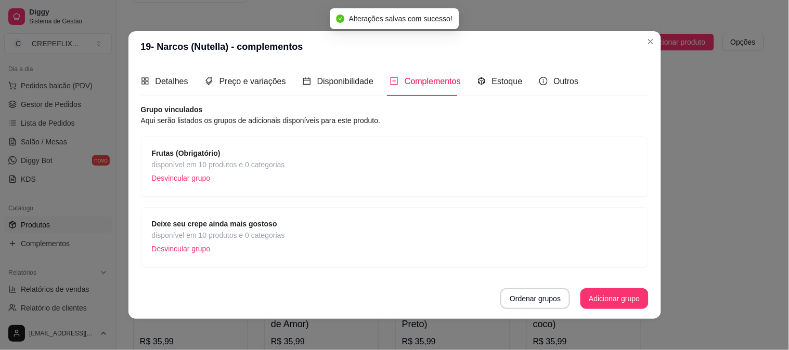
click at [242, 162] on span "disponível em 10 produtos e 0 categorias" at bounding box center [218, 164] width 133 height 11
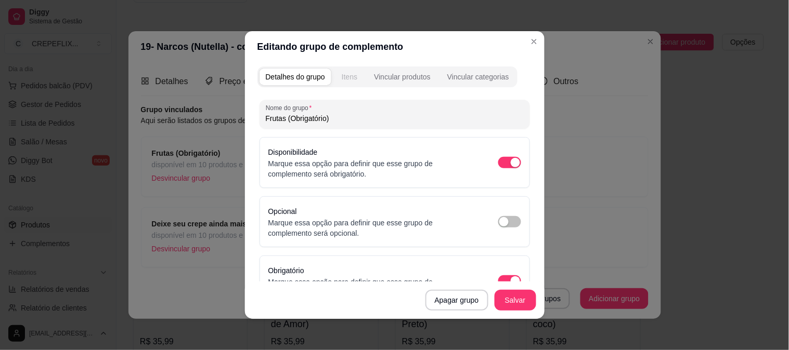
click at [347, 72] on div "Itens" at bounding box center [350, 77] width 16 height 10
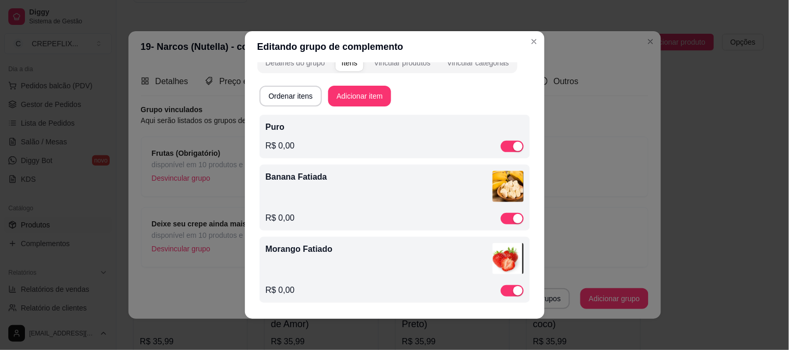
scroll to position [2, 0]
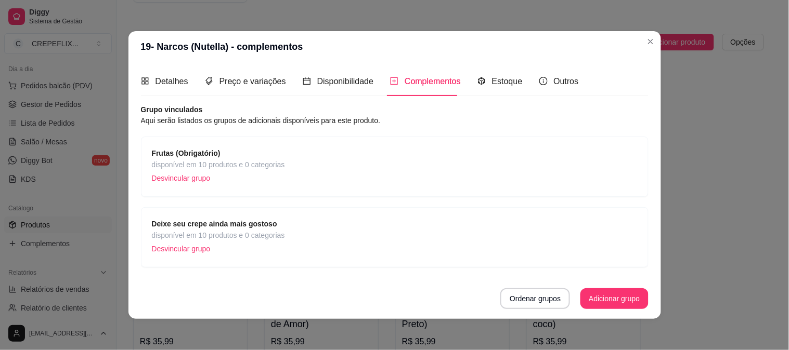
click at [237, 232] on span "disponível em 10 produtos e 0 categorias" at bounding box center [218, 235] width 133 height 11
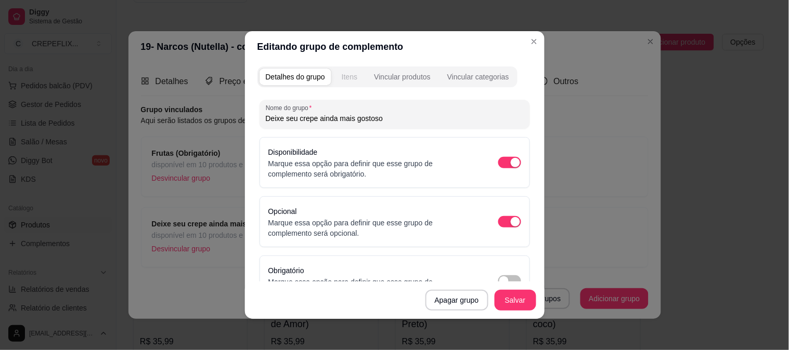
click at [344, 76] on div "Itens" at bounding box center [350, 77] width 16 height 10
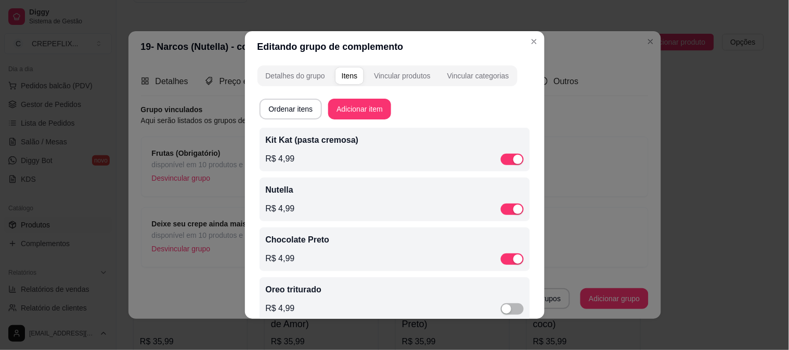
scroll to position [0, 0]
click at [405, 79] on div "Vincular produtos" at bounding box center [402, 77] width 57 height 10
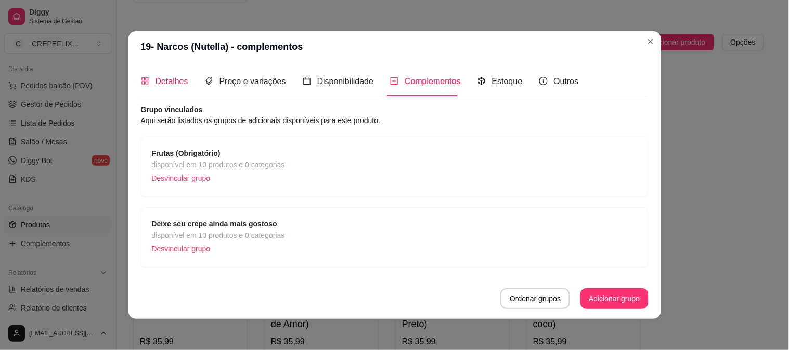
click at [157, 86] on span "Detalhes" at bounding box center [171, 81] width 33 height 9
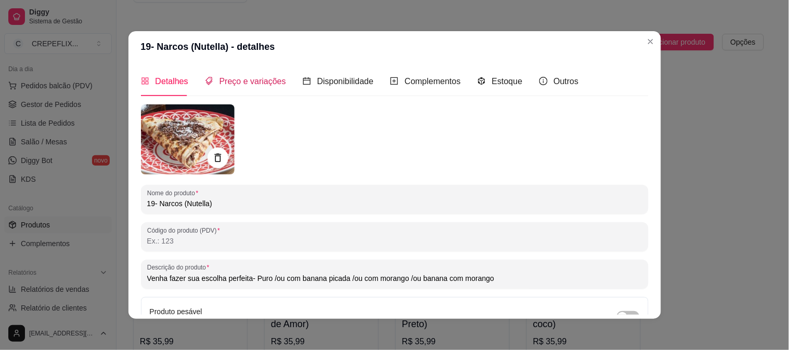
click at [231, 82] on span "Preço e variações" at bounding box center [252, 81] width 67 height 9
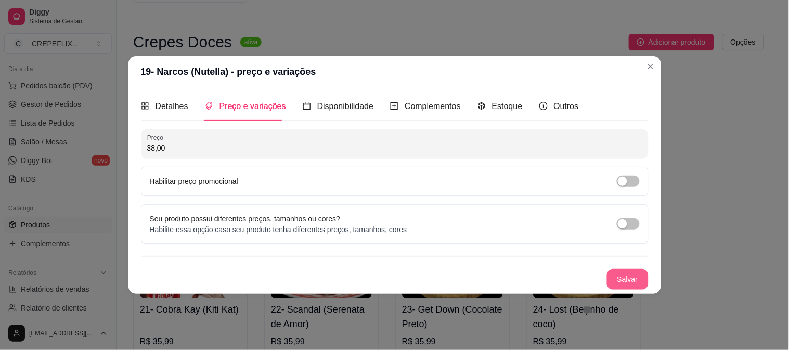
click at [635, 279] on button "Salvar" at bounding box center [628, 279] width 42 height 21
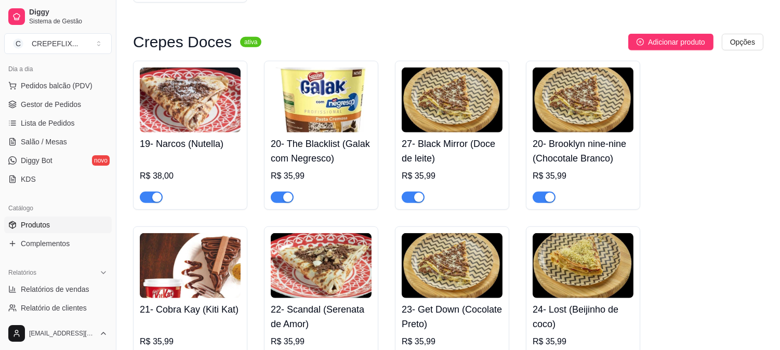
click at [552, 199] on div "button" at bounding box center [549, 197] width 9 height 9
click at [330, 163] on h4 "20- The Blacklist (Galak com Negresco)" at bounding box center [321, 151] width 101 height 29
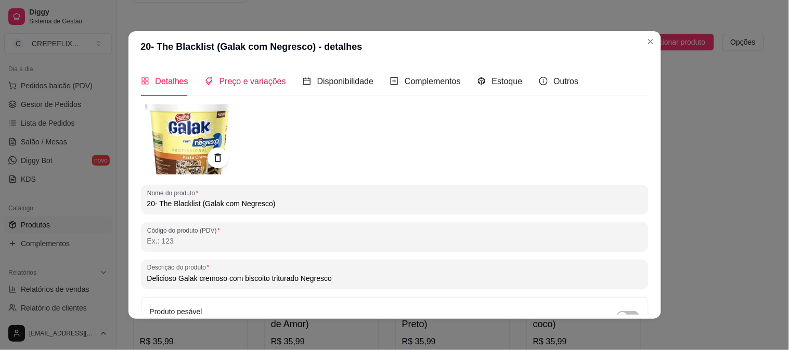
click at [250, 82] on span "Preço e variações" at bounding box center [252, 81] width 67 height 9
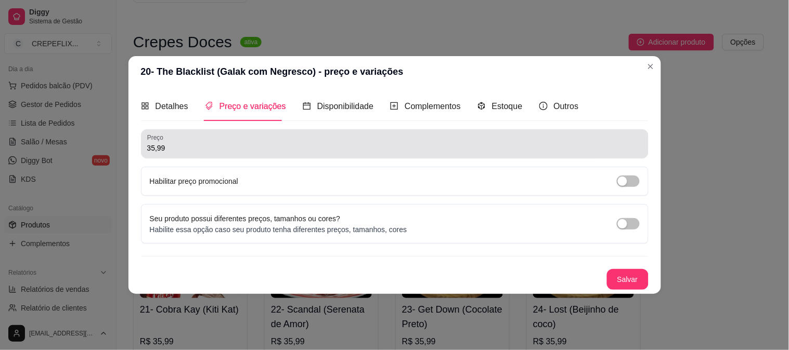
click at [177, 150] on input "35,99" at bounding box center [394, 148] width 495 height 10
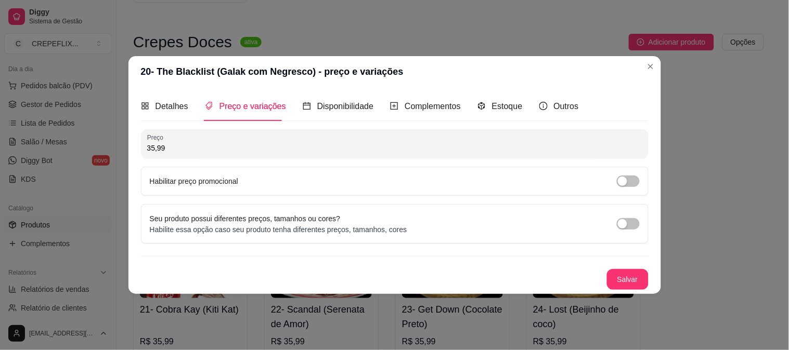
click at [177, 150] on input "35,99" at bounding box center [394, 148] width 495 height 10
type input "36,00"
click at [599, 276] on div "Salvar" at bounding box center [394, 279] width 507 height 21
click at [625, 273] on button "Salvar" at bounding box center [627, 280] width 41 height 20
click at [430, 105] on span "Complementos" at bounding box center [433, 106] width 56 height 9
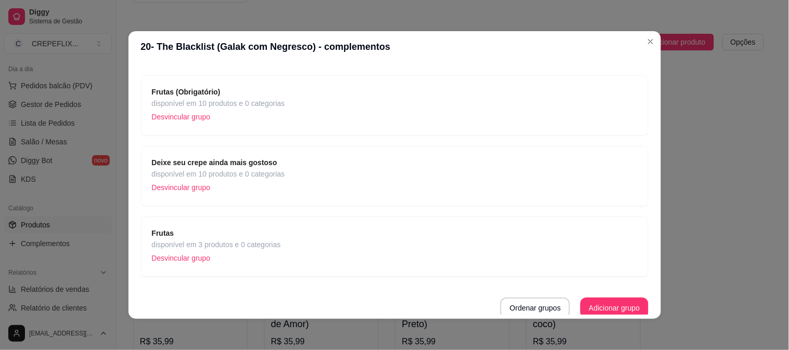
scroll to position [64, 0]
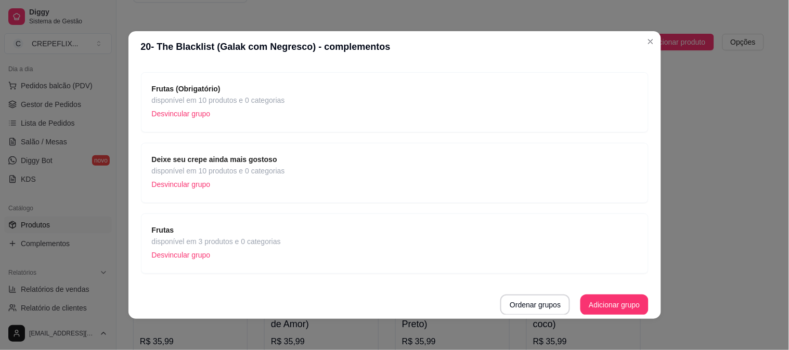
click at [283, 248] on div "Frutas disponível em 3 produtos e 0 categorias Desvincular grupo" at bounding box center [395, 244] width 486 height 38
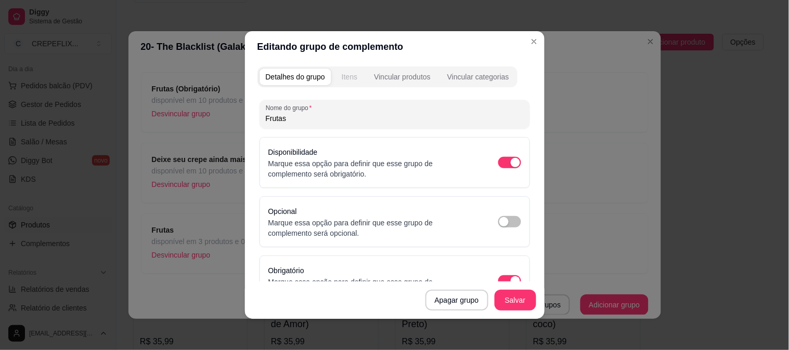
click at [342, 77] on div "Itens" at bounding box center [350, 77] width 16 height 10
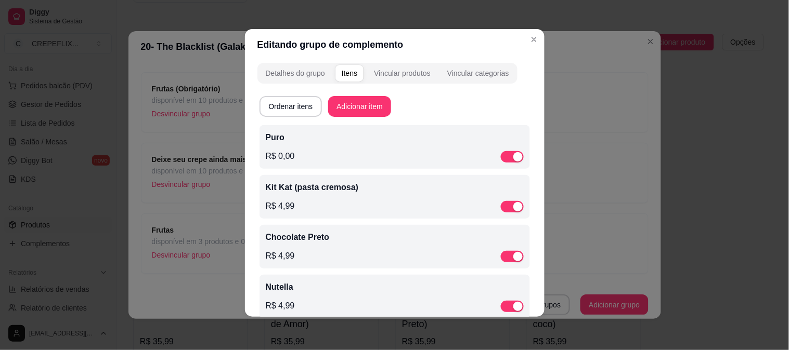
scroll to position [0, 0]
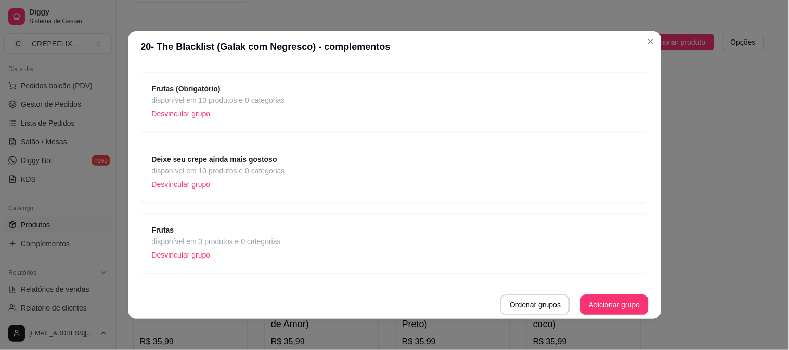
click at [258, 232] on span "Frutas" at bounding box center [216, 230] width 129 height 11
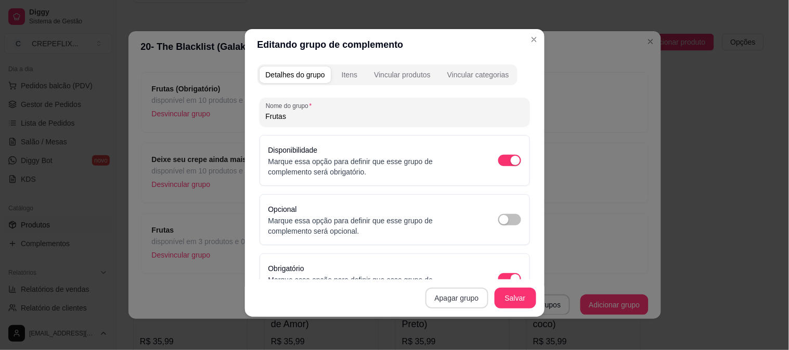
click at [461, 298] on button "Apagar grupo" at bounding box center [456, 298] width 63 height 21
click at [456, 266] on button "Confirmar" at bounding box center [453, 269] width 37 height 16
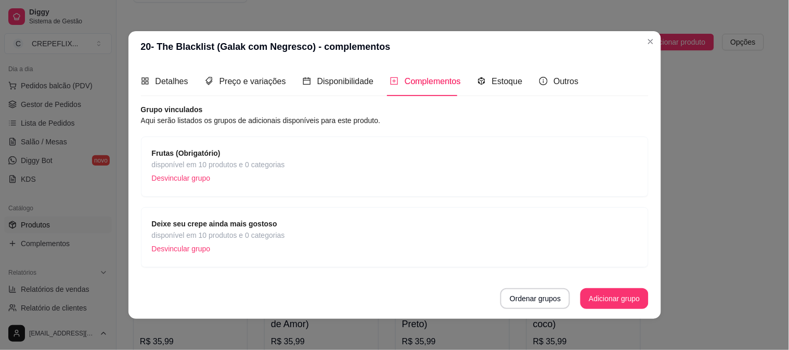
click at [258, 176] on p "Desvincular grupo" at bounding box center [218, 179] width 133 height 16
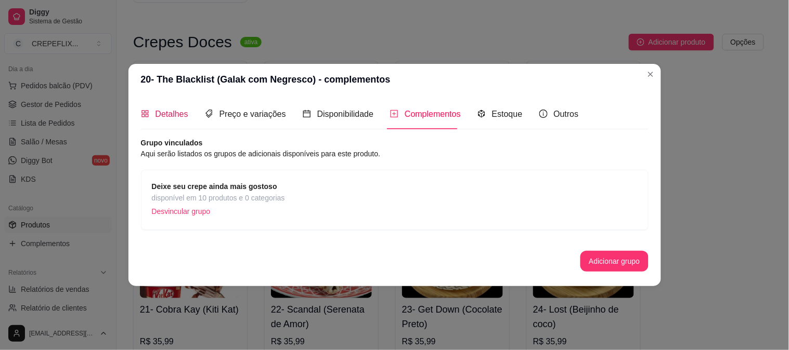
click at [158, 119] on span "Detalhes" at bounding box center [171, 114] width 33 height 9
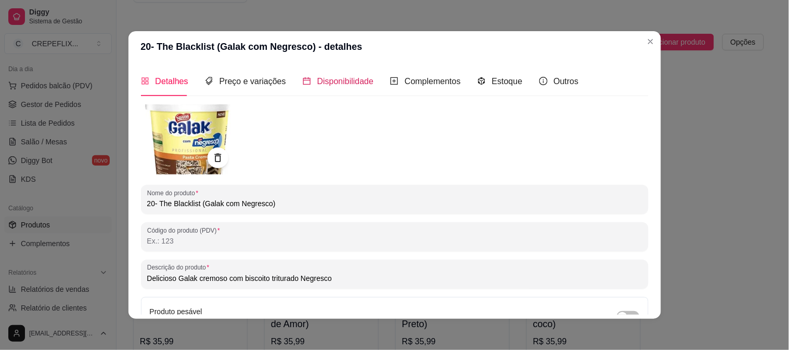
click at [335, 85] on span "Disponibilidade" at bounding box center [345, 81] width 57 height 9
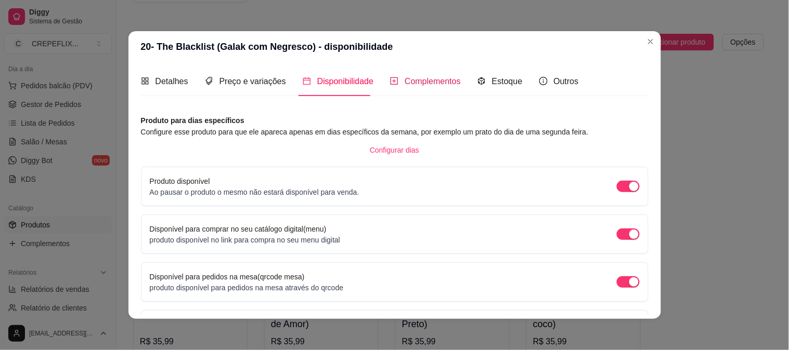
click at [414, 77] on span "Complementos" at bounding box center [433, 81] width 56 height 9
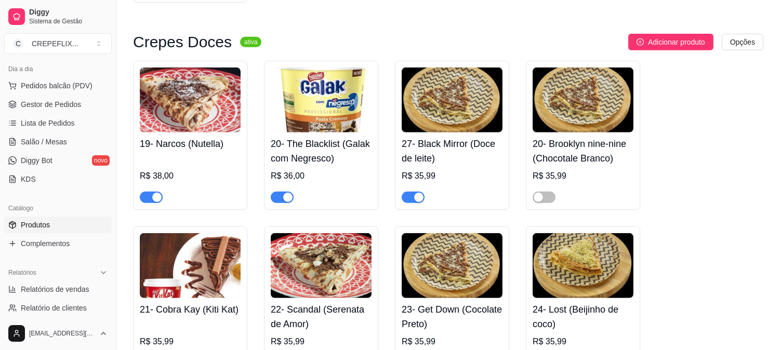
click at [323, 105] on img at bounding box center [321, 100] width 101 height 65
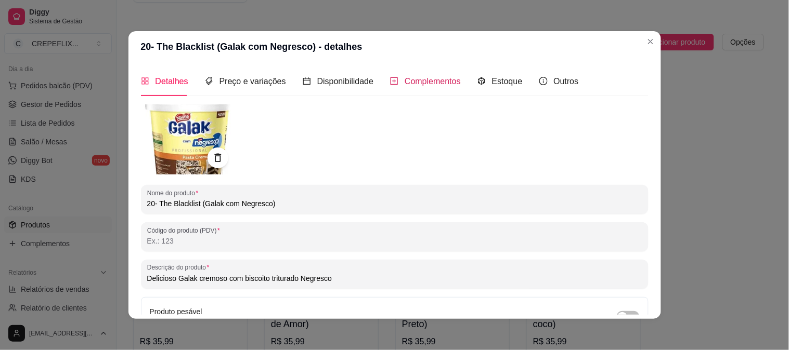
click at [427, 81] on span "Complementos" at bounding box center [433, 81] width 56 height 9
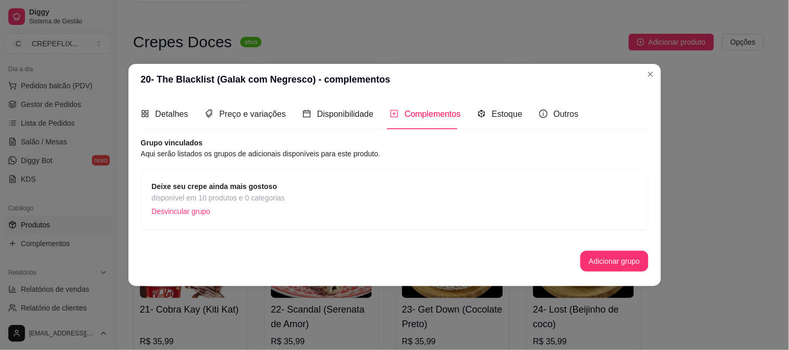
click at [210, 194] on span "disponível em 10 produtos e 0 categorias" at bounding box center [218, 197] width 133 height 11
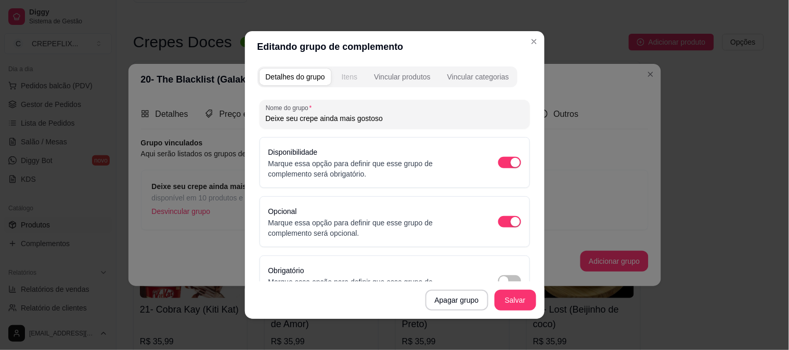
click at [347, 73] on div "Itens" at bounding box center [350, 77] width 16 height 10
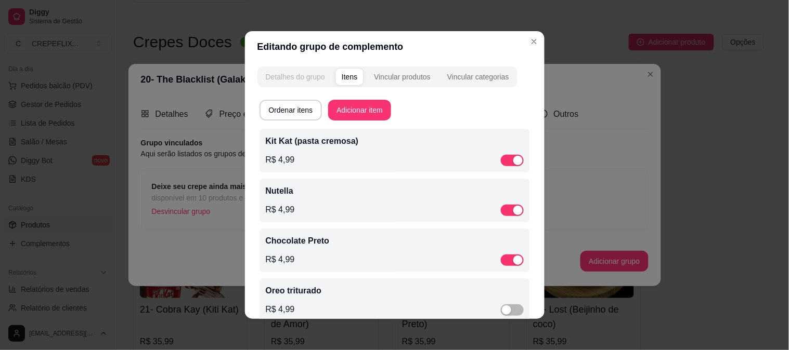
click at [293, 74] on div "Detalhes do grupo" at bounding box center [295, 77] width 59 height 10
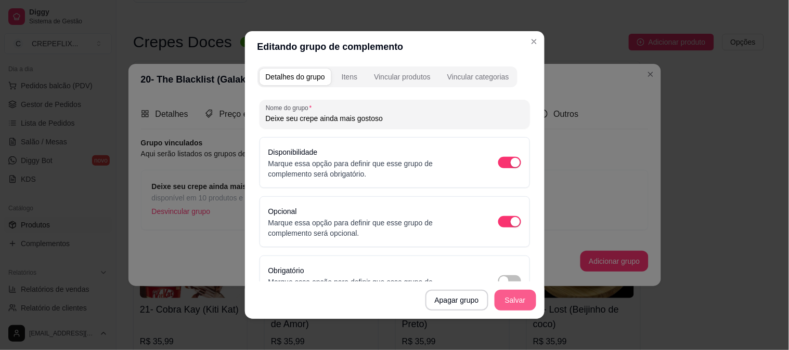
click at [513, 299] on button "Salvar" at bounding box center [515, 300] width 42 height 21
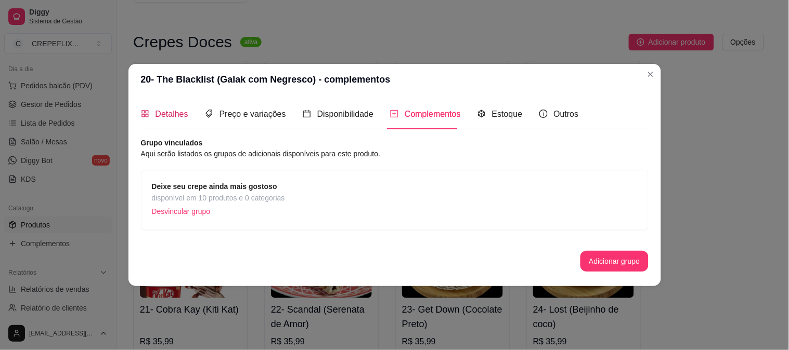
click at [177, 116] on span "Detalhes" at bounding box center [171, 114] width 33 height 9
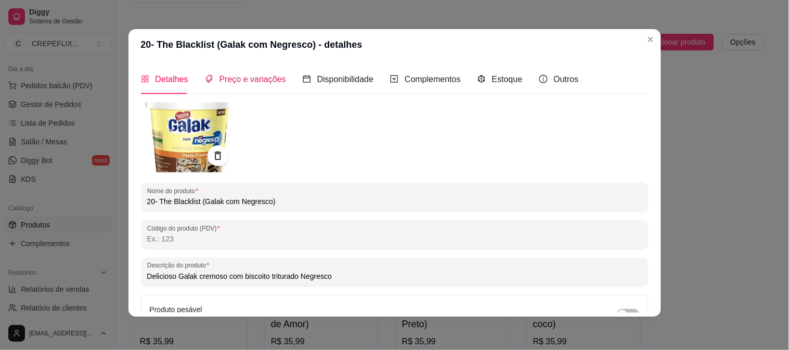
click at [251, 75] on span "Preço e variações" at bounding box center [252, 79] width 67 height 9
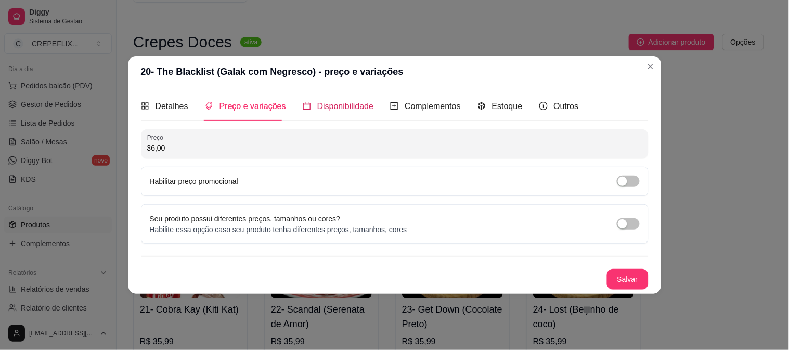
click at [342, 107] on span "Disponibilidade" at bounding box center [345, 106] width 57 height 9
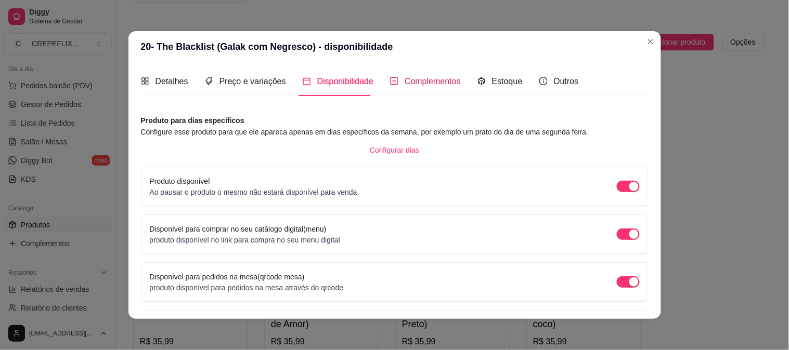
click at [411, 86] on span "Complementos" at bounding box center [433, 81] width 56 height 9
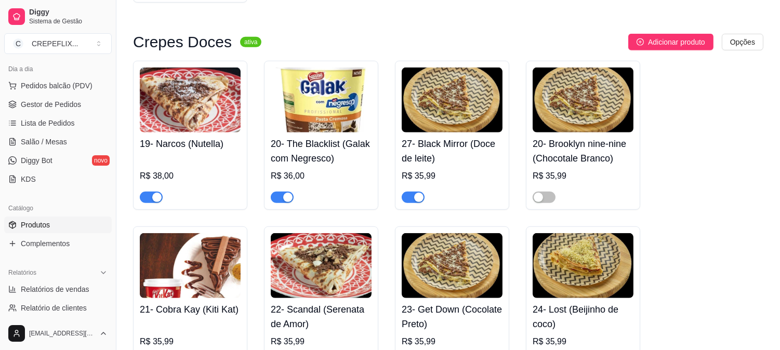
click at [176, 144] on h4 "19- Narcos (Nutella)" at bounding box center [190, 144] width 101 height 15
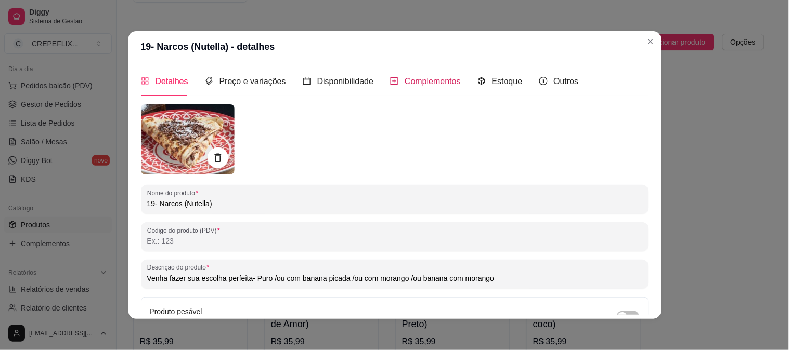
click at [429, 81] on span "Complementos" at bounding box center [433, 81] width 56 height 9
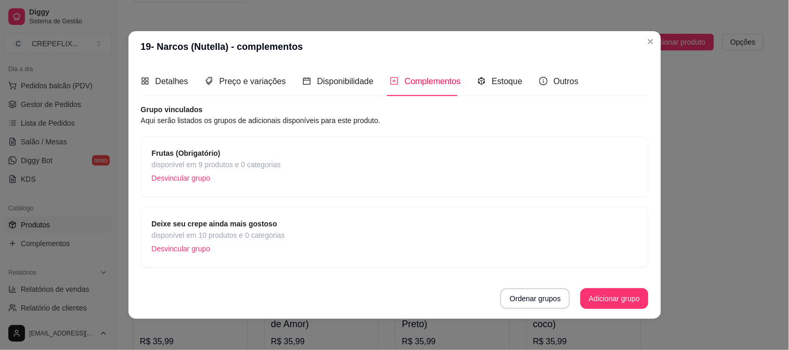
click at [209, 158] on strong "Frutas (Obrigatório)" at bounding box center [186, 153] width 69 height 8
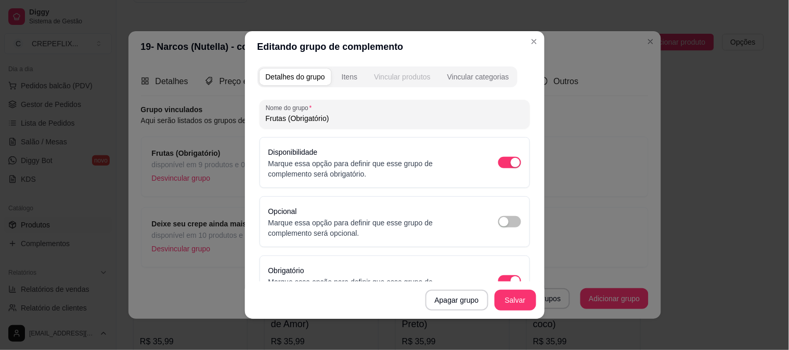
click at [401, 75] on div "Vincular produtos" at bounding box center [402, 77] width 57 height 10
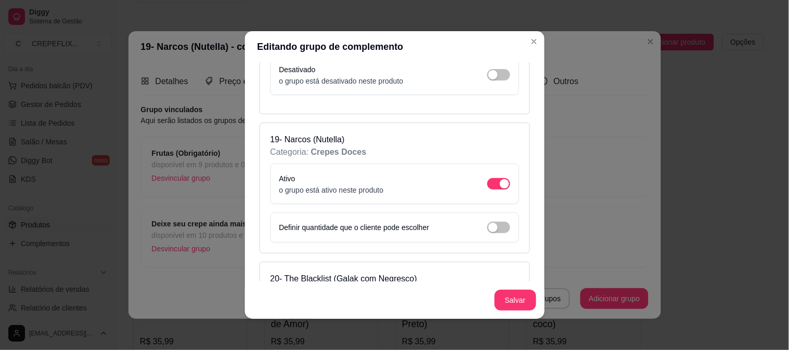
scroll to position [2137, 0]
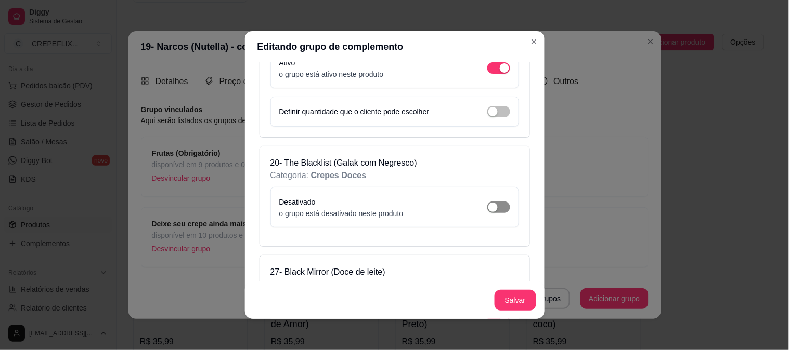
click at [487, 202] on button "button" at bounding box center [498, 207] width 23 height 11
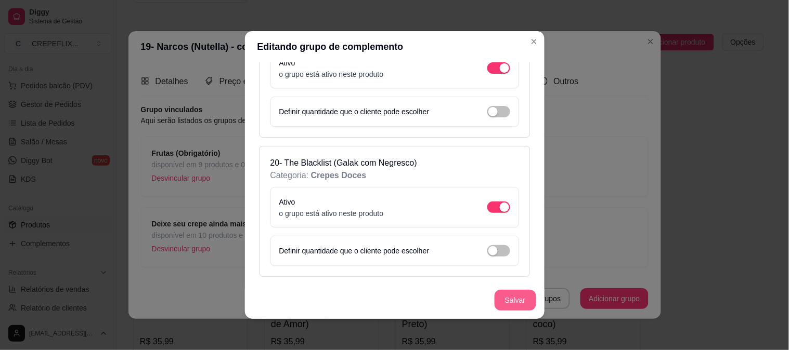
click at [502, 303] on button "Salvar" at bounding box center [515, 300] width 42 height 21
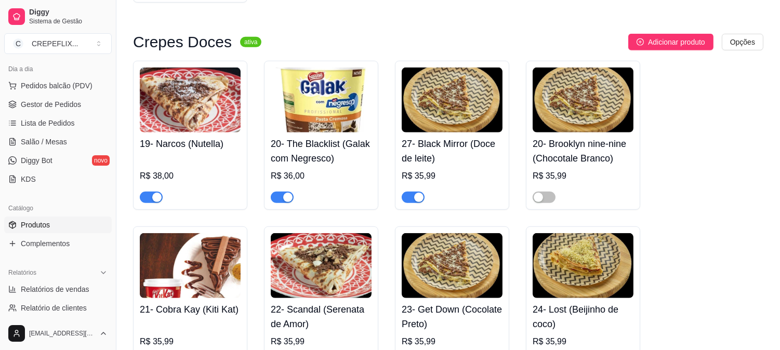
click at [329, 122] on img at bounding box center [321, 100] width 101 height 65
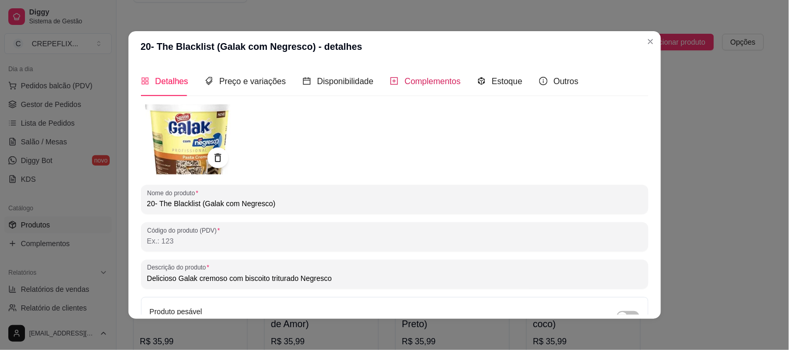
click at [419, 80] on span "Complementos" at bounding box center [433, 81] width 56 height 9
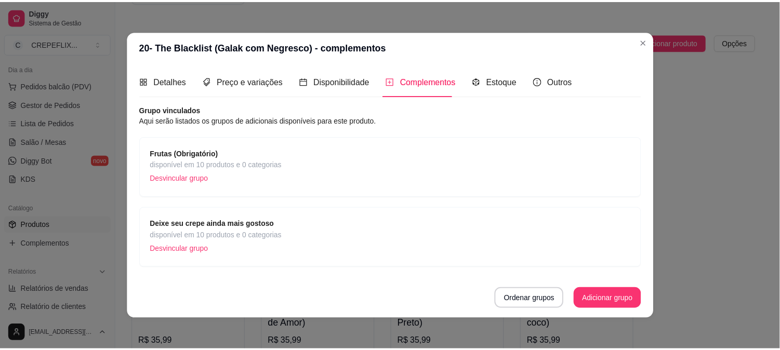
scroll to position [2, 0]
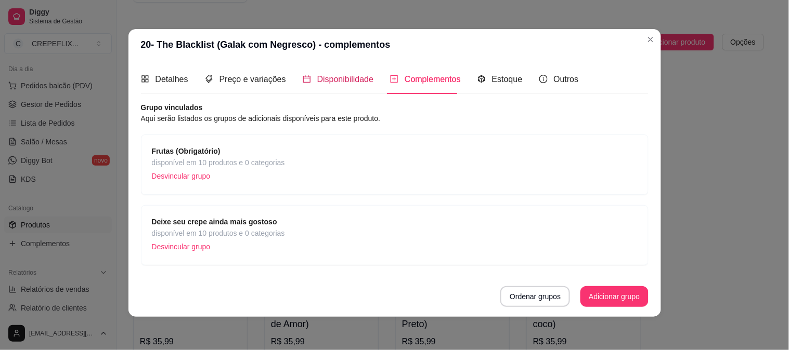
click at [339, 83] on span "Disponibilidade" at bounding box center [345, 79] width 57 height 9
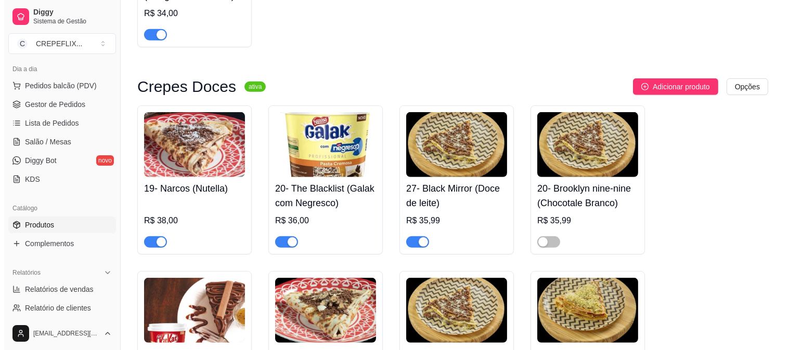
scroll to position [1219, 0]
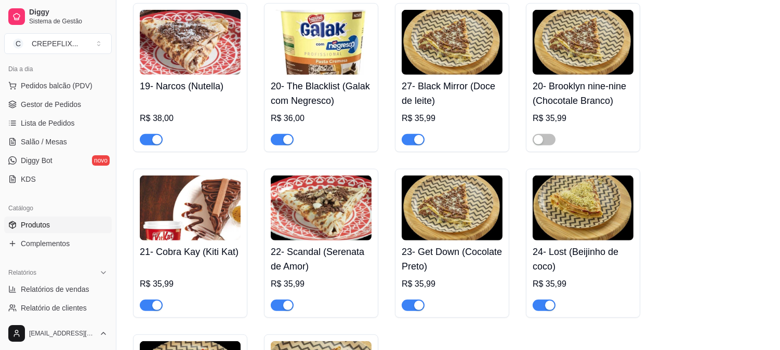
click at [610, 102] on h4 "20- Brooklyn nine-nine (Chocotale Branco)" at bounding box center [583, 93] width 101 height 29
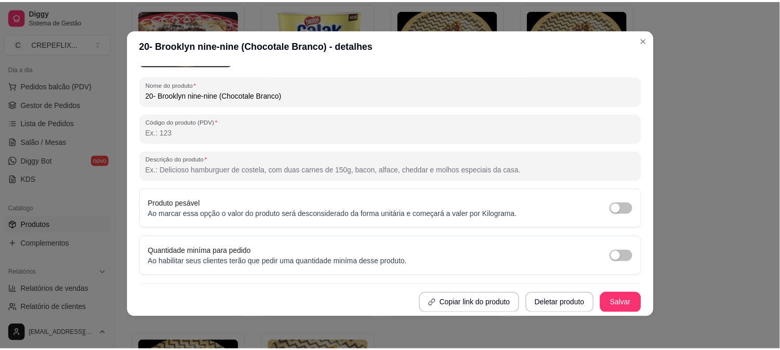
scroll to position [2, 0]
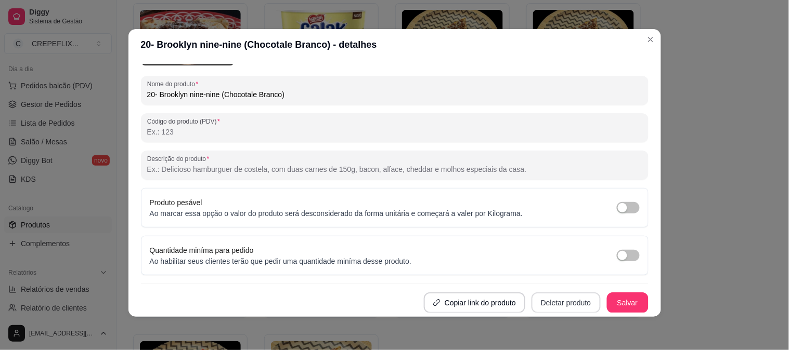
click at [560, 305] on button "Deletar produto" at bounding box center [565, 303] width 69 height 21
click at [556, 276] on button "Confirmar" at bounding box center [556, 274] width 37 height 16
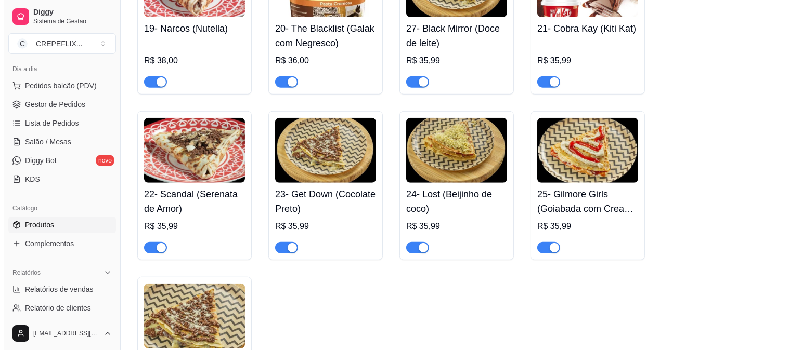
scroll to position [1219, 0]
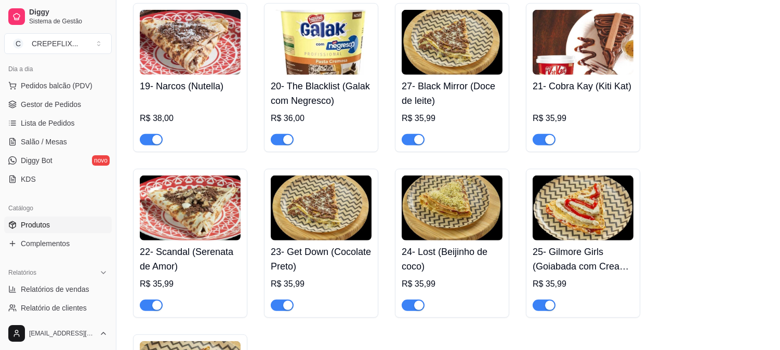
click at [459, 101] on h4 "27- Black Mirror (Doce de leite)" at bounding box center [452, 93] width 101 height 29
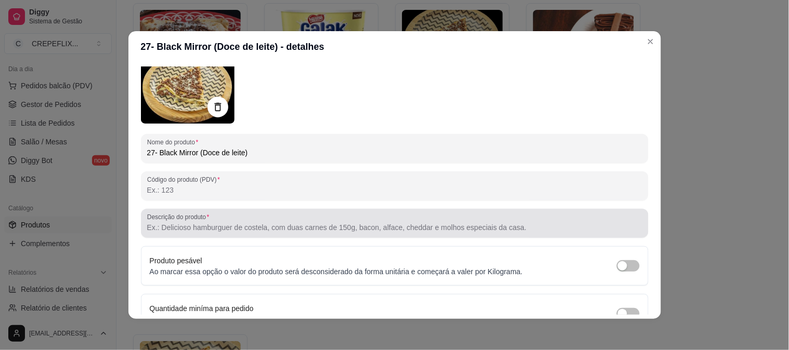
scroll to position [0, 0]
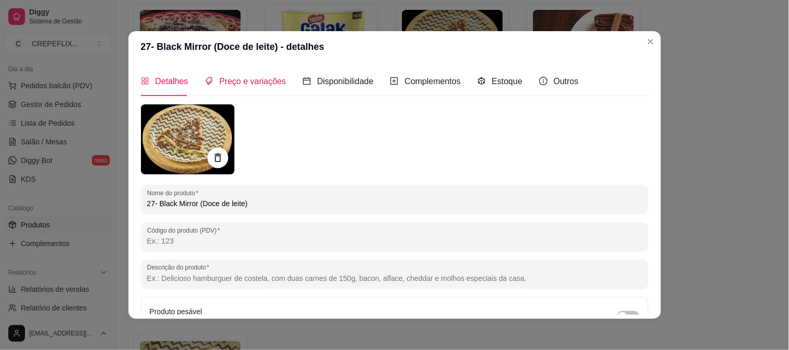
click at [252, 85] on span "Preço e variações" at bounding box center [252, 81] width 67 height 9
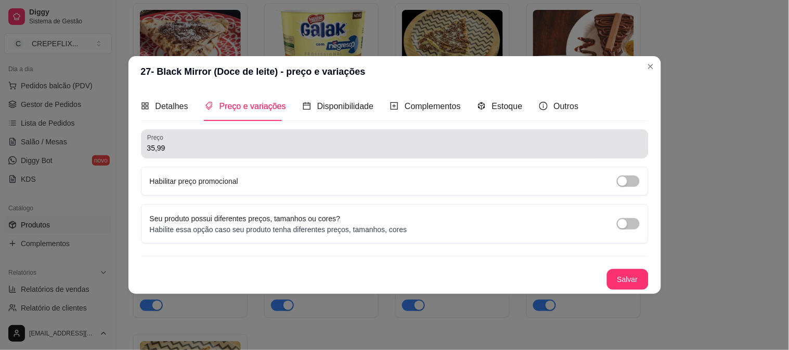
click at [217, 149] on input "35,99" at bounding box center [394, 148] width 495 height 10
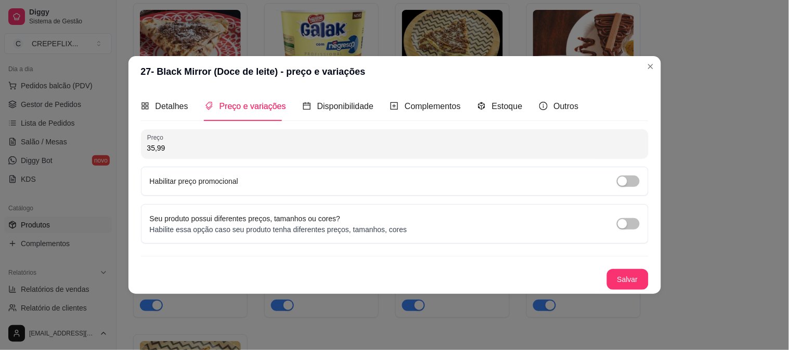
click at [217, 149] on input "35,99" at bounding box center [394, 148] width 495 height 10
type input "35,00"
click at [629, 277] on button "Salvar" at bounding box center [628, 279] width 42 height 21
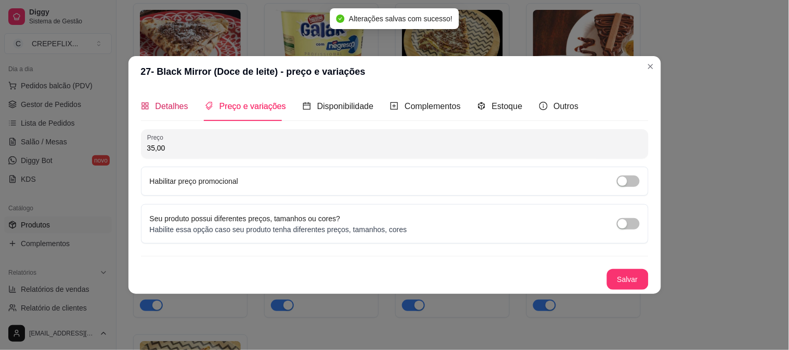
click at [159, 100] on div "Detalhes" at bounding box center [164, 106] width 47 height 13
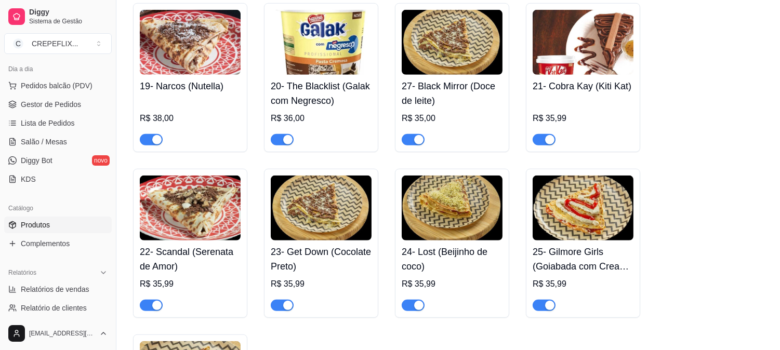
drag, startPoint x: 672, startPoint y: 108, endPoint x: 720, endPoint y: 58, distance: 69.1
click at [710, 57] on div "19- Narcos (Nutella) R$ 38,00 20- The Blacklist (Galak com Negresco) R$ 36,00 2…" at bounding box center [448, 243] width 631 height 481
click at [593, 120] on div "R$ 35,99" at bounding box center [583, 118] width 101 height 12
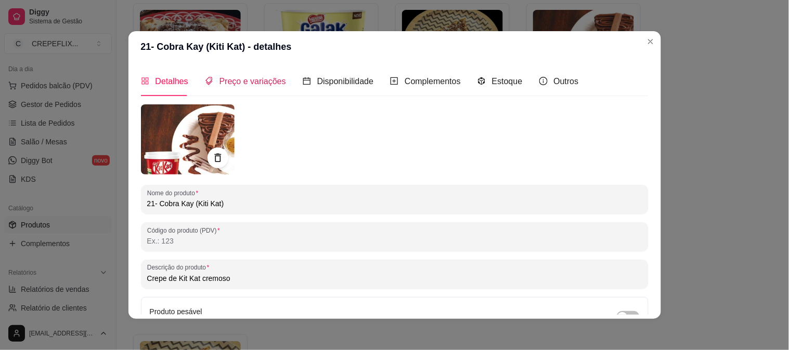
click at [266, 78] on span "Preço e variações" at bounding box center [252, 81] width 67 height 9
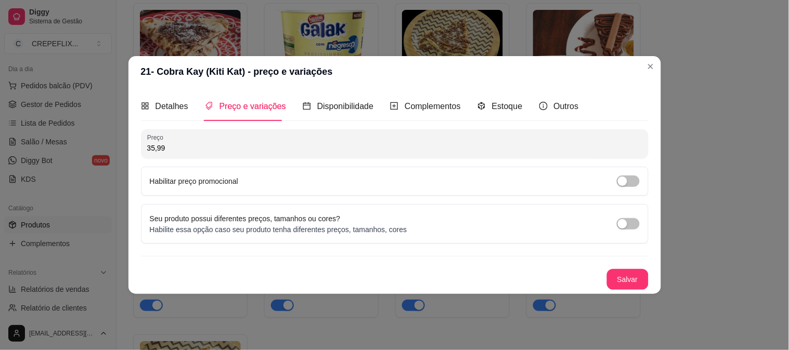
click at [188, 151] on input "35,99" at bounding box center [394, 148] width 495 height 10
click at [628, 280] on button "Salvar" at bounding box center [628, 279] width 42 height 21
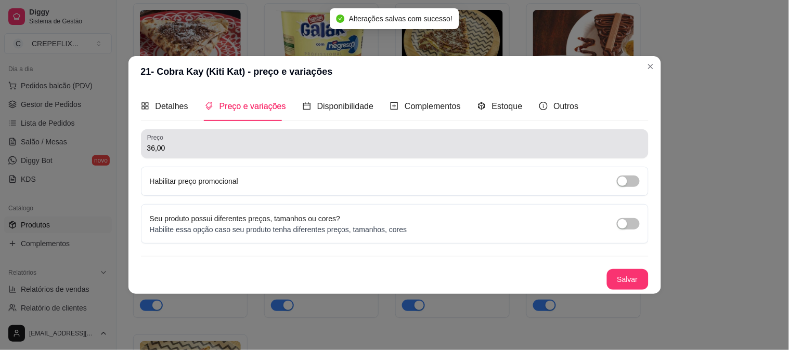
click at [221, 149] on input "36,00" at bounding box center [394, 148] width 495 height 10
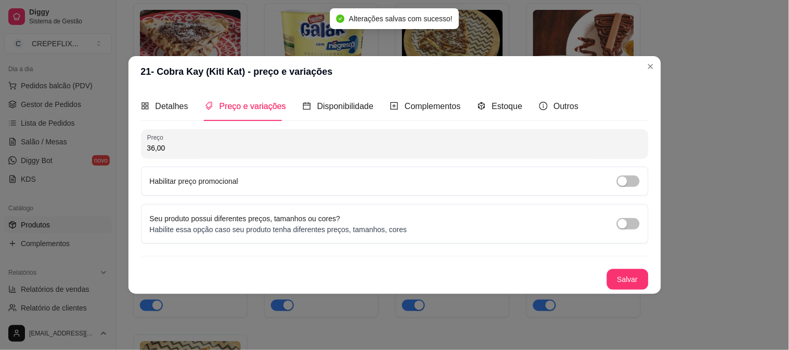
click at [221, 149] on input "36,00" at bounding box center [394, 148] width 495 height 10
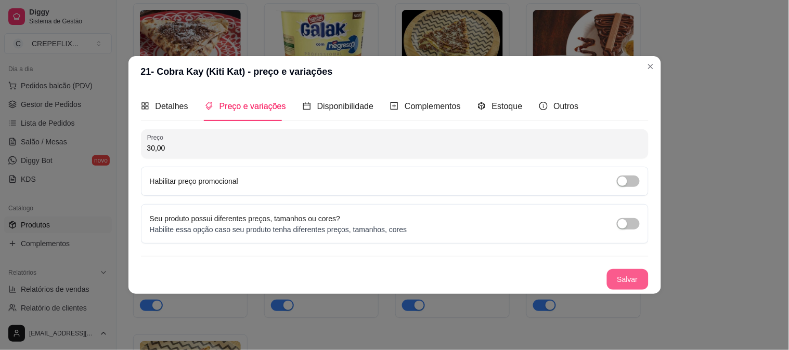
type input "30,00"
click at [622, 284] on button "Salvar" at bounding box center [628, 279] width 42 height 21
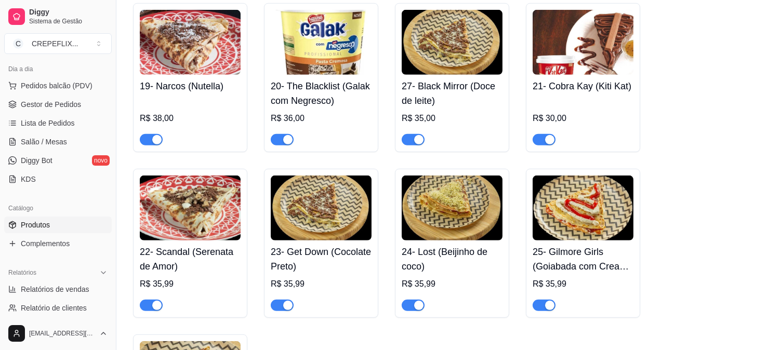
click at [321, 114] on div "20- The Blacklist (Galak com Negresco) R$ 36,00" at bounding box center [321, 110] width 101 height 71
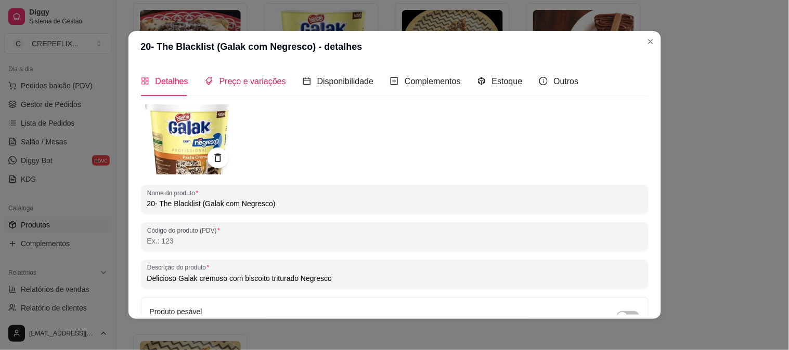
click at [246, 84] on span "Preço e variações" at bounding box center [252, 81] width 67 height 9
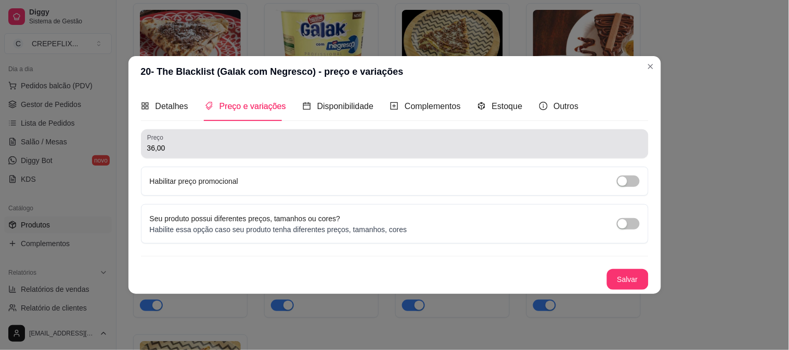
click at [190, 154] on div "Preço 36,00" at bounding box center [394, 143] width 507 height 29
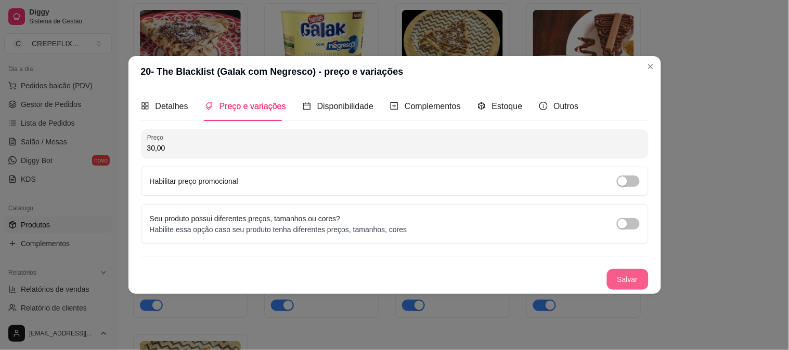
type input "30,00"
click at [622, 281] on button "Salvar" at bounding box center [627, 280] width 41 height 20
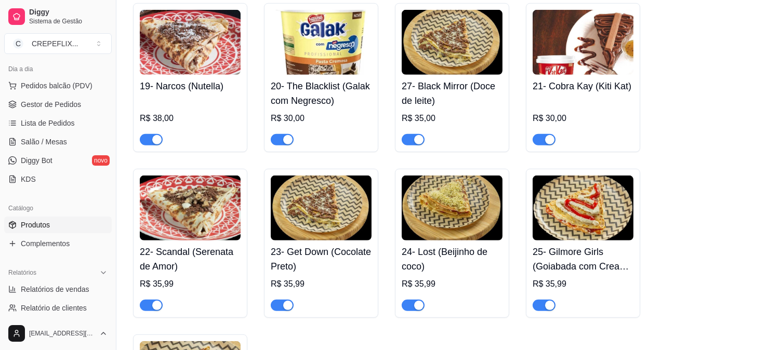
click at [152, 123] on div "R$ 38,00" at bounding box center [190, 118] width 101 height 12
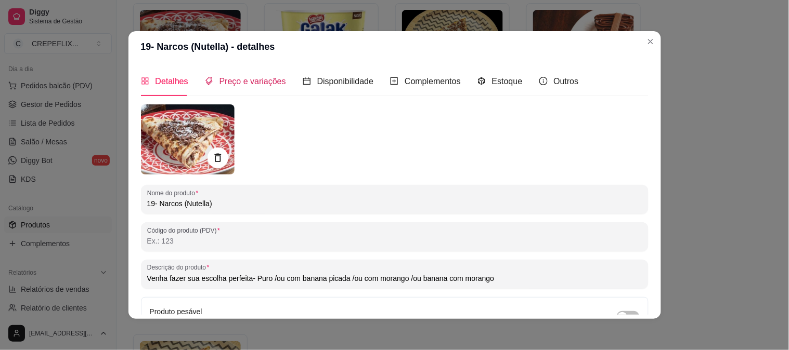
click at [272, 84] on span "Preço e variações" at bounding box center [252, 81] width 67 height 9
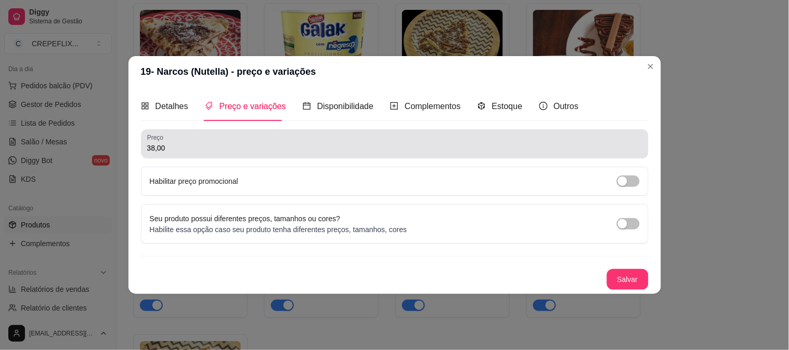
click at [188, 143] on input "38,00" at bounding box center [394, 148] width 495 height 10
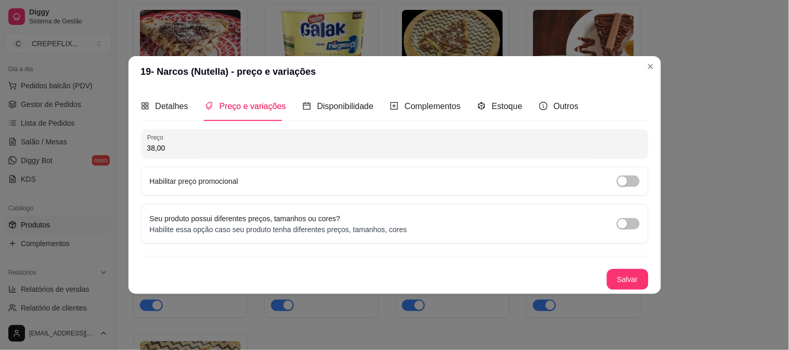
click at [188, 143] on input "38,00" at bounding box center [394, 148] width 495 height 10
type input "32,00"
click at [631, 282] on button "Salvar" at bounding box center [628, 279] width 42 height 21
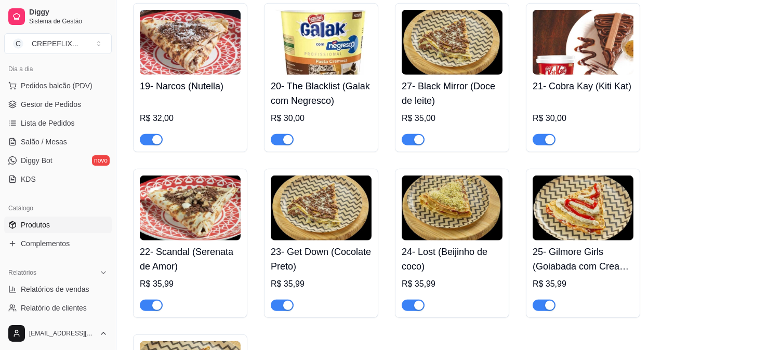
click at [442, 112] on div "27- Black Mirror (Doce de leite) R$ 35,00" at bounding box center [452, 110] width 101 height 71
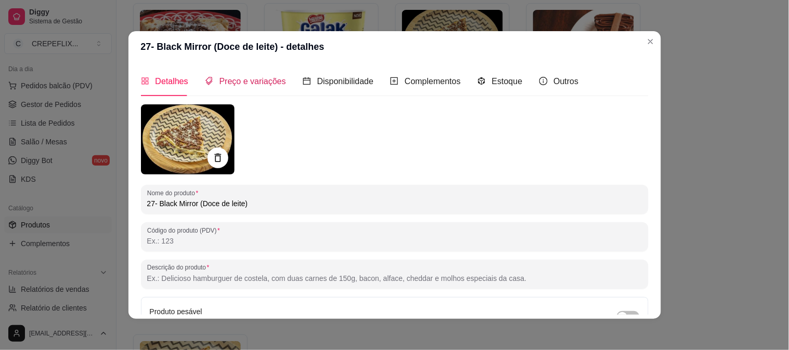
click at [245, 85] on span "Preço e variações" at bounding box center [252, 81] width 67 height 9
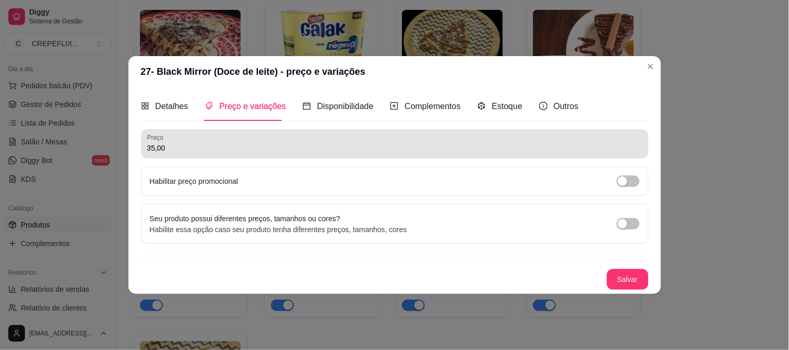
click at [194, 158] on div "Preço 35,00" at bounding box center [394, 143] width 507 height 29
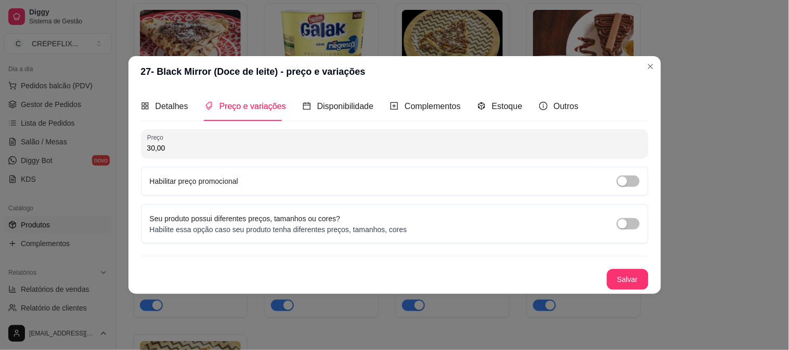
type input "30,00"
click at [622, 282] on button "Salvar" at bounding box center [627, 280] width 41 height 20
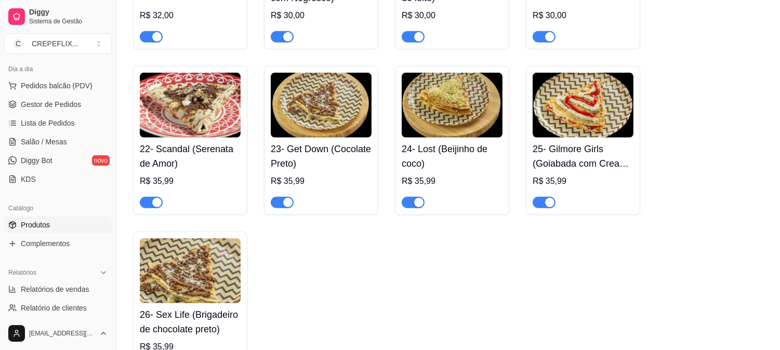
scroll to position [1334, 0]
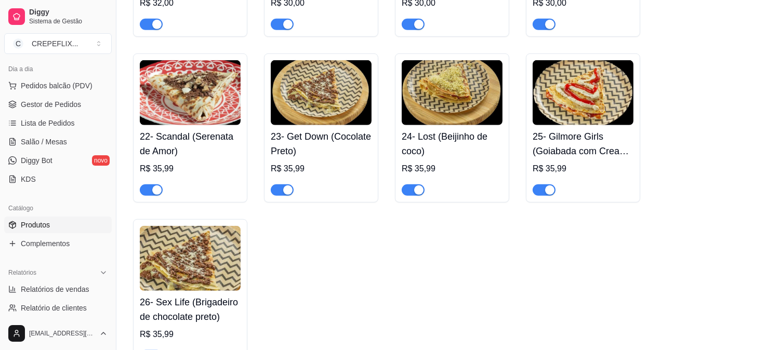
click at [227, 141] on h4 "22- Scandal (Serenata de Amor)" at bounding box center [190, 143] width 101 height 29
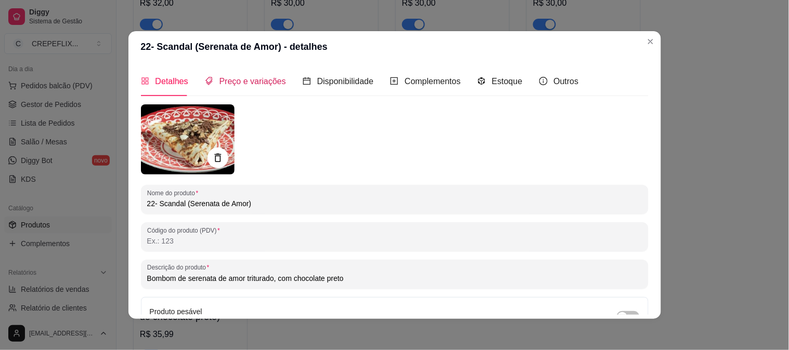
click at [240, 78] on span "Preço e variações" at bounding box center [252, 81] width 67 height 9
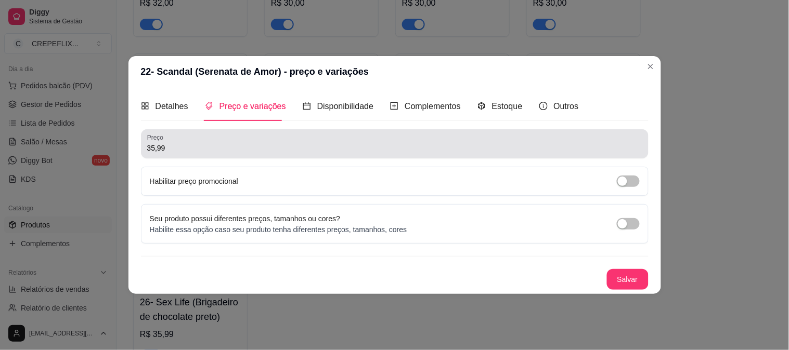
click at [186, 147] on input "35,99" at bounding box center [394, 148] width 495 height 10
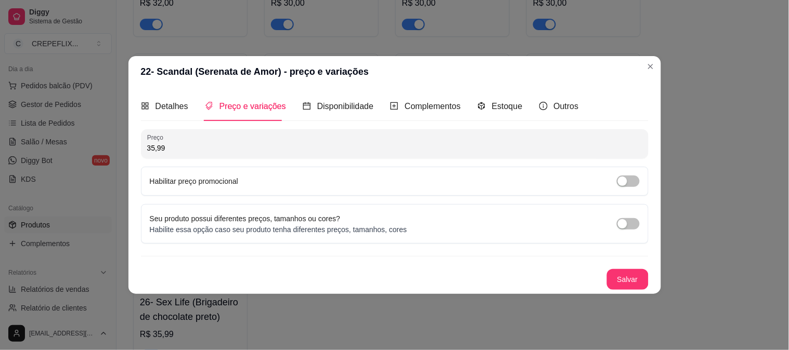
click at [186, 147] on input "35,99" at bounding box center [394, 148] width 495 height 10
type input "30,00"
click at [608, 276] on button "Salvar" at bounding box center [628, 279] width 42 height 21
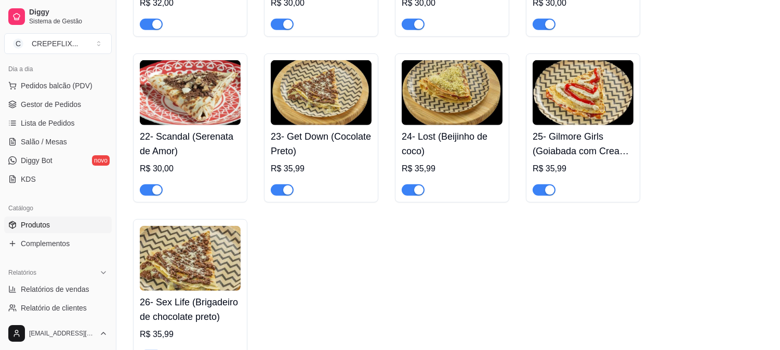
click at [334, 159] on h4 "23- Get Down (Cocolate Preto)" at bounding box center [321, 143] width 101 height 29
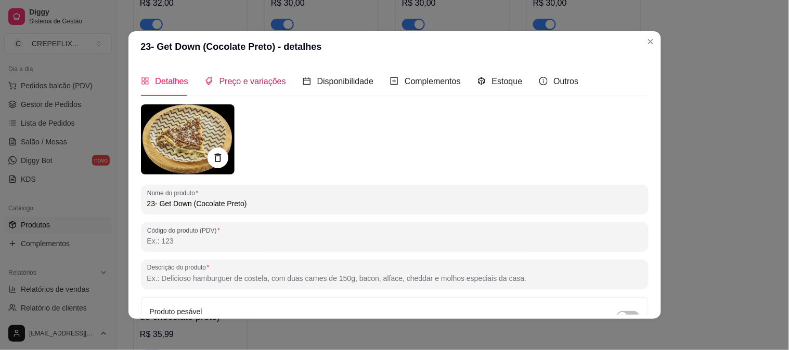
click at [235, 85] on span "Preço e variações" at bounding box center [252, 81] width 67 height 9
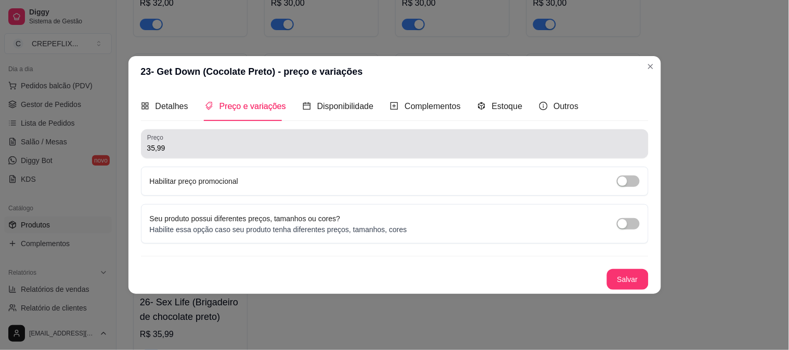
click at [197, 153] on div "35,99" at bounding box center [394, 144] width 495 height 21
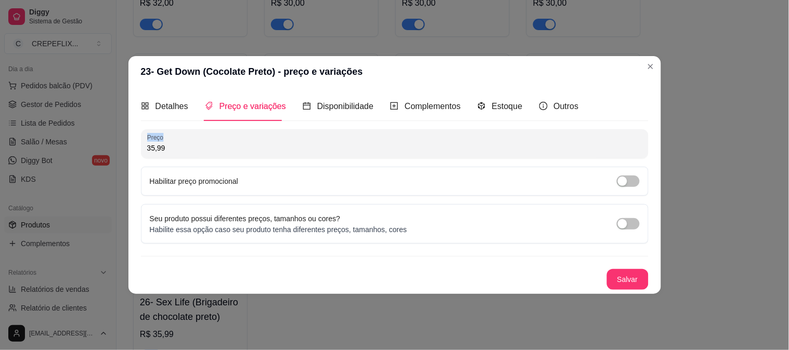
click at [197, 153] on div "35,99" at bounding box center [394, 144] width 495 height 21
click at [198, 153] on div "35,99" at bounding box center [394, 144] width 495 height 21
drag, startPoint x: 198, startPoint y: 153, endPoint x: 87, endPoint y: 141, distance: 111.4
click at [87, 141] on div "23- Get Down (Cocolate Preto) - preço e variações Detalhes Preço e variações Di…" at bounding box center [394, 175] width 789 height 350
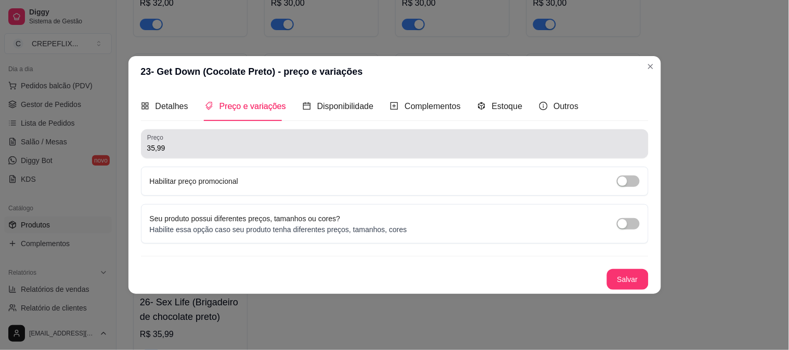
click at [185, 145] on input "35,99" at bounding box center [394, 148] width 495 height 10
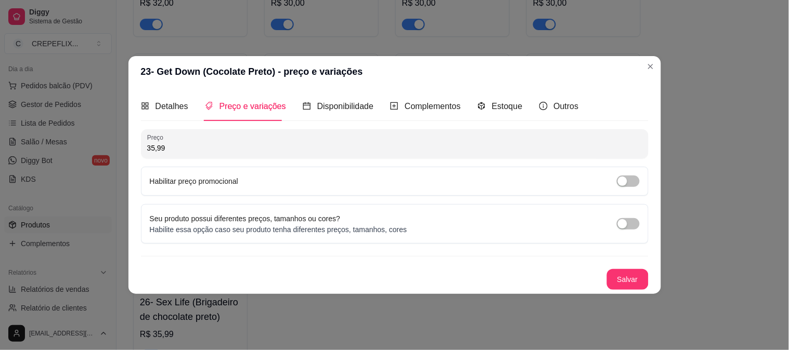
click at [185, 145] on input "35,99" at bounding box center [394, 148] width 495 height 10
type input "30,00"
click at [623, 276] on button "Salvar" at bounding box center [627, 280] width 41 height 20
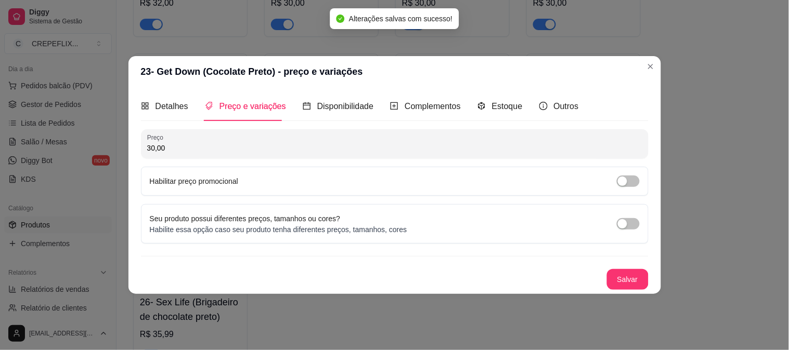
click at [657, 73] on header "23- Get Down (Cocolate Preto) - preço e variações" at bounding box center [394, 71] width 532 height 31
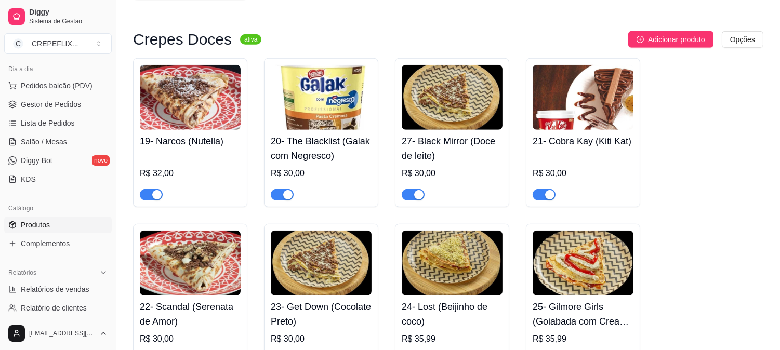
scroll to position [1161, 0]
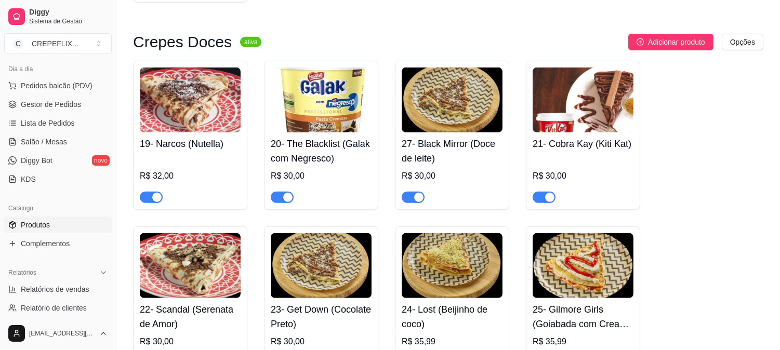
click at [459, 146] on h4 "27- Black Mirror (Doce de leite)" at bounding box center [452, 151] width 101 height 29
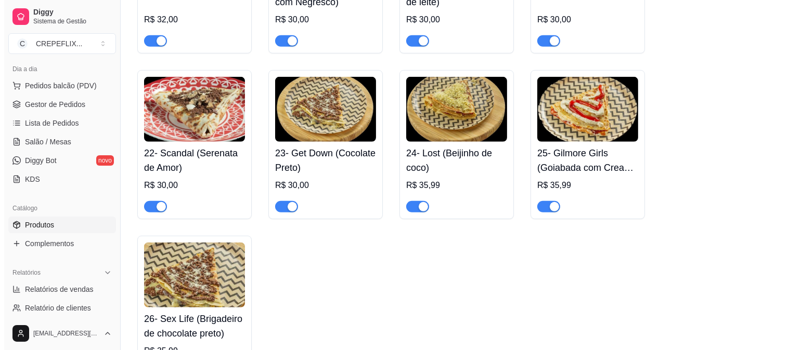
scroll to position [1334, 0]
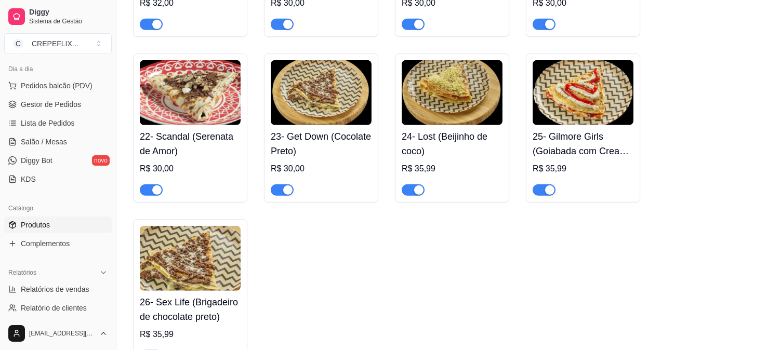
drag, startPoint x: 442, startPoint y: 153, endPoint x: 420, endPoint y: 130, distance: 32.4
click at [420, 130] on div "24- Lost (Beijinho de coco) R$ 35,99" at bounding box center [452, 160] width 101 height 71
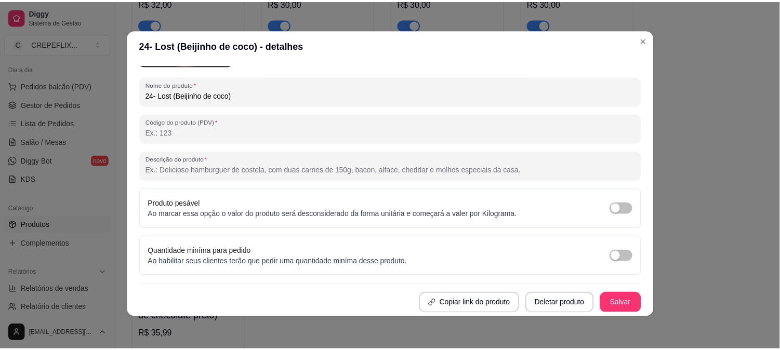
scroll to position [2, 0]
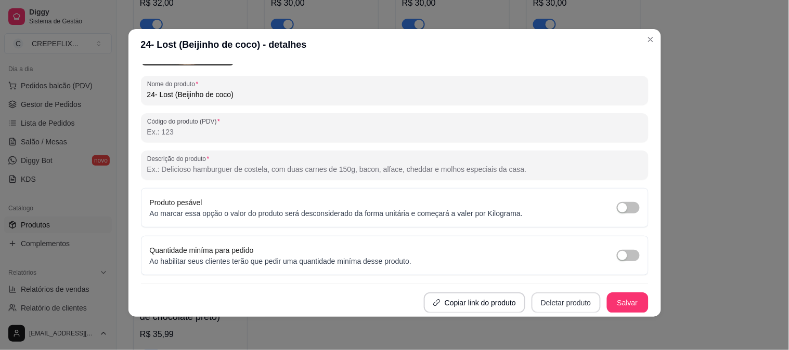
click at [559, 304] on button "Deletar produto" at bounding box center [565, 303] width 69 height 21
click at [554, 271] on button "Confirmar" at bounding box center [557, 274] width 38 height 16
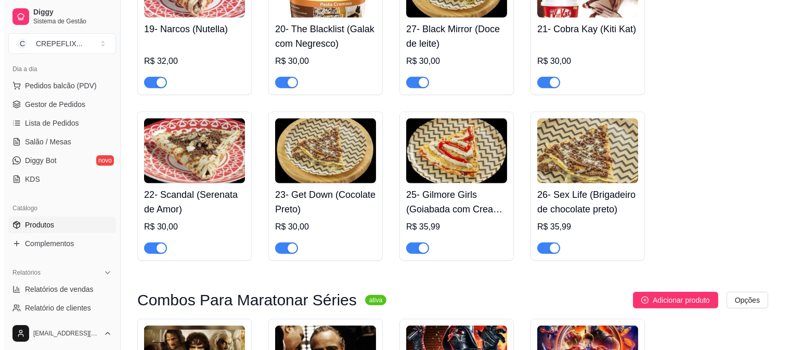
scroll to position [1276, 0]
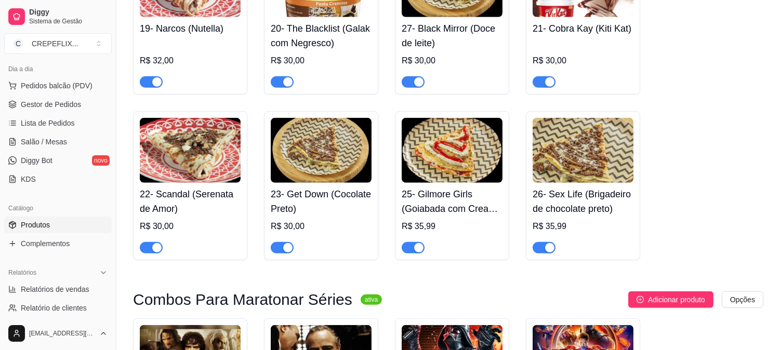
click at [598, 205] on h4 "26- Sex Life (Brigadeiro de chocolate preto)" at bounding box center [583, 201] width 101 height 29
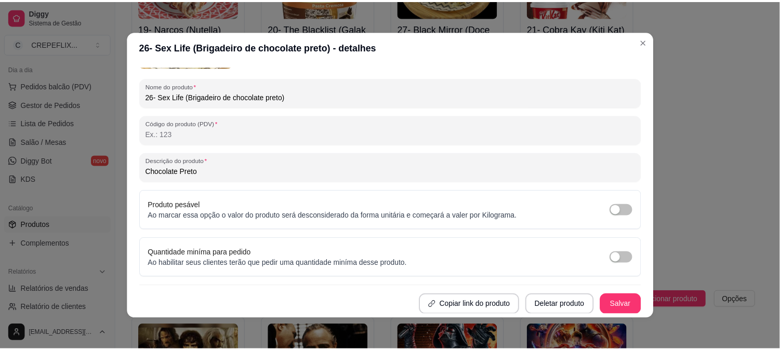
scroll to position [2, 0]
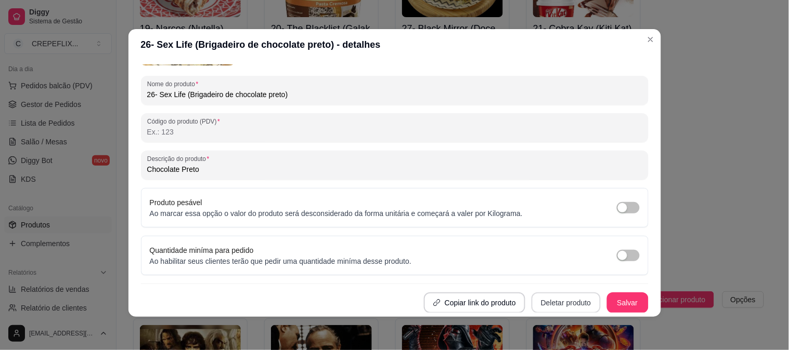
click at [559, 304] on button "Deletar produto" at bounding box center [565, 303] width 69 height 21
click at [554, 274] on button "Confirmar" at bounding box center [557, 274] width 38 height 16
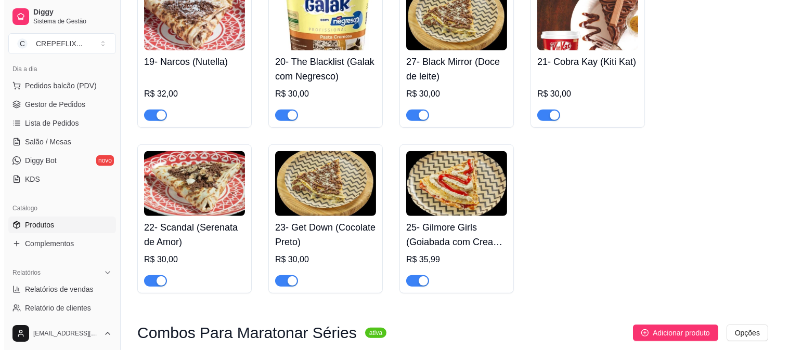
scroll to position [1219, 0]
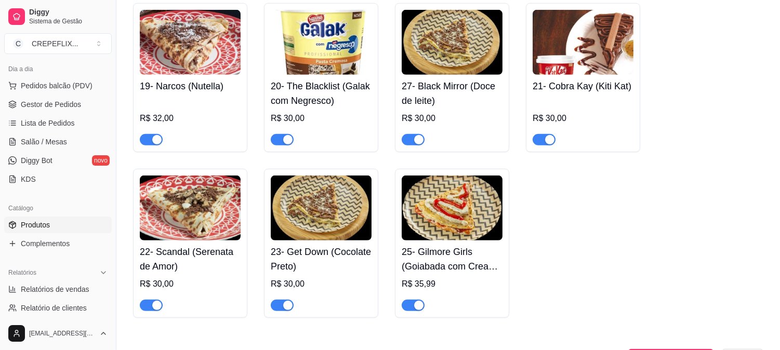
click at [448, 90] on h4 "27- Black Mirror (Doce de leite)" at bounding box center [452, 93] width 101 height 29
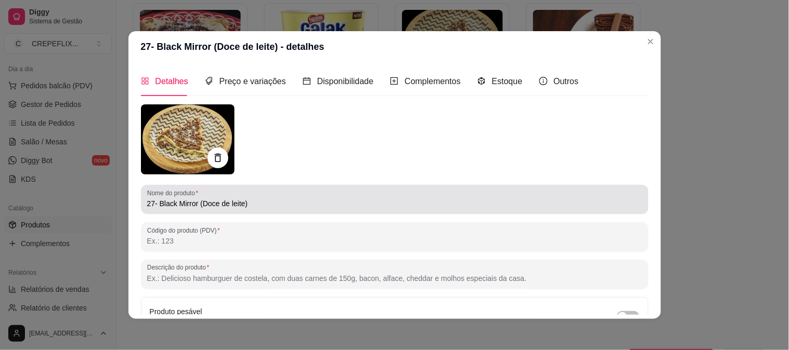
click at [149, 206] on input "27- Black Mirror (Doce de leite)" at bounding box center [394, 204] width 495 height 10
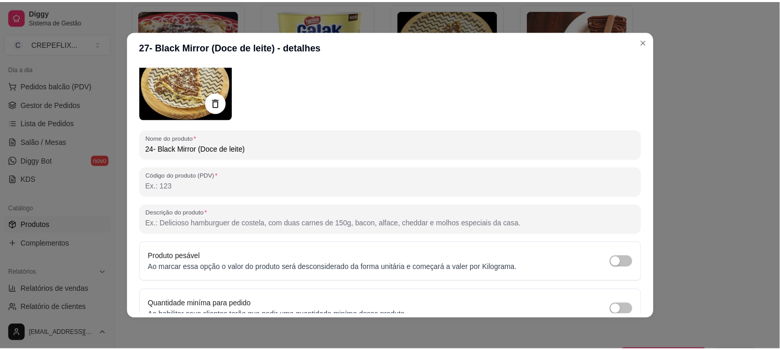
scroll to position [107, 0]
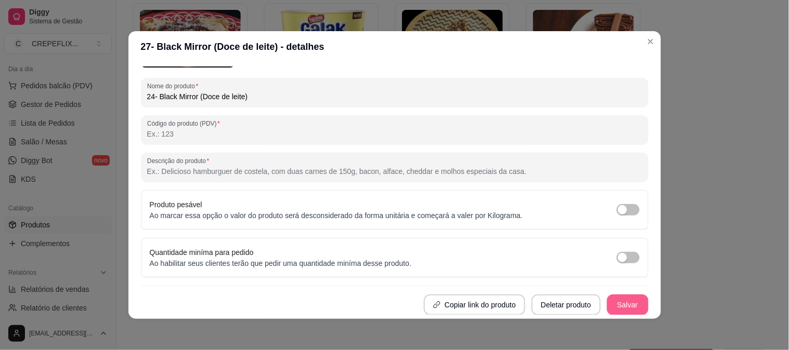
type input "24- Black Mirror (Doce de leite)"
click at [612, 303] on button "Salvar" at bounding box center [627, 305] width 41 height 20
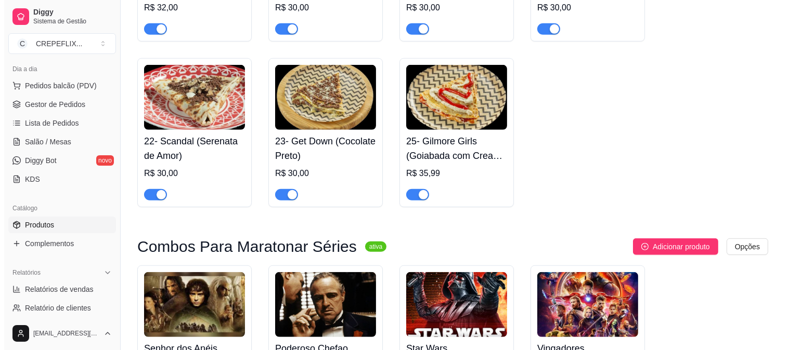
scroll to position [1334, 0]
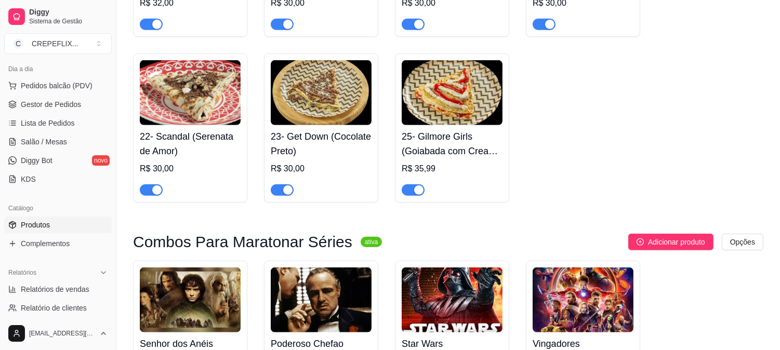
click at [462, 151] on h4 "25- Gilmore Girls (Goiabada com Cream Cheese)" at bounding box center [452, 143] width 101 height 29
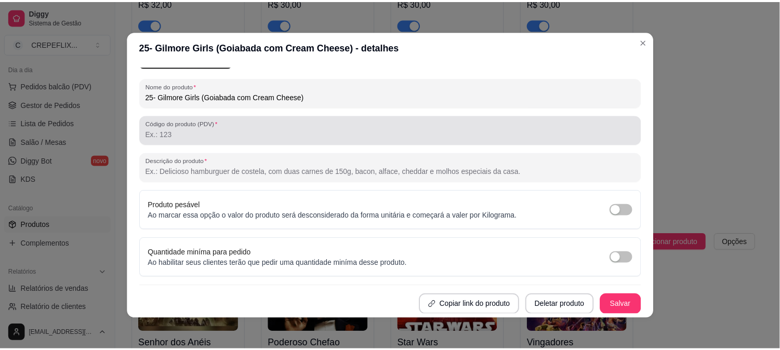
scroll to position [0, 0]
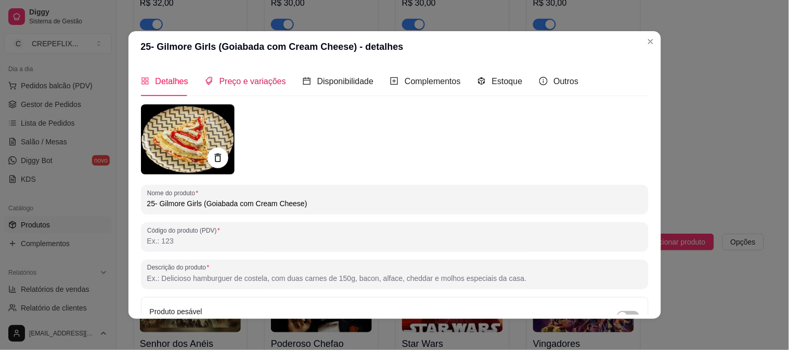
click at [226, 84] on span "Preço e variações" at bounding box center [252, 81] width 67 height 9
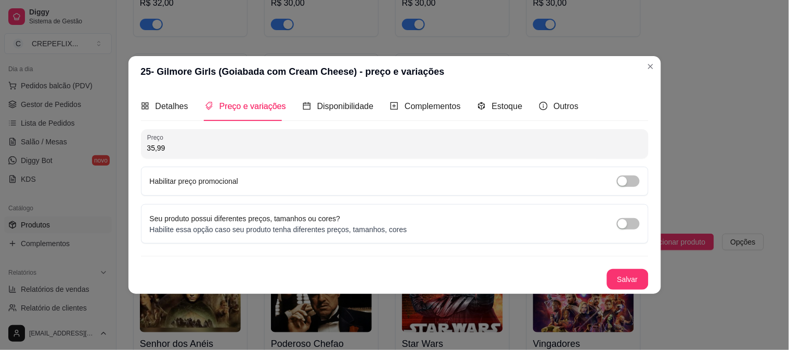
click at [182, 151] on input "35,99" at bounding box center [394, 148] width 495 height 10
type input "30,00"
click at [622, 265] on div "Preço 30,00 Habilitar preço promocional Seu produto possui diferentes preços, t…" at bounding box center [394, 209] width 507 height 161
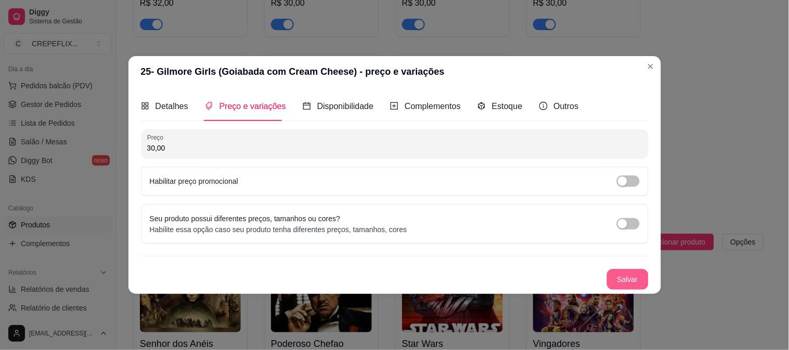
click at [620, 280] on button "Salvar" at bounding box center [628, 279] width 42 height 21
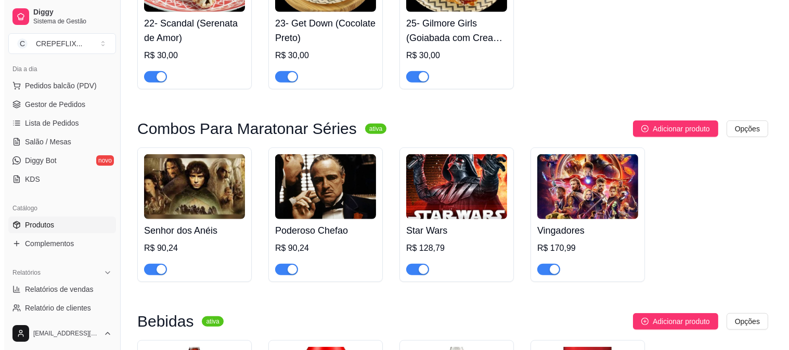
scroll to position [1444, 0]
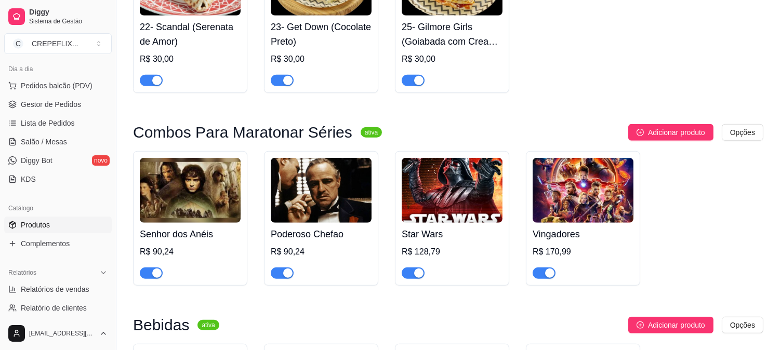
click at [210, 190] on img at bounding box center [190, 190] width 101 height 65
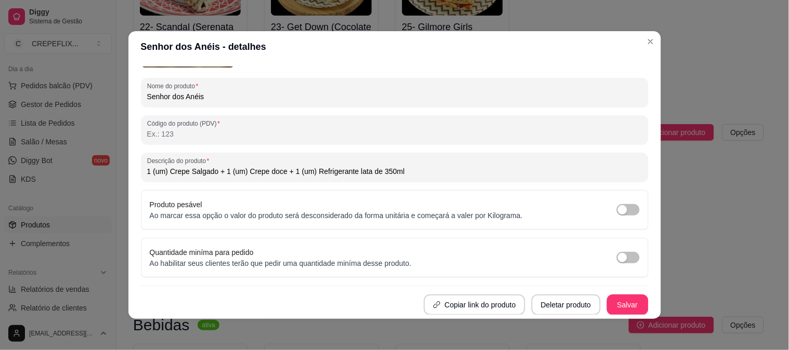
scroll to position [0, 0]
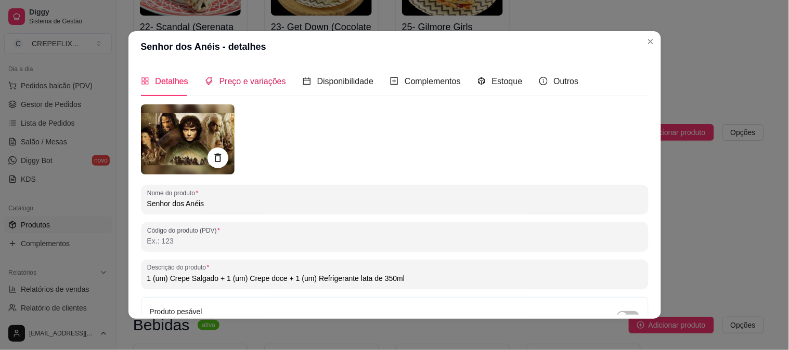
click at [242, 86] on span "Preço e variações" at bounding box center [252, 81] width 67 height 9
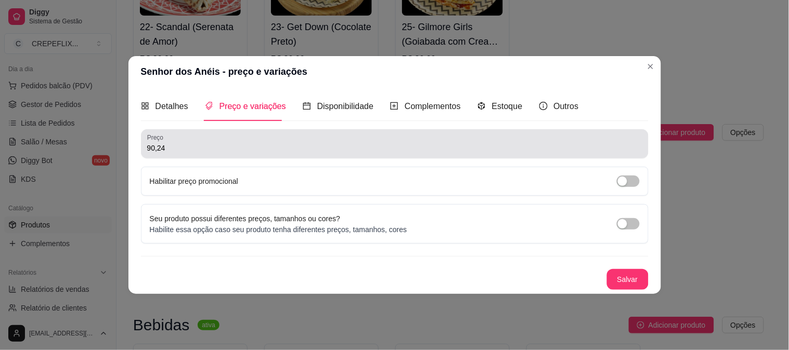
click at [208, 153] on input "90,24" at bounding box center [394, 148] width 495 height 10
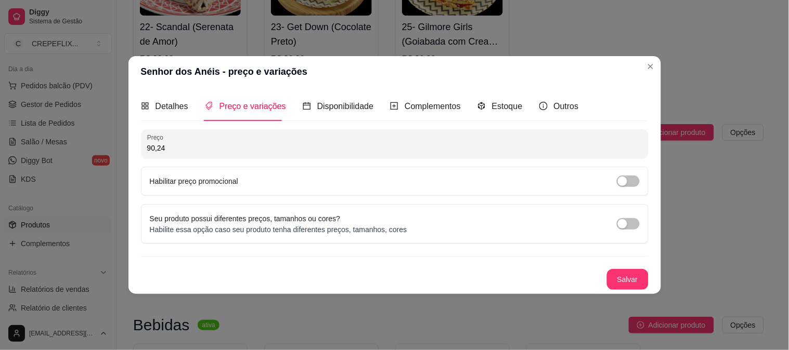
click at [208, 153] on input "90,24" at bounding box center [394, 148] width 495 height 10
click at [211, 146] on input "70,00" at bounding box center [394, 148] width 495 height 10
type input "68,00"
click at [625, 278] on button "Salvar" at bounding box center [628, 279] width 42 height 21
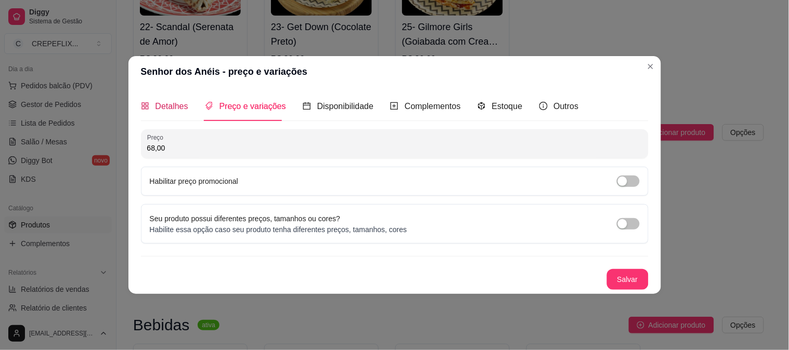
click at [145, 106] on icon "appstore" at bounding box center [145, 106] width 8 height 8
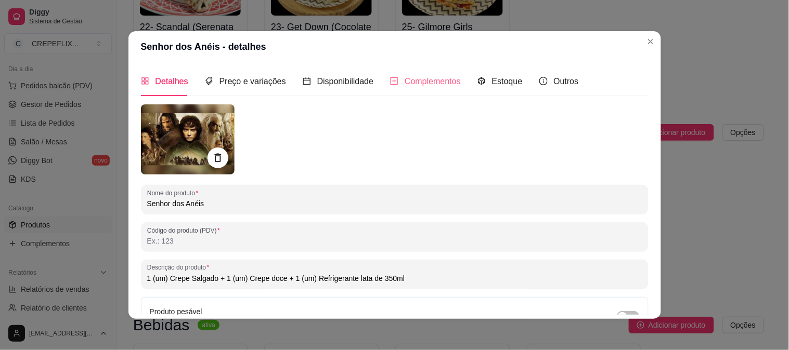
click at [438, 88] on div "Complementos" at bounding box center [425, 82] width 71 height 30
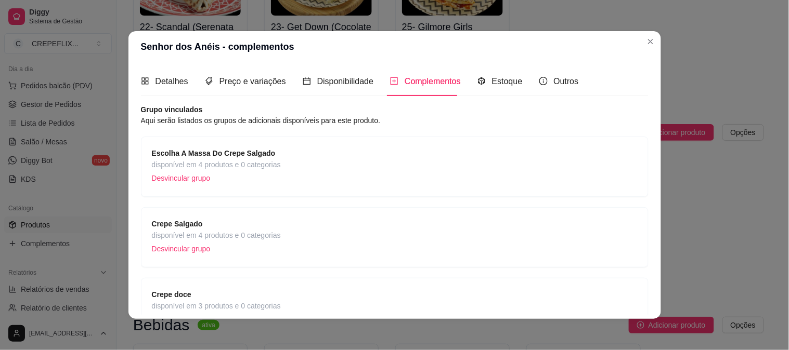
click at [298, 164] on div "Escolha A Massa Do Crepe Salgado disponível em 4 produtos e 0 categorias Desvin…" at bounding box center [395, 167] width 486 height 38
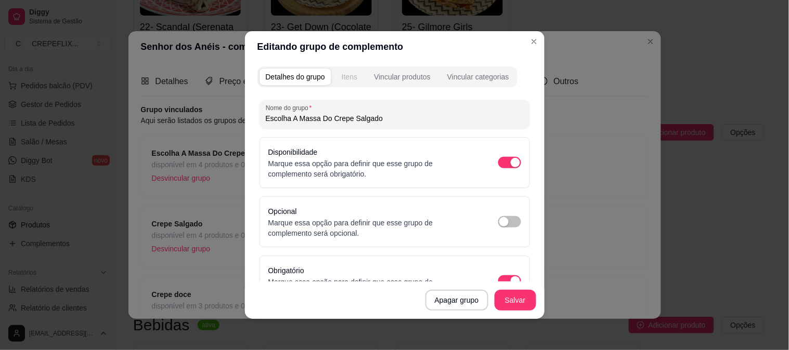
click at [345, 80] on div "Itens" at bounding box center [350, 77] width 16 height 10
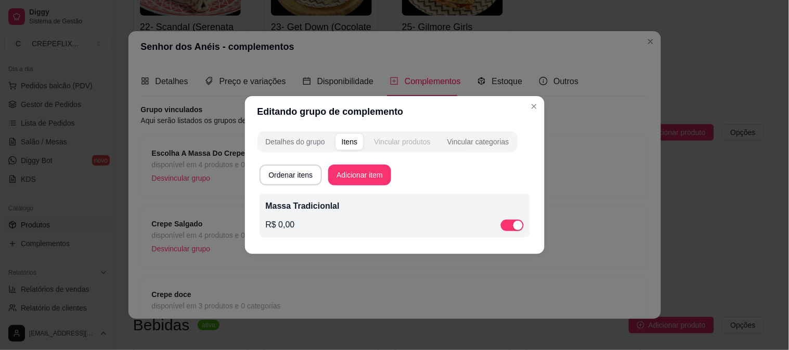
click at [413, 141] on div "Vincular produtos" at bounding box center [402, 142] width 57 height 10
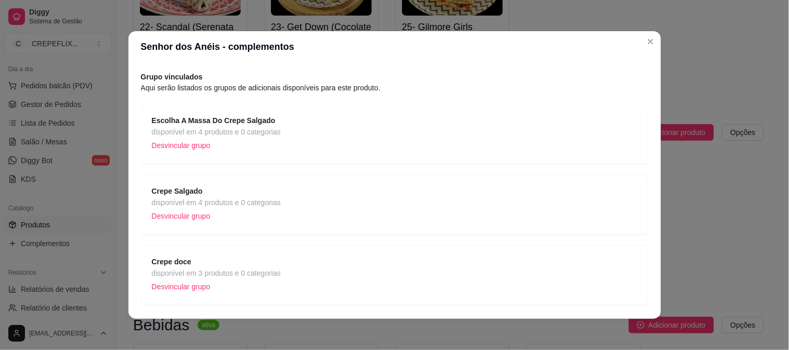
scroll to position [58, 0]
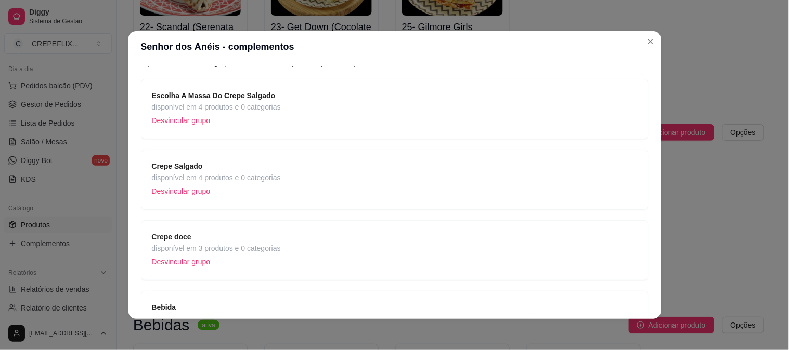
click at [270, 184] on p "Desvincular grupo" at bounding box center [216, 192] width 129 height 16
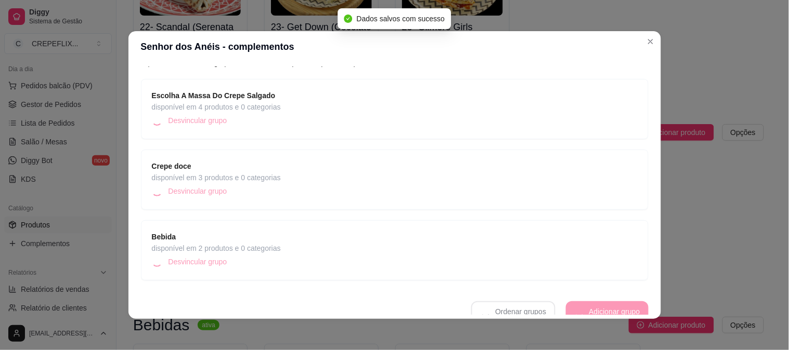
click at [252, 177] on span "disponível em 3 produtos e 0 categorias" at bounding box center [216, 177] width 129 height 11
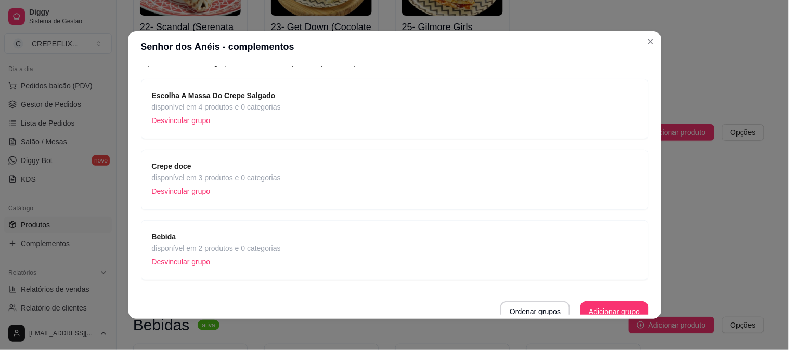
scroll to position [64, 0]
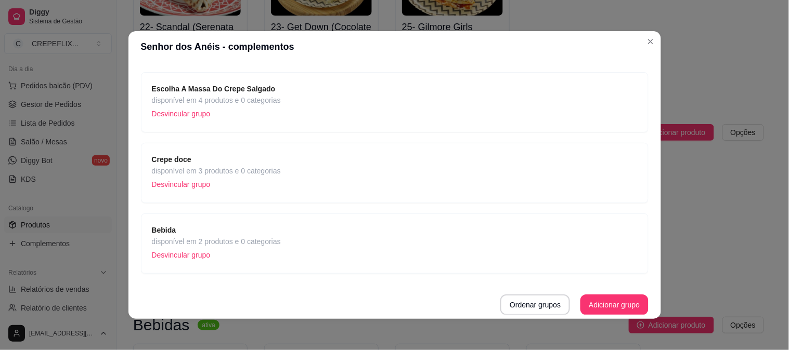
click at [175, 163] on strong "Crepe doce" at bounding box center [172, 159] width 40 height 8
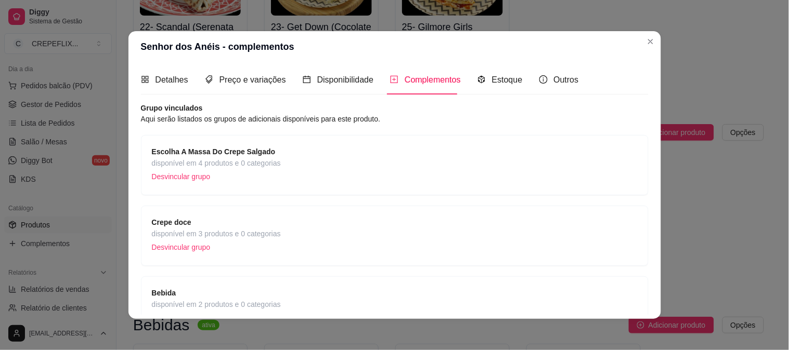
scroll to position [0, 0]
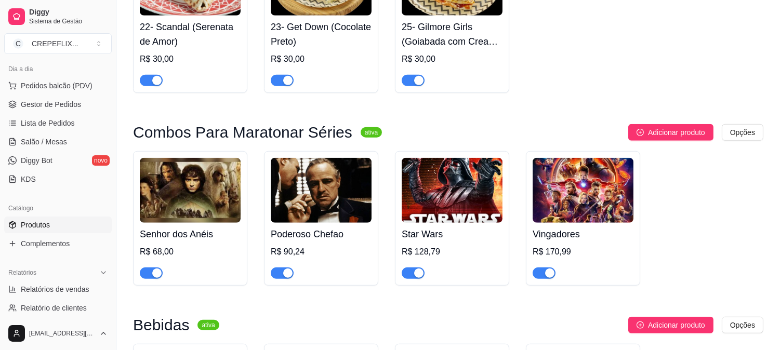
click at [181, 185] on img at bounding box center [190, 190] width 101 height 65
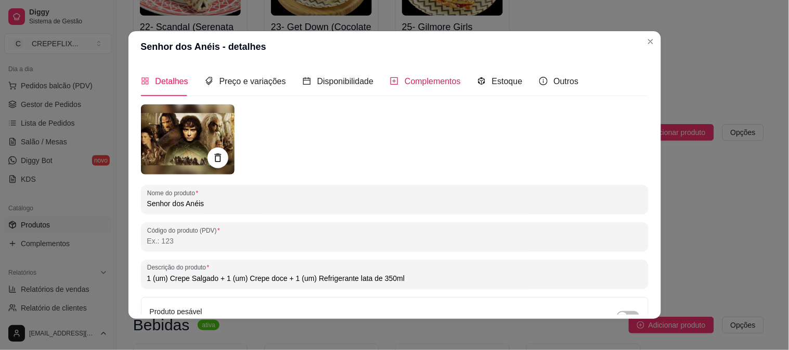
click at [420, 84] on span "Complementos" at bounding box center [433, 81] width 56 height 9
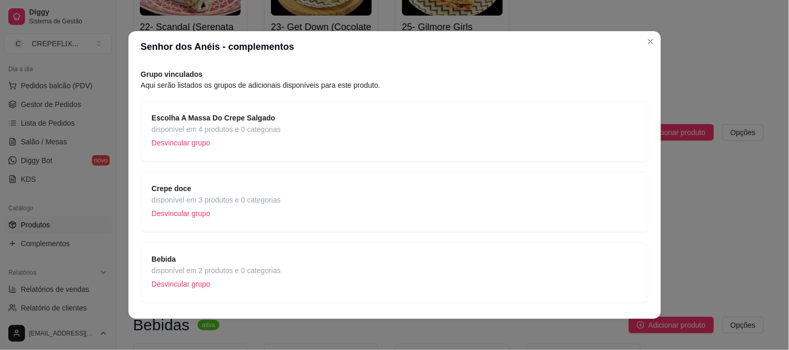
scroll to position [64, 0]
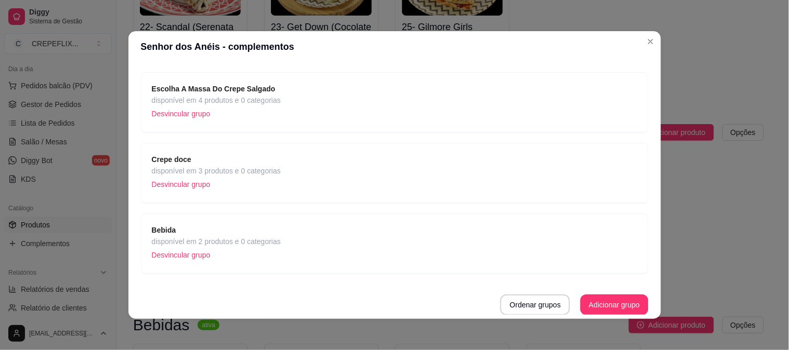
click at [248, 232] on span "Bebida" at bounding box center [216, 230] width 129 height 11
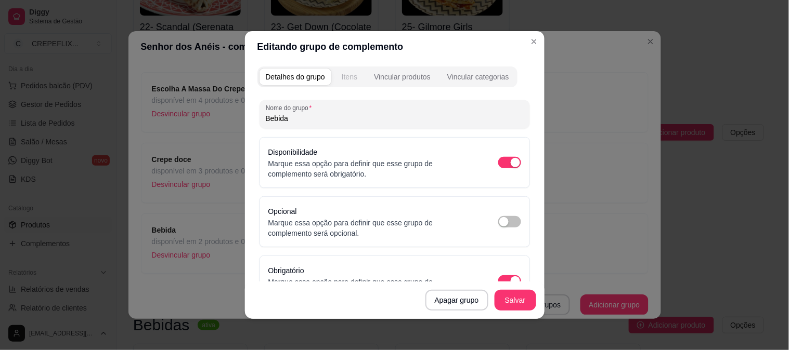
click at [355, 76] on button "Itens" at bounding box center [349, 77] width 28 height 17
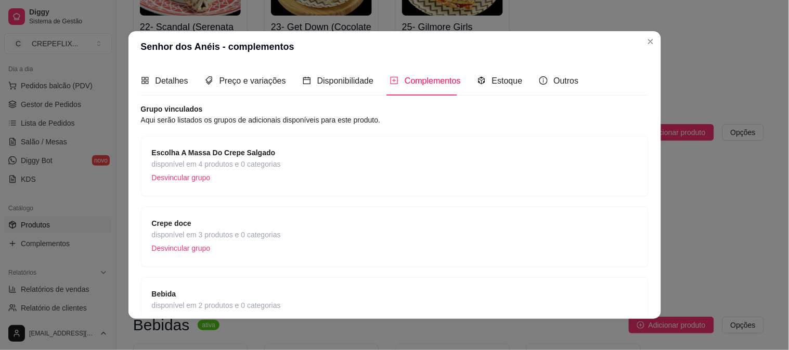
scroll to position [0, 0]
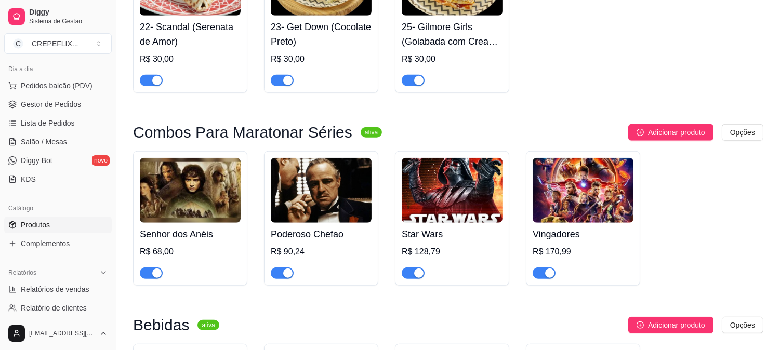
click at [333, 195] on img at bounding box center [321, 190] width 101 height 65
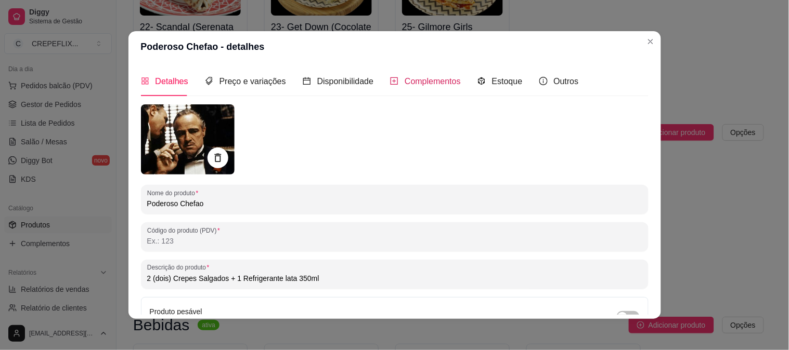
click at [424, 82] on span "Complementos" at bounding box center [433, 81] width 56 height 9
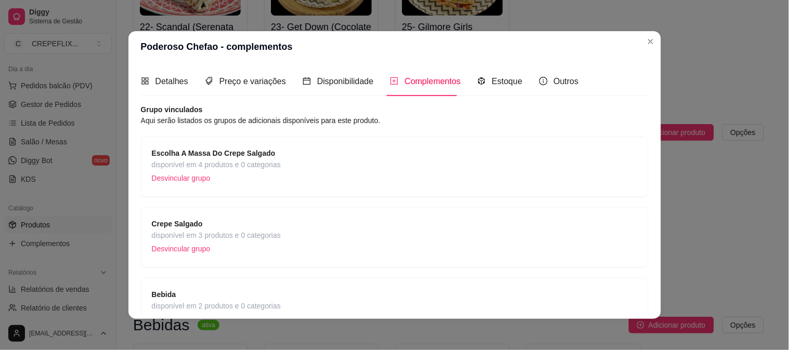
scroll to position [58, 0]
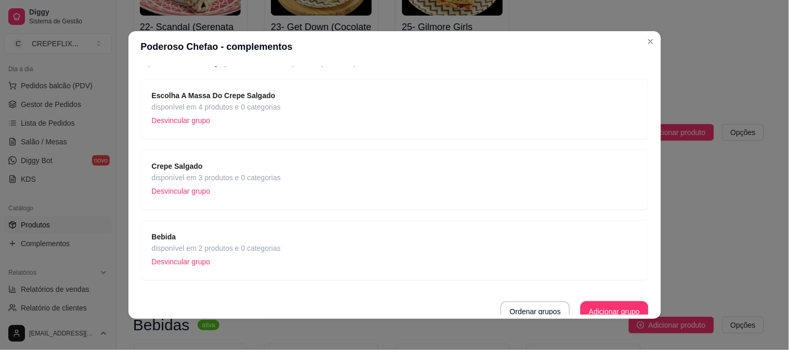
click at [256, 165] on span "Crepe Salgado" at bounding box center [216, 166] width 129 height 11
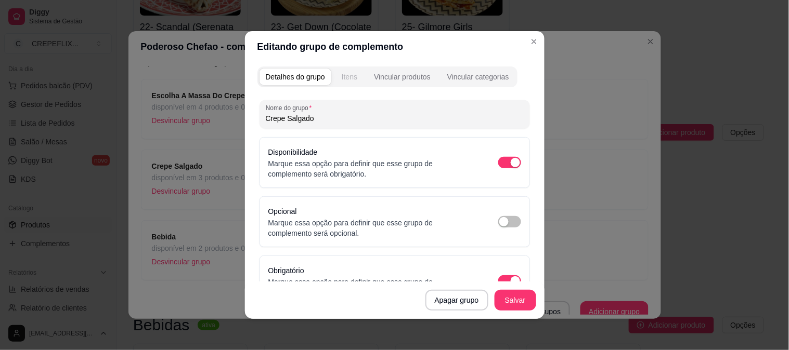
click at [349, 80] on div "Itens" at bounding box center [350, 77] width 16 height 10
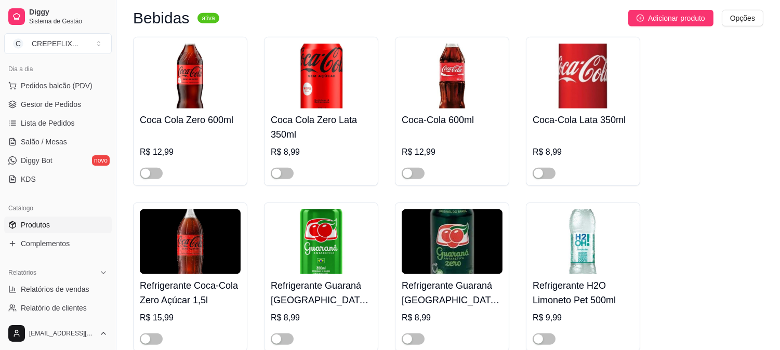
scroll to position [1733, 0]
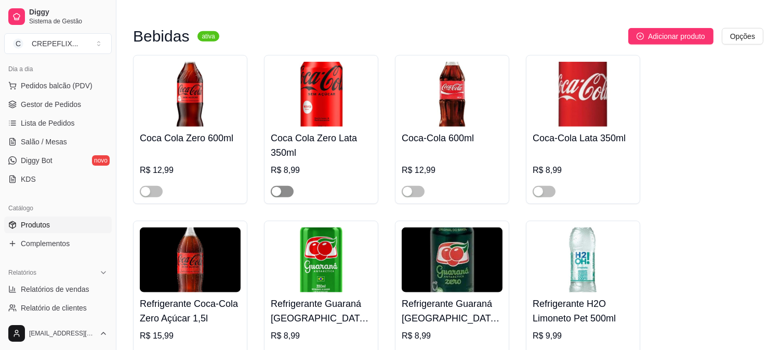
click at [276, 197] on div "button" at bounding box center [276, 191] width 9 height 9
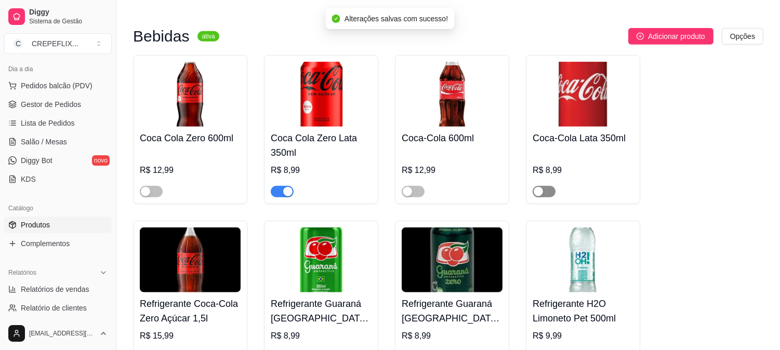
click at [539, 197] on div "button" at bounding box center [538, 191] width 9 height 9
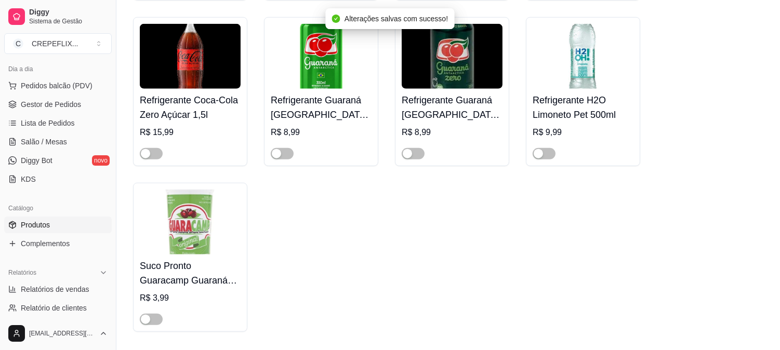
scroll to position [1964, 0]
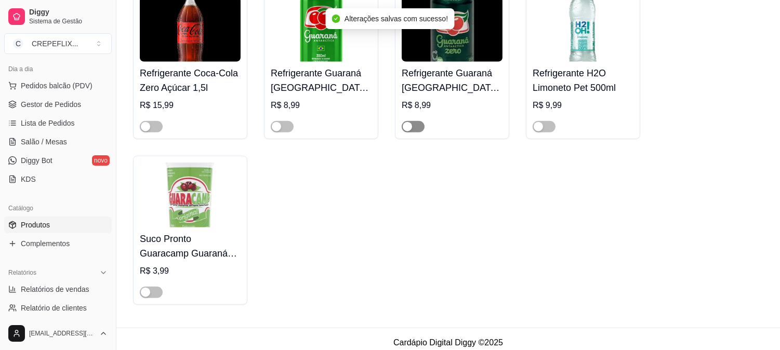
click at [411, 132] on div "button" at bounding box center [407, 126] width 9 height 9
click at [274, 132] on div "button" at bounding box center [276, 126] width 9 height 9
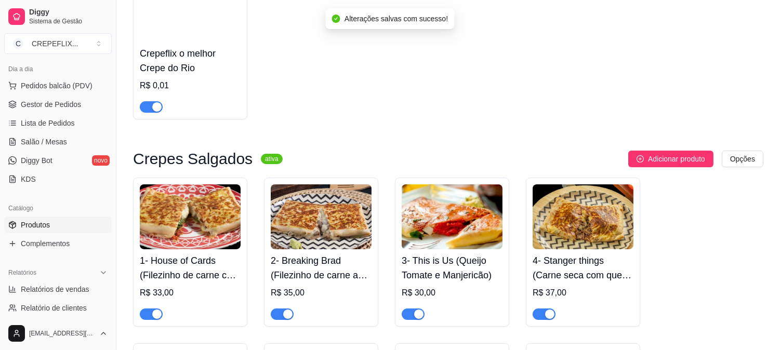
scroll to position [0, 0]
